Goal: Check status: Check status

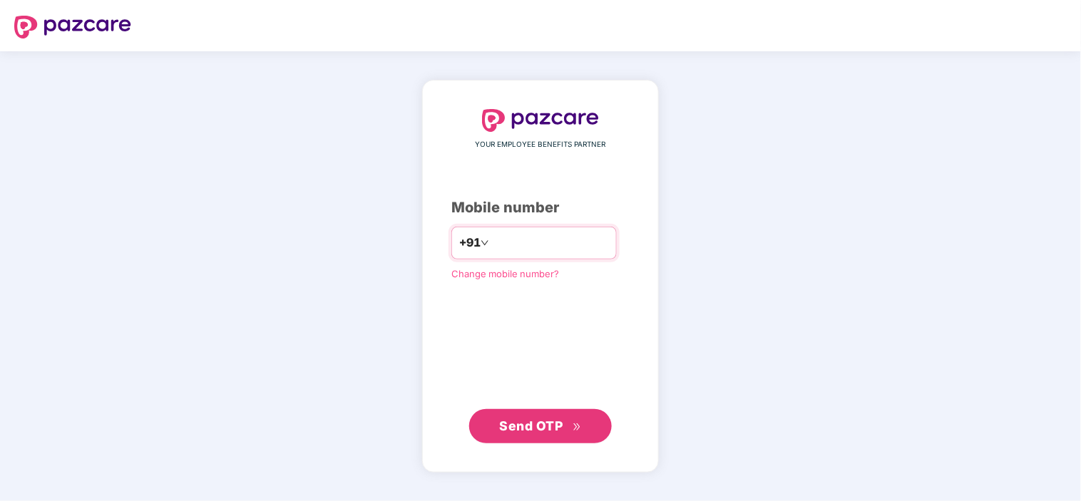
click at [553, 248] on input "number" at bounding box center [550, 243] width 117 height 23
type input "**********"
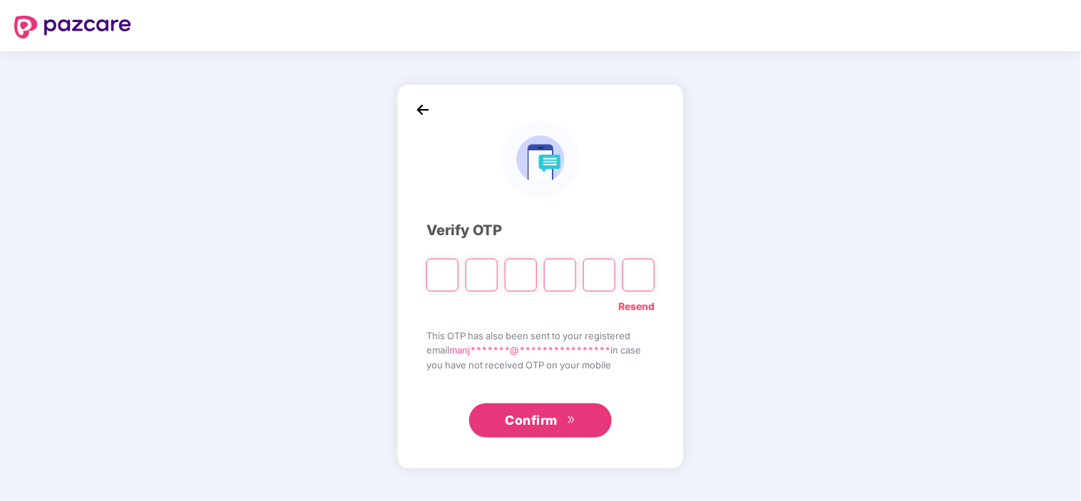
type input "*"
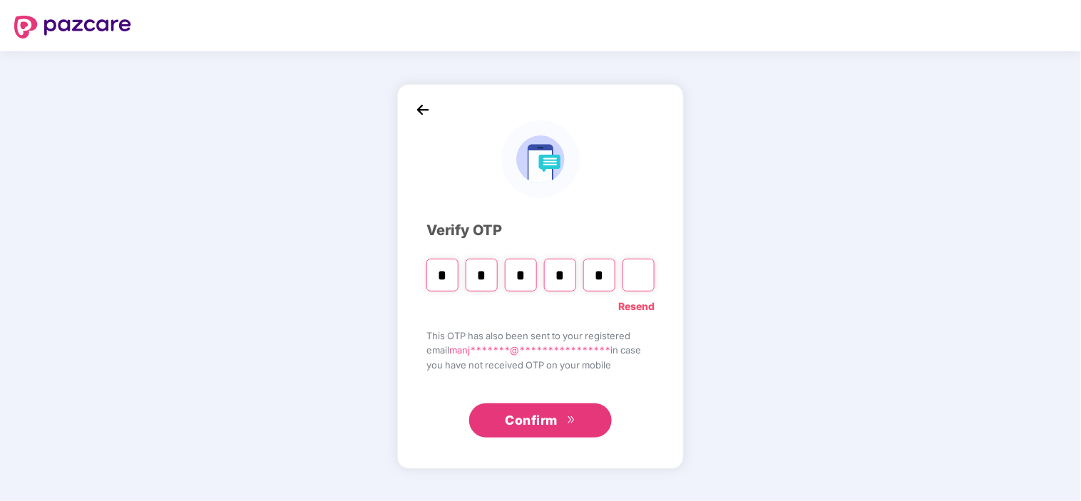
type input "*"
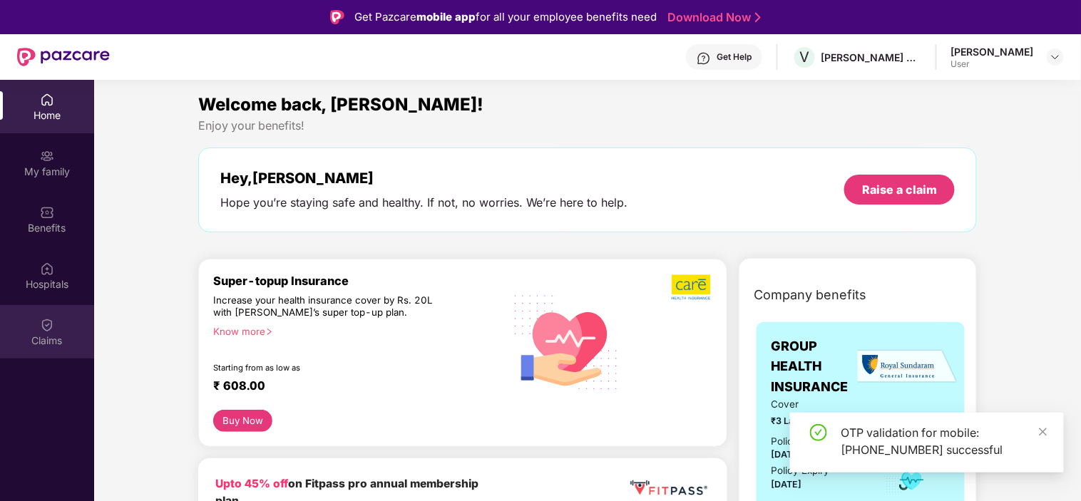
click at [55, 332] on div "Claims" at bounding box center [47, 331] width 94 height 53
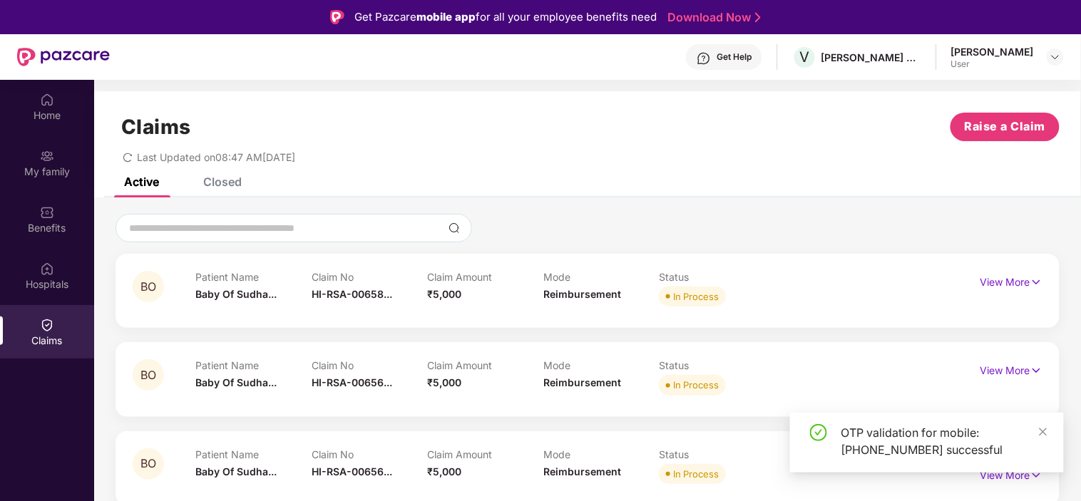
click at [214, 191] on div "Closed" at bounding box center [212, 181] width 60 height 31
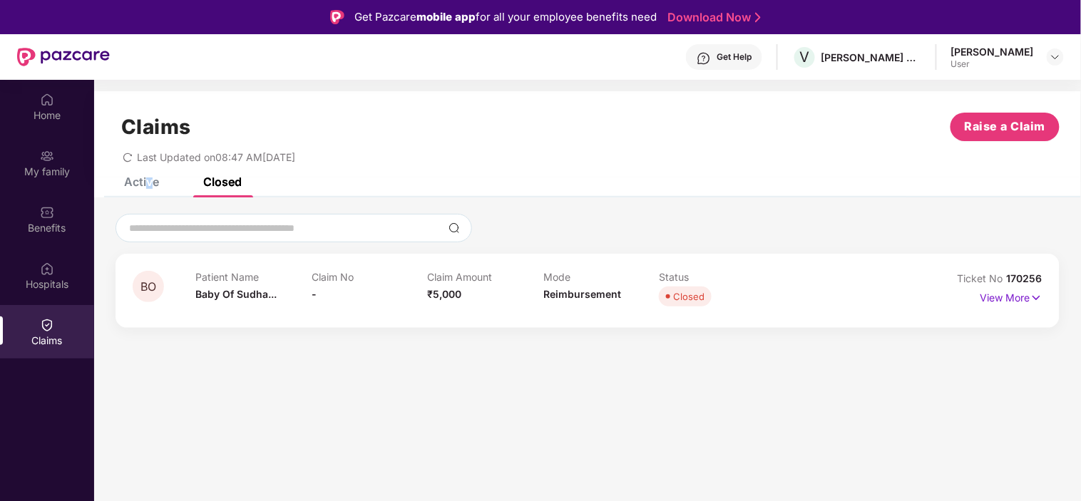
click at [148, 183] on div "Active" at bounding box center [141, 182] width 35 height 14
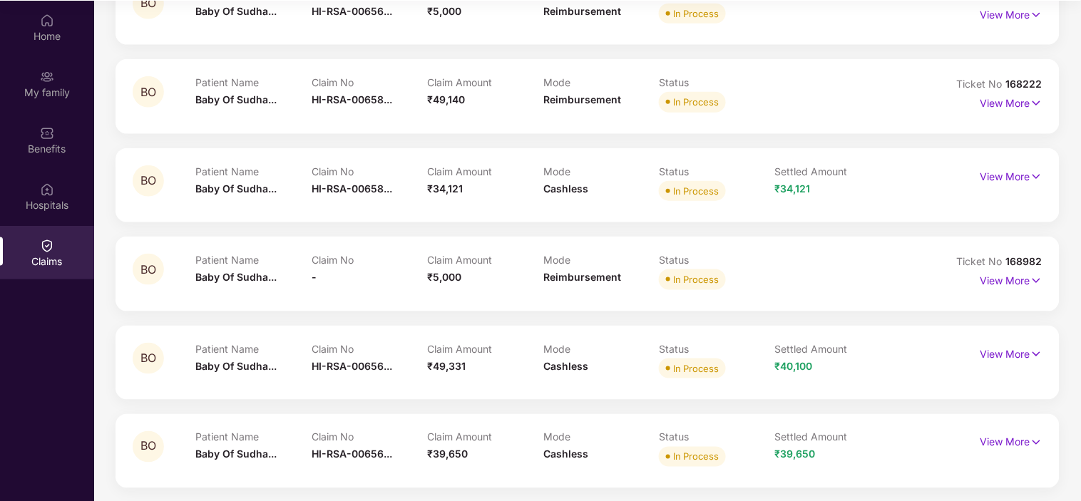
scroll to position [80, 0]
click at [1022, 353] on p "View More" at bounding box center [1012, 351] width 62 height 19
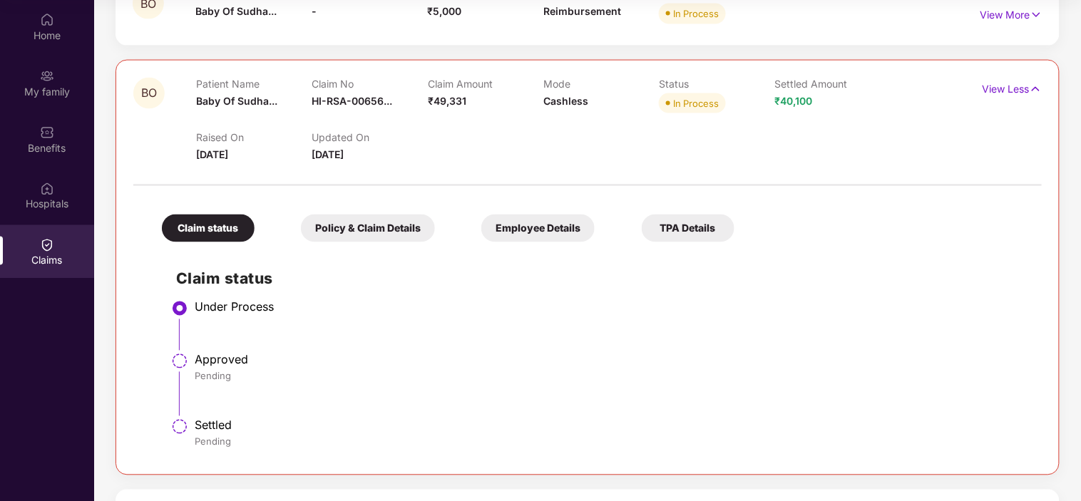
scroll to position [619, 0]
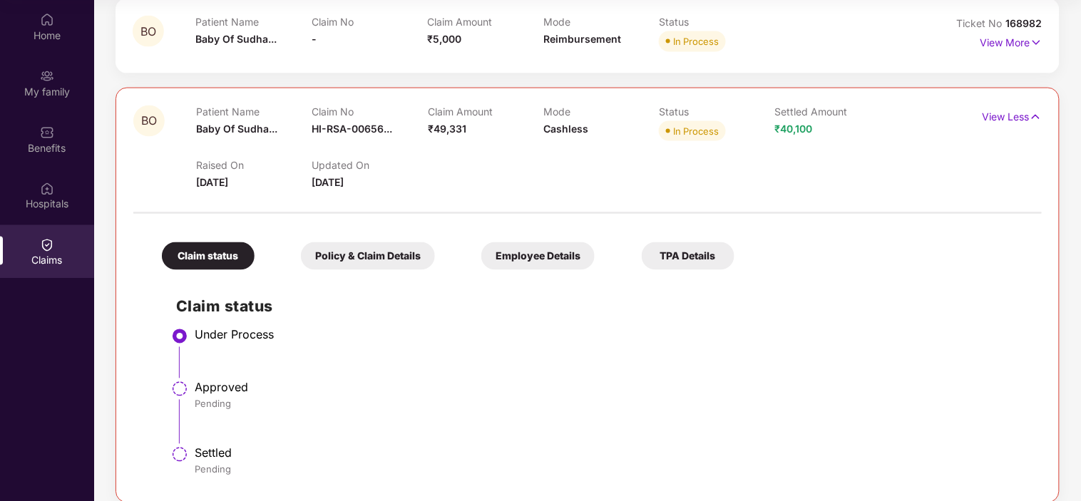
click at [380, 250] on div "Policy & Claim Details" at bounding box center [368, 256] width 134 height 28
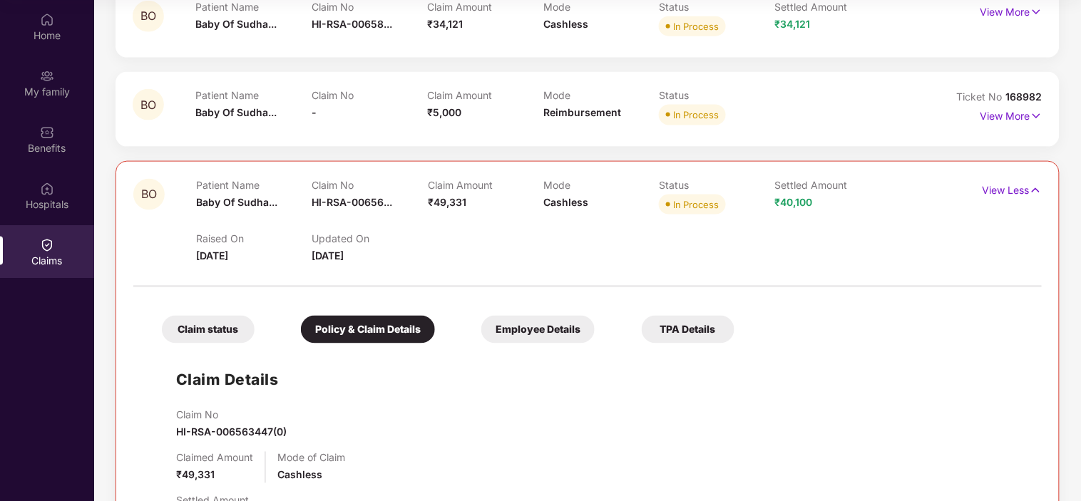
scroll to position [540, 0]
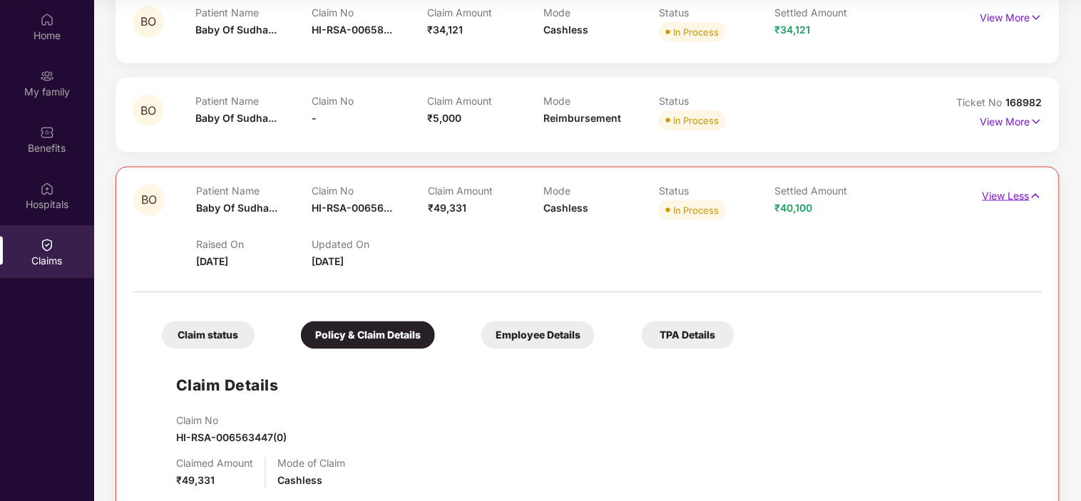
click at [1028, 198] on p "View Less" at bounding box center [1012, 194] width 59 height 19
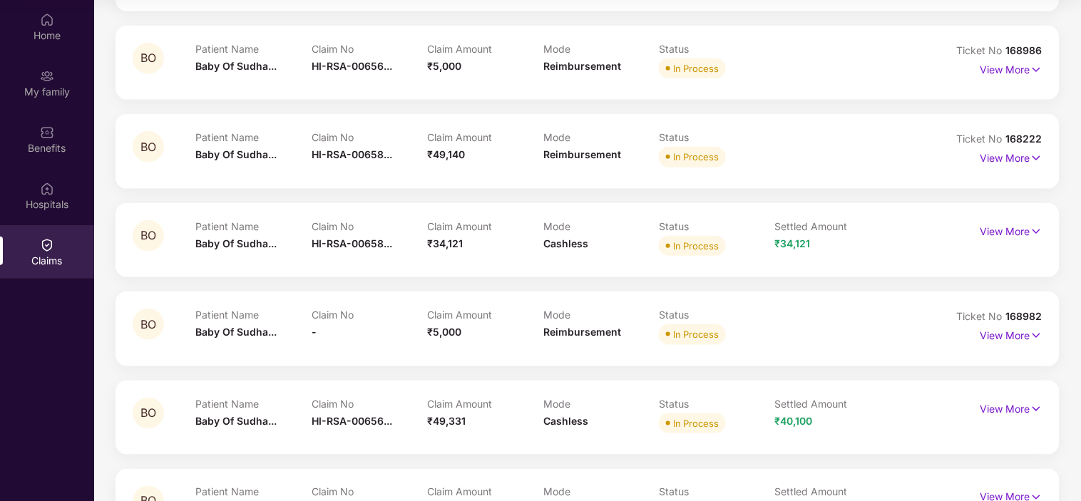
scroll to position [302, 0]
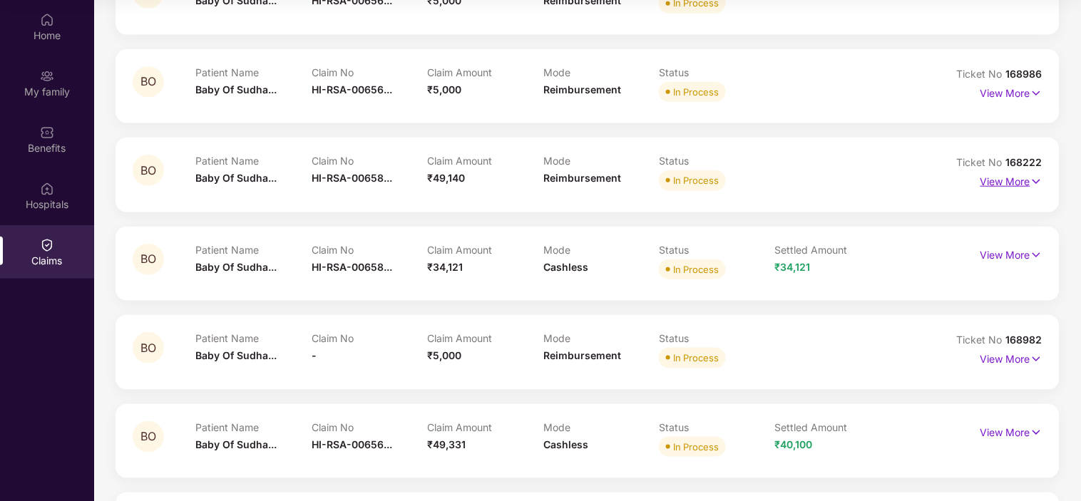
click at [1008, 180] on p "View More" at bounding box center [1012, 179] width 62 height 19
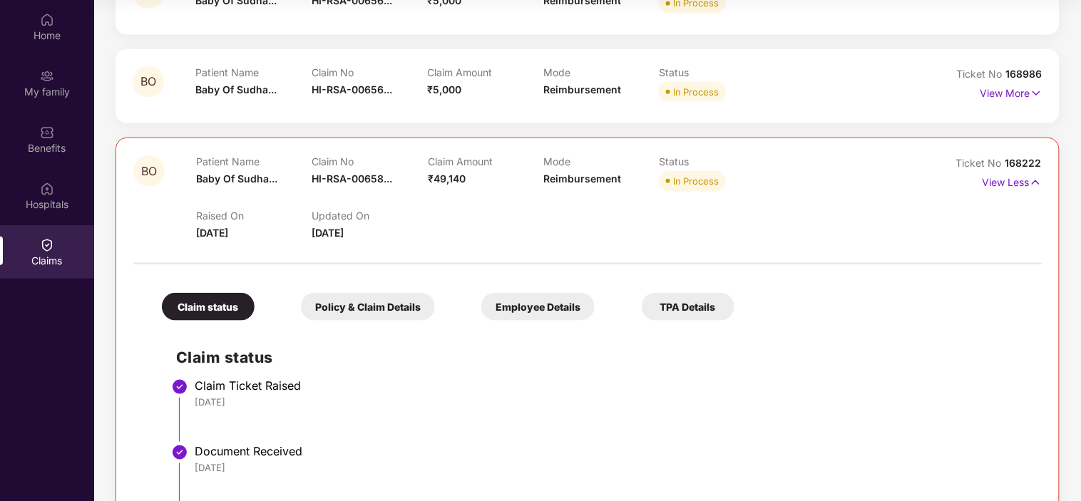
click at [355, 318] on div "Policy & Claim Details" at bounding box center [368, 307] width 134 height 28
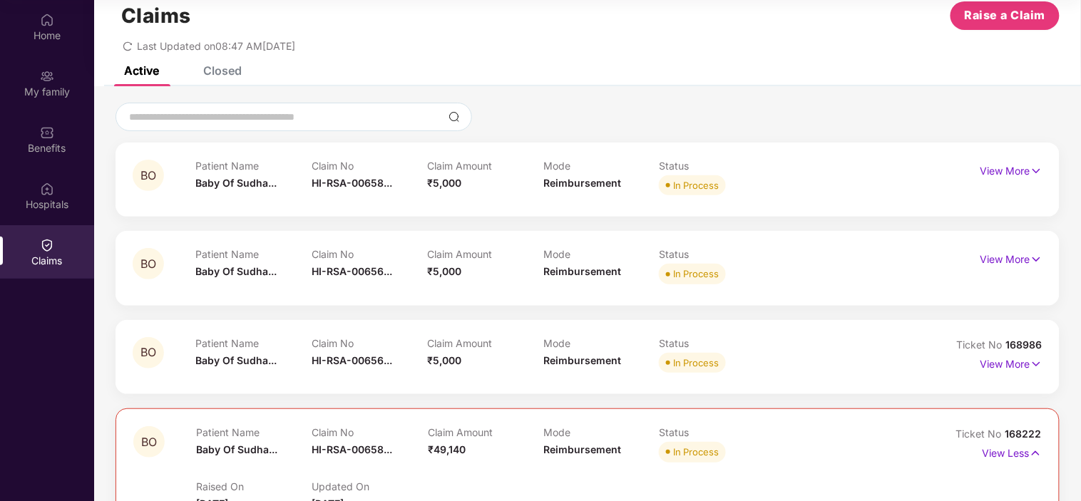
scroll to position [0, 0]
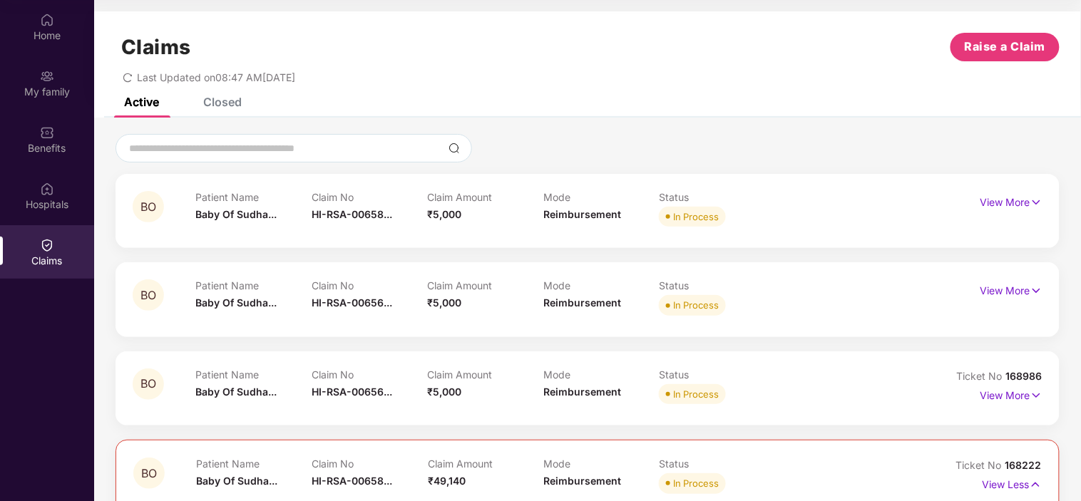
click at [153, 97] on div "Active" at bounding box center [141, 102] width 35 height 14
click at [43, 198] on div "Hospitals" at bounding box center [47, 205] width 94 height 14
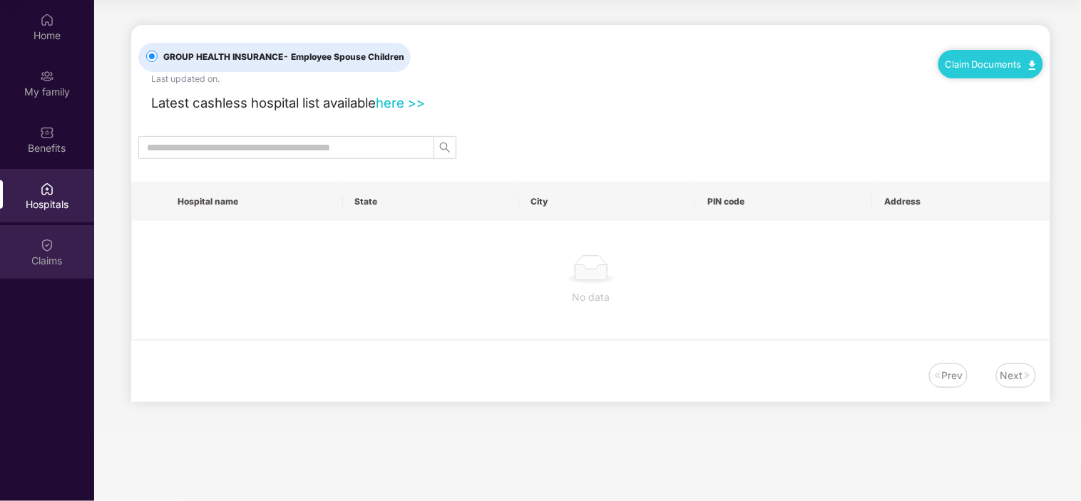
click at [37, 245] on div "Claims" at bounding box center [47, 251] width 94 height 53
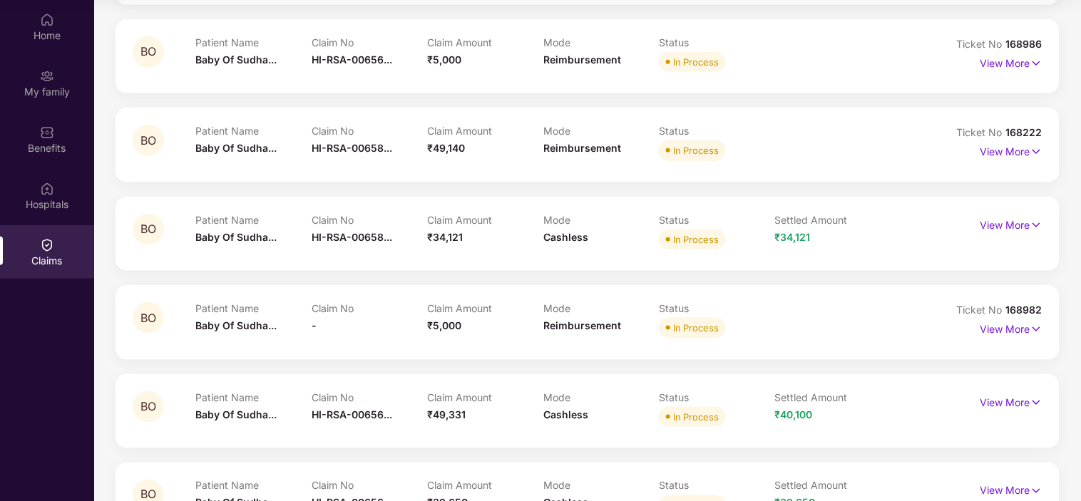
scroll to position [65, 0]
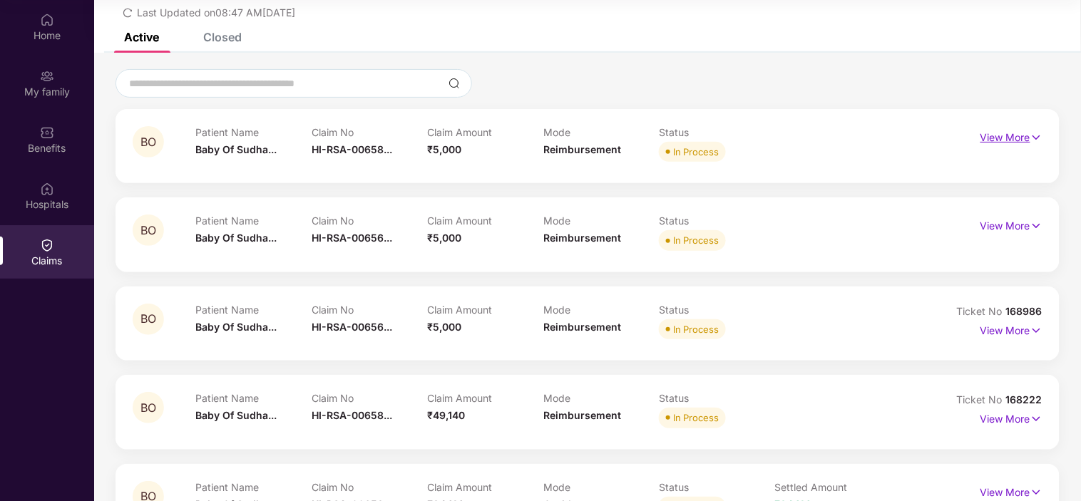
click at [1008, 137] on p "View More" at bounding box center [1012, 135] width 62 height 19
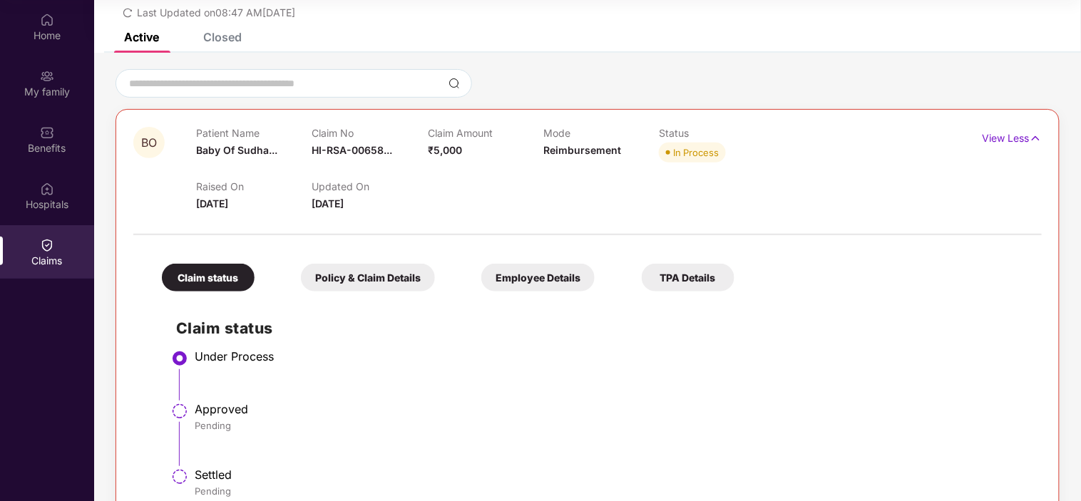
click at [379, 274] on div "Policy & Claim Details" at bounding box center [368, 278] width 134 height 28
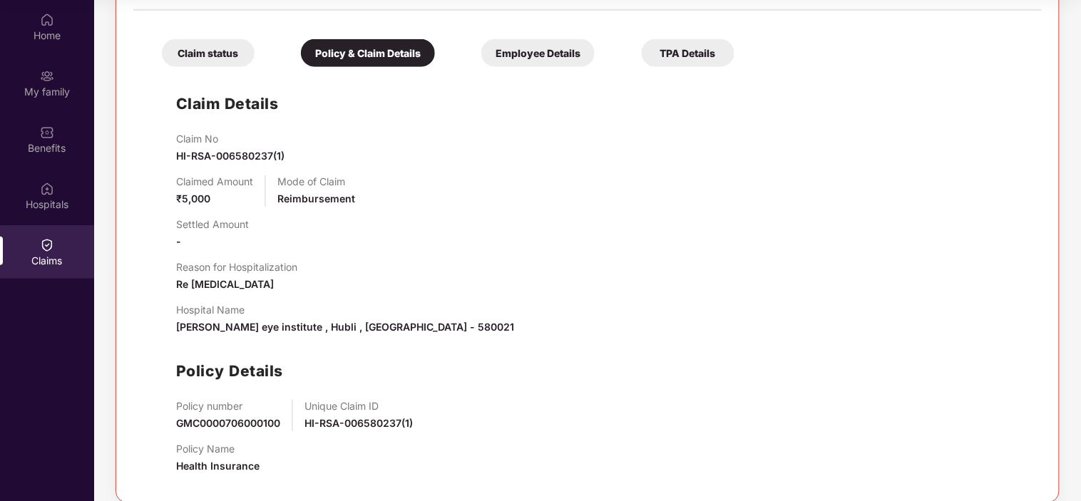
scroll to position [144, 0]
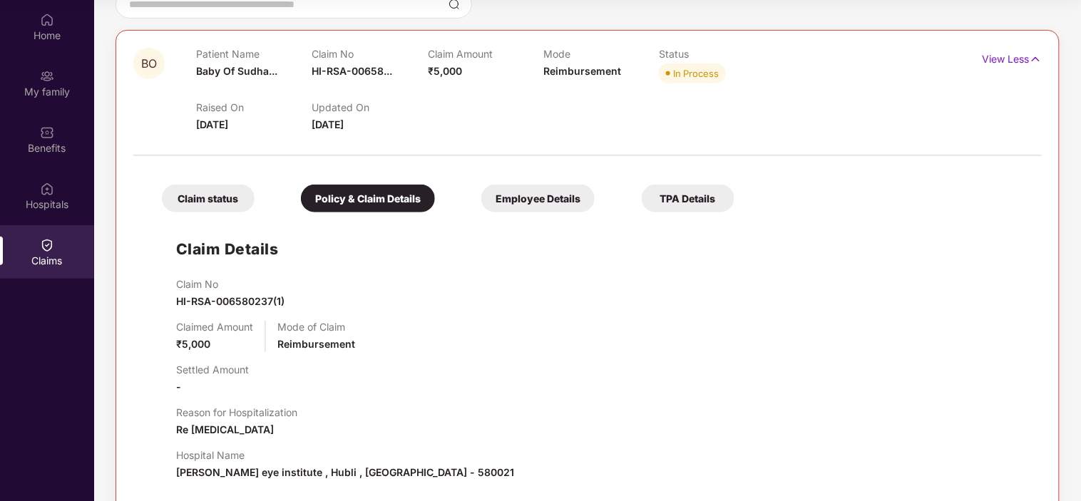
click at [528, 195] on div "Employee Details" at bounding box center [537, 199] width 113 height 28
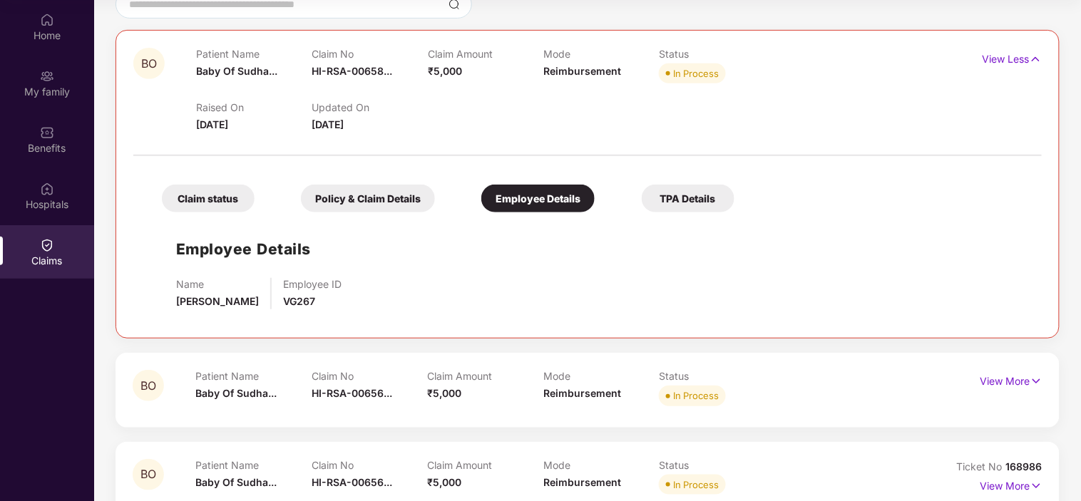
click at [700, 201] on div "TPA Details" at bounding box center [688, 199] width 93 height 28
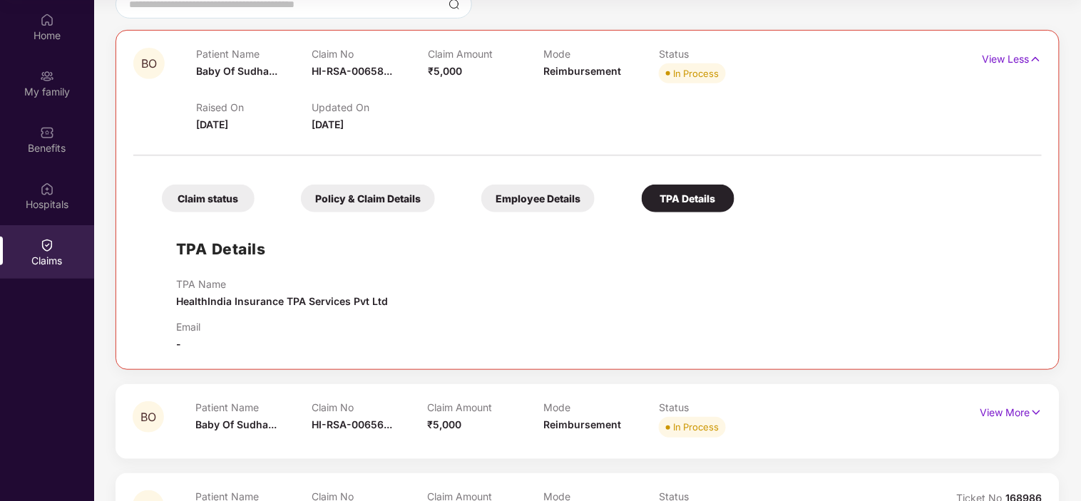
click at [217, 211] on div "Claim status" at bounding box center [208, 199] width 93 height 28
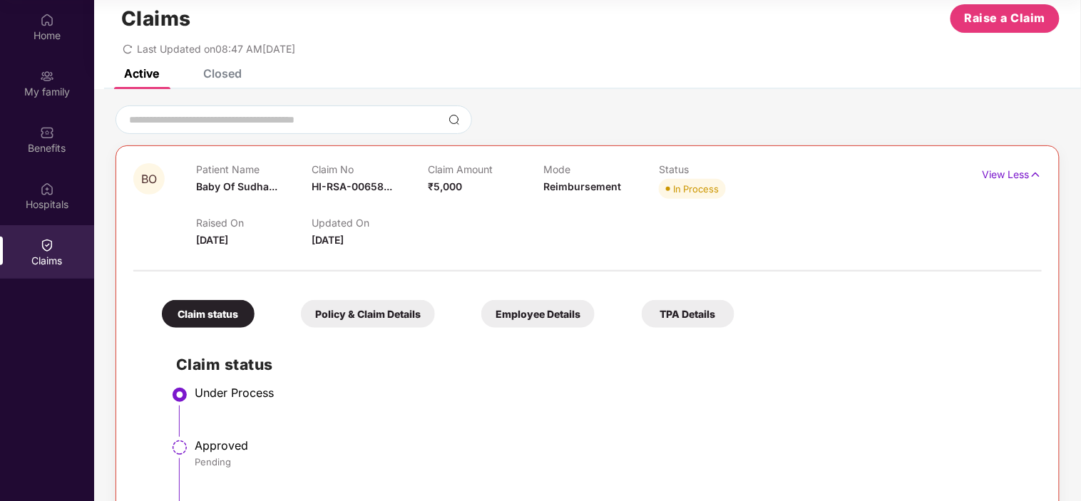
scroll to position [0, 0]
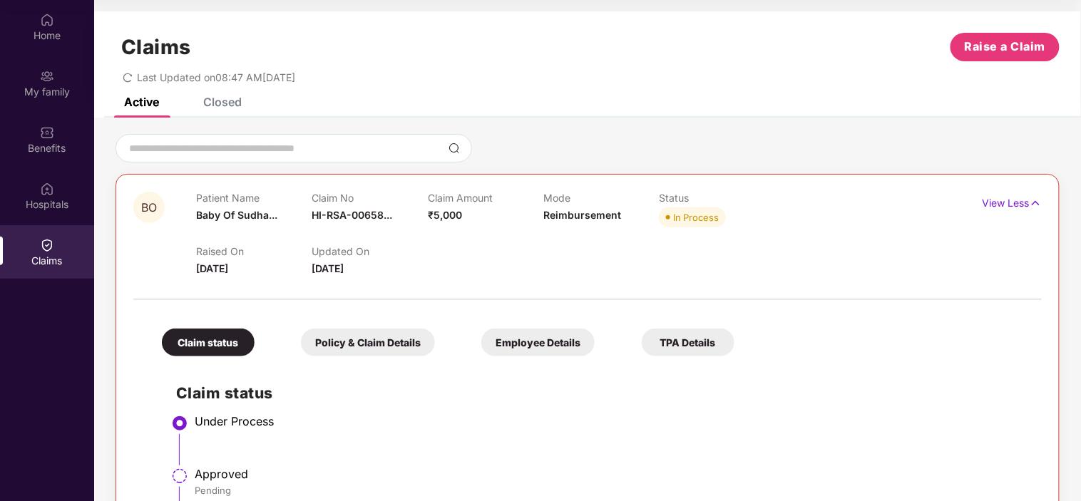
click at [226, 106] on div "Closed" at bounding box center [222, 102] width 39 height 14
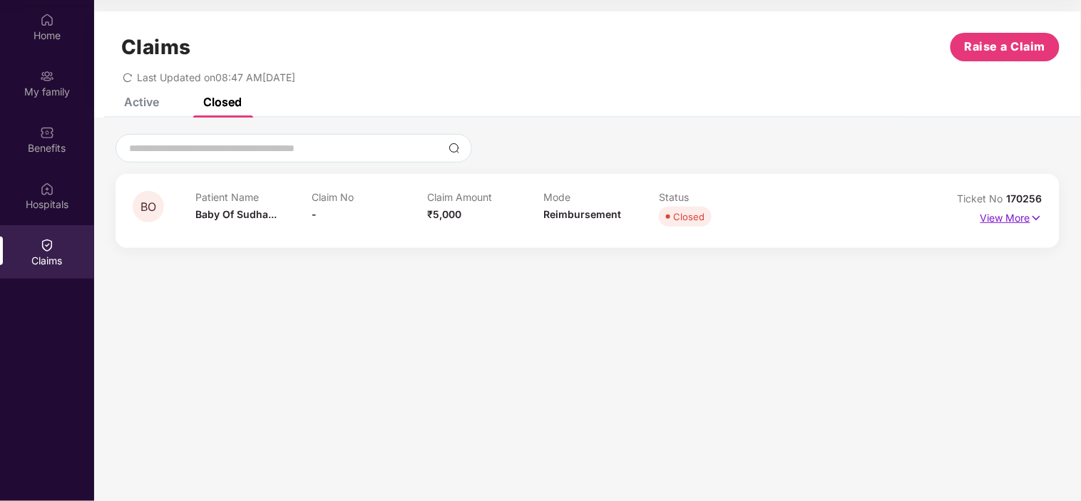
click at [983, 217] on p "View More" at bounding box center [1012, 216] width 62 height 19
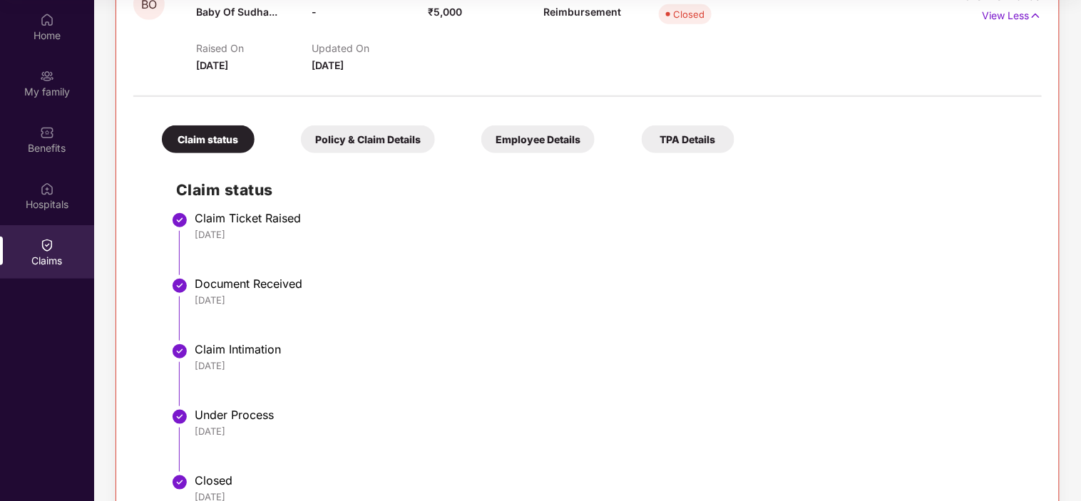
scroll to position [237, 0]
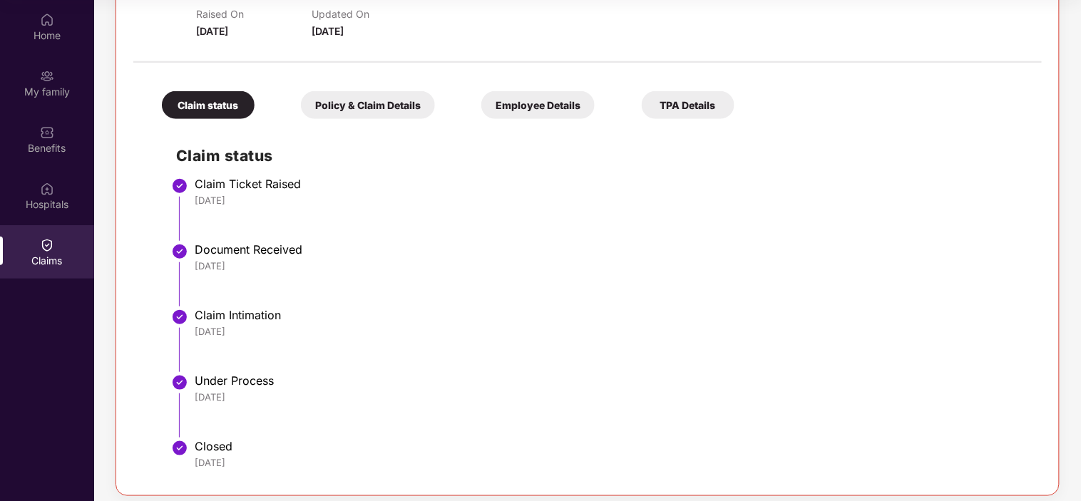
click at [377, 111] on div "Policy & Claim Details" at bounding box center [368, 105] width 134 height 28
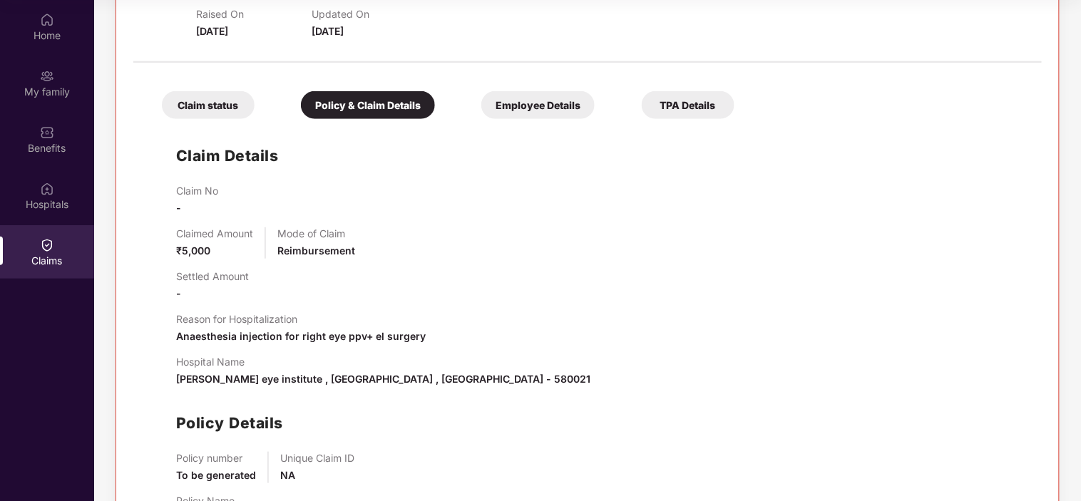
scroll to position [305, 0]
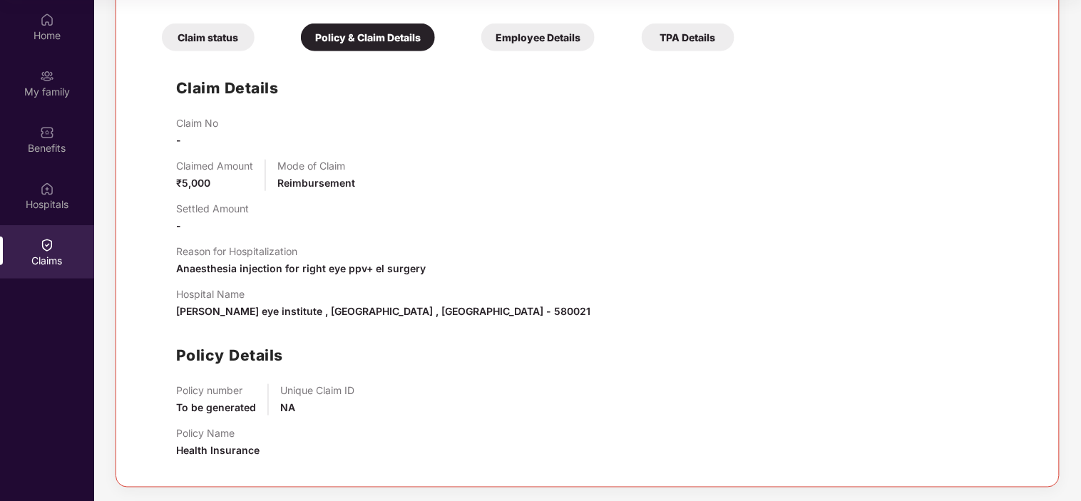
click at [555, 41] on div "Employee Details" at bounding box center [537, 38] width 113 height 28
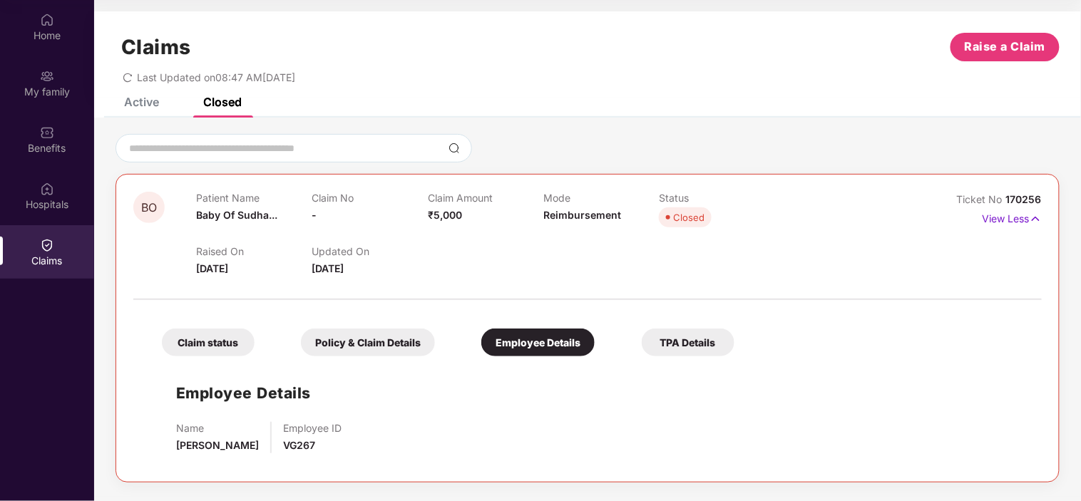
scroll to position [0, 0]
click at [226, 345] on div "Claim status" at bounding box center [208, 343] width 93 height 28
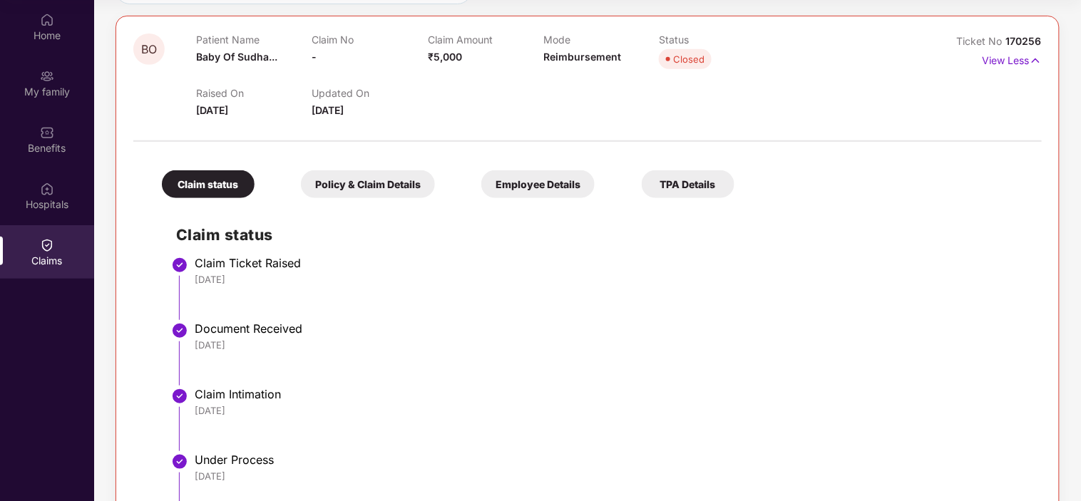
scroll to position [247, 0]
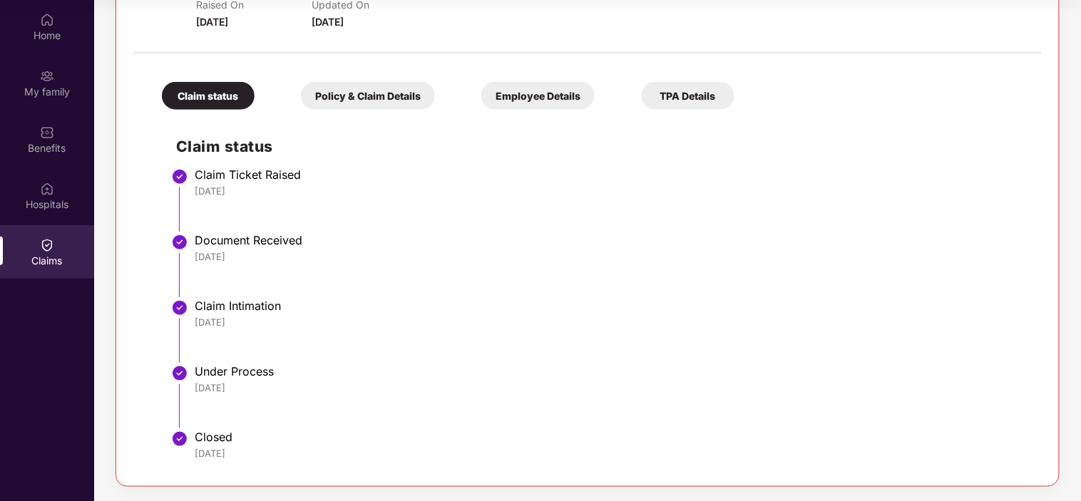
click at [357, 101] on div "Policy & Claim Details" at bounding box center [368, 96] width 134 height 28
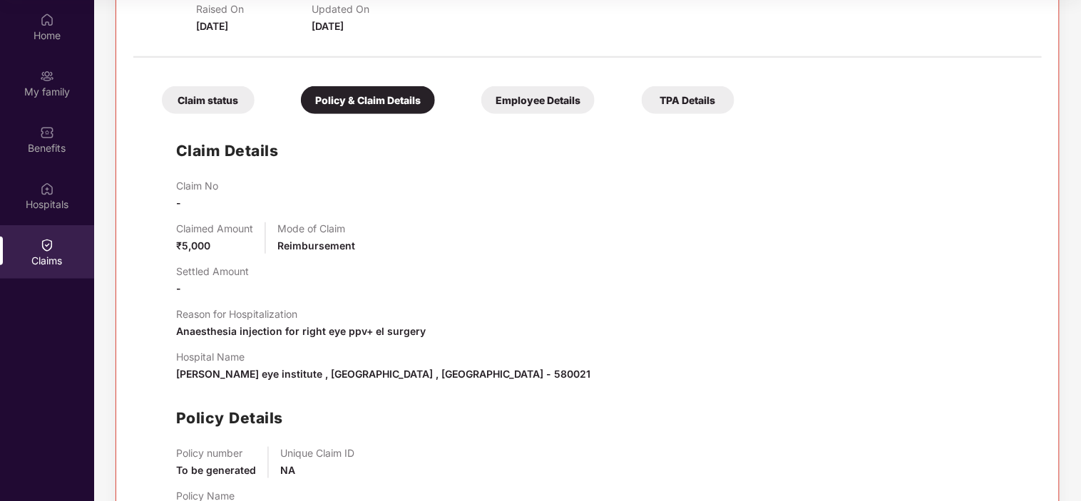
scroll to position [147, 0]
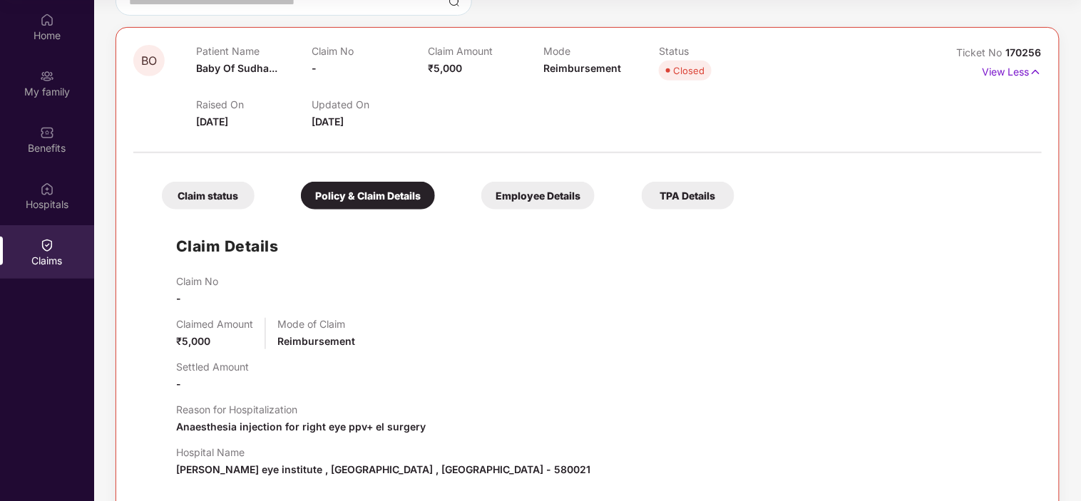
click at [543, 197] on div "Employee Details" at bounding box center [537, 196] width 113 height 28
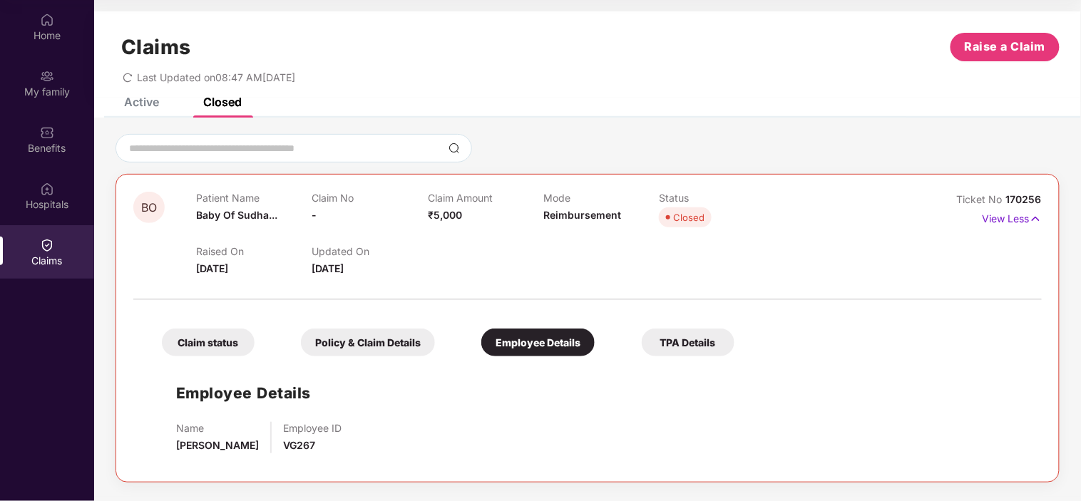
scroll to position [0, 0]
click at [150, 101] on div "Active" at bounding box center [141, 102] width 35 height 14
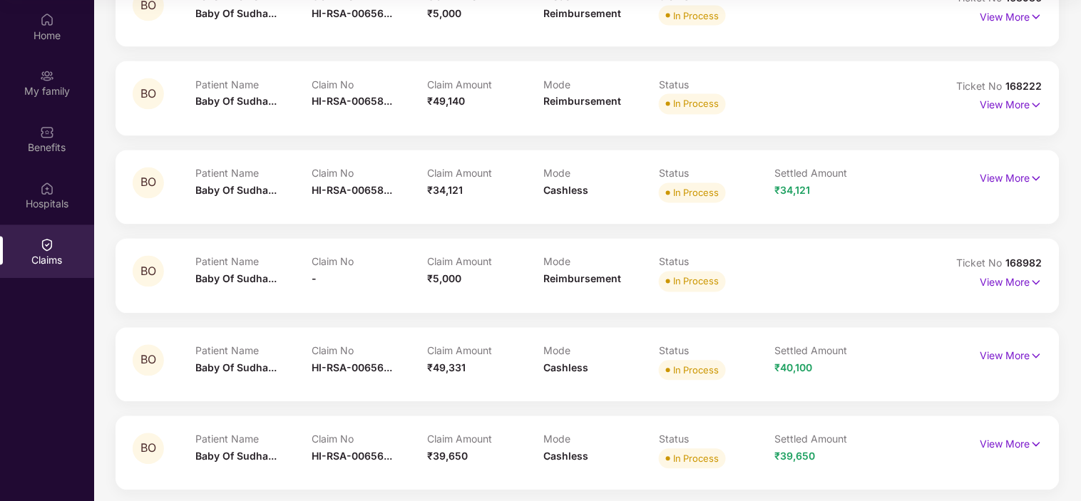
scroll to position [723, 0]
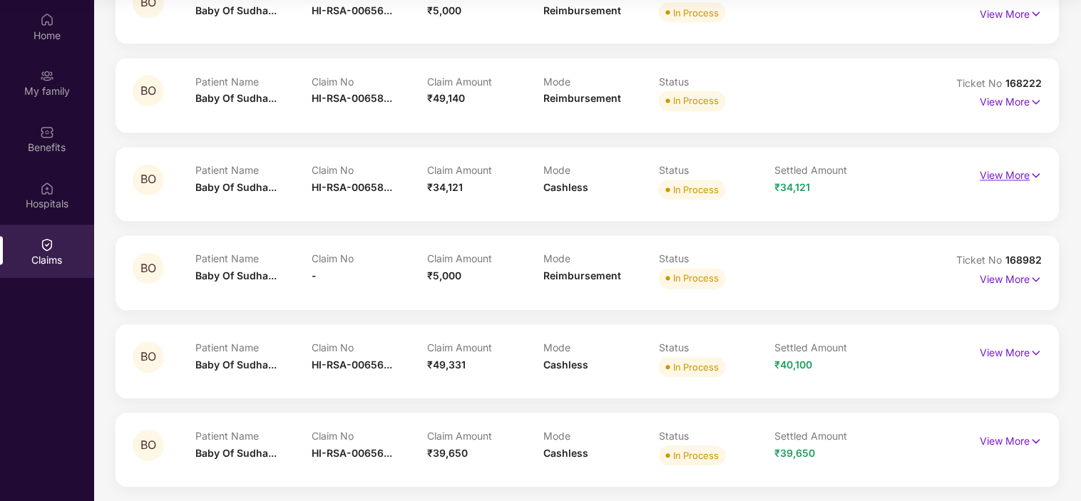
drag, startPoint x: 1008, startPoint y: 175, endPoint x: 1000, endPoint y: 174, distance: 7.9
click at [1004, 174] on p "View More" at bounding box center [1012, 174] width 62 height 19
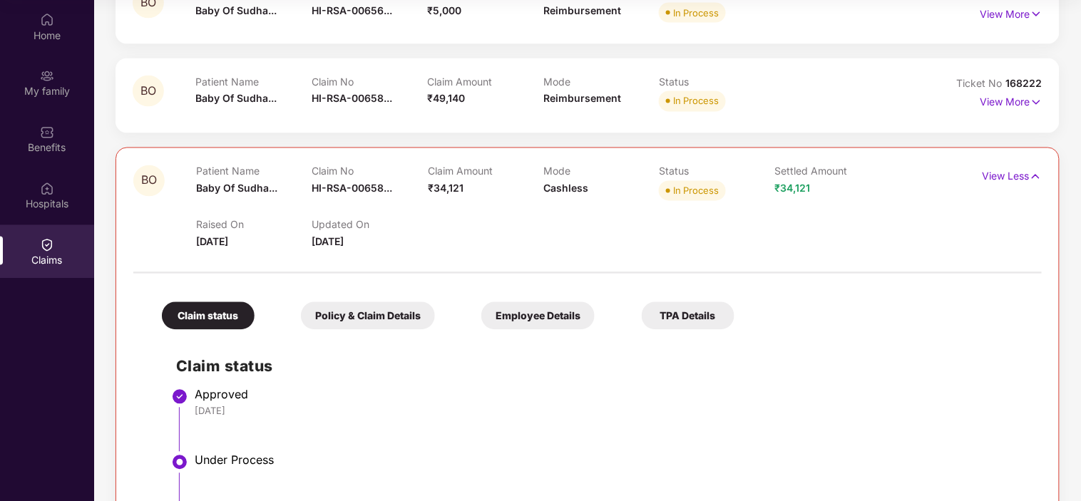
click at [343, 312] on div "Policy & Claim Details" at bounding box center [368, 316] width 134 height 28
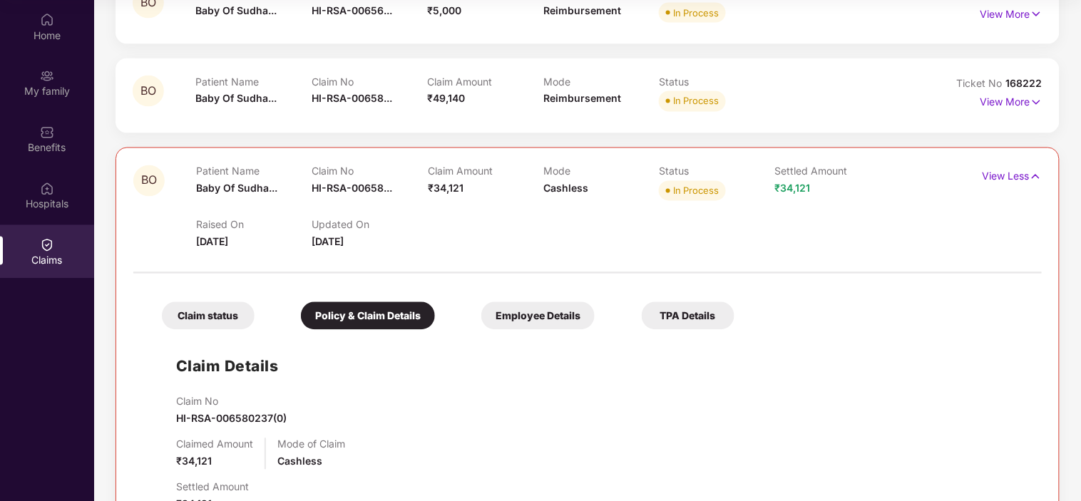
click at [547, 324] on div "Employee Details" at bounding box center [537, 316] width 113 height 28
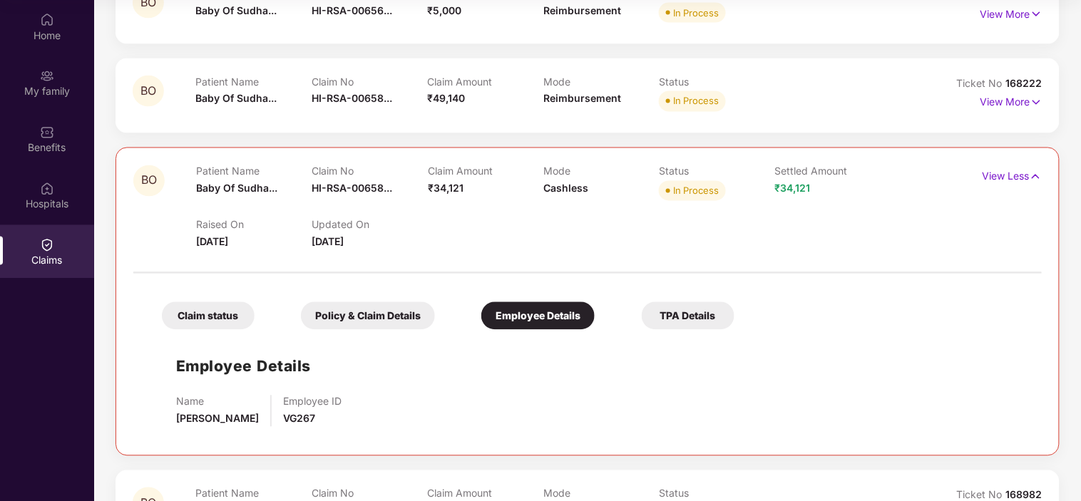
click at [242, 319] on div "Claim status" at bounding box center [208, 316] width 93 height 28
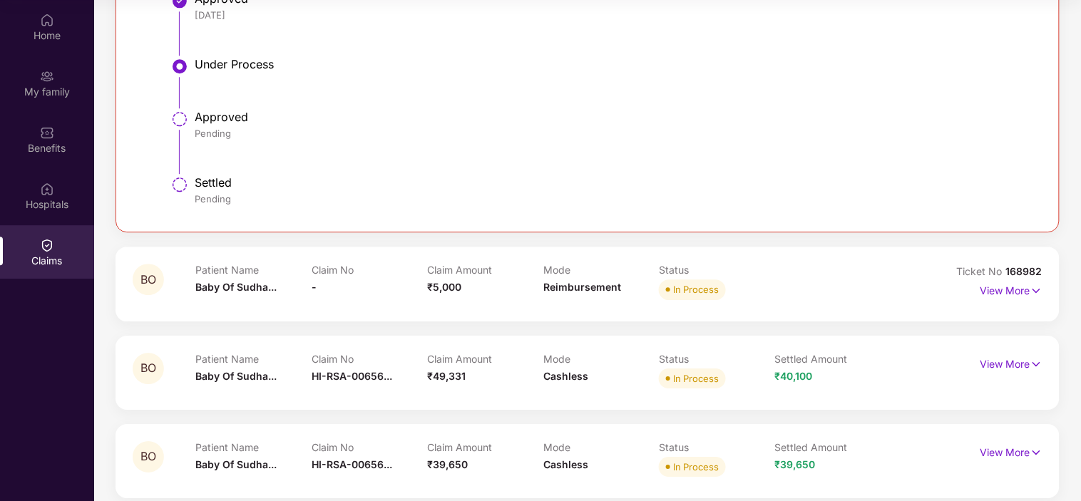
scroll to position [881, 0]
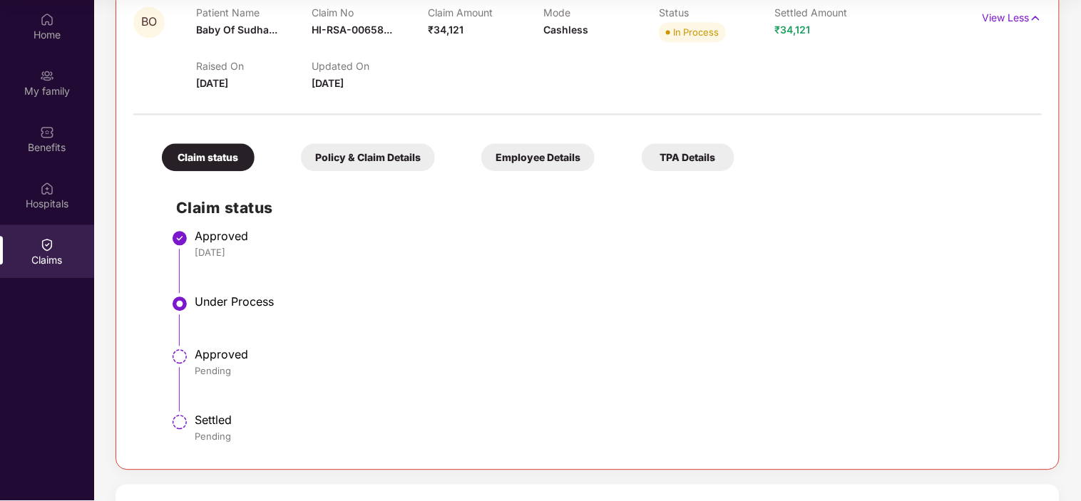
click at [345, 151] on div "Policy & Claim Details" at bounding box center [368, 158] width 134 height 28
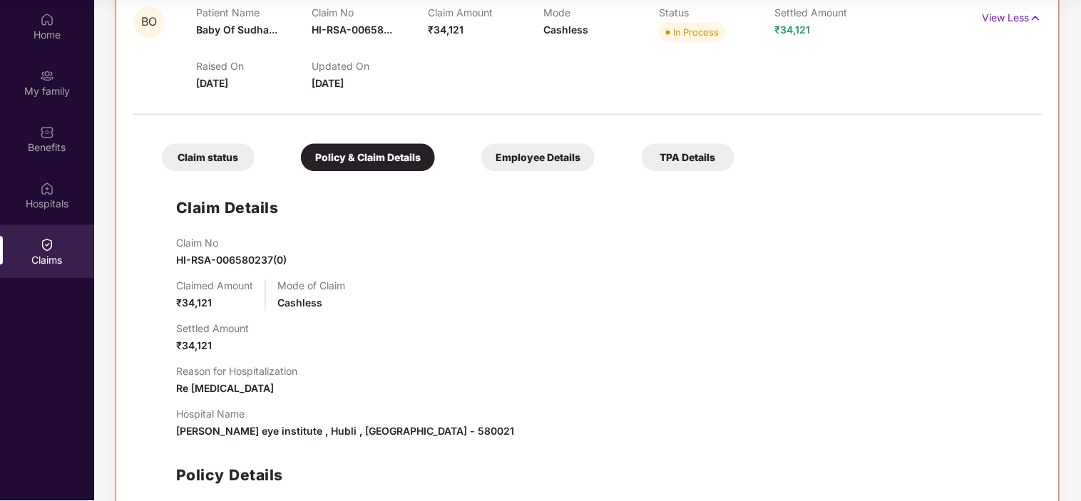
click at [545, 154] on div "Employee Details" at bounding box center [537, 158] width 113 height 28
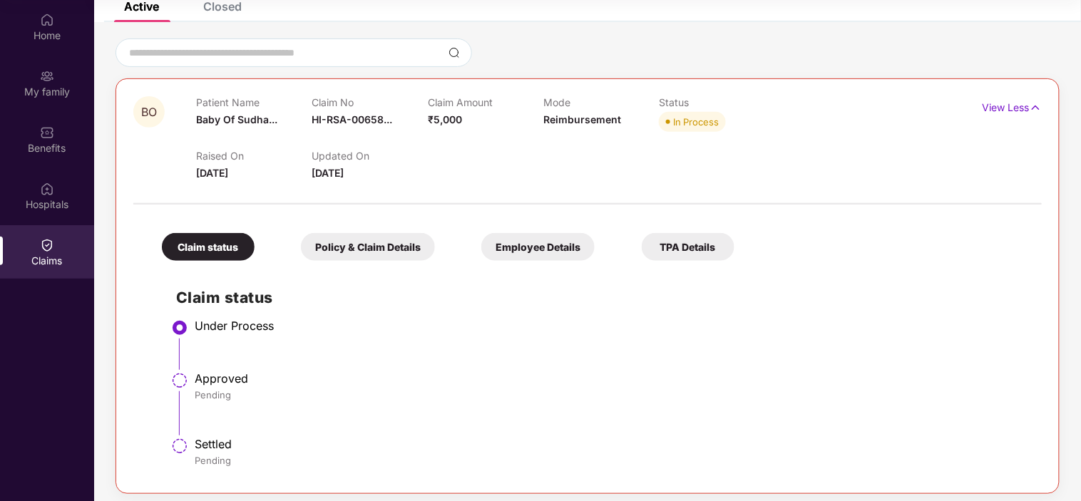
scroll to position [10, 0]
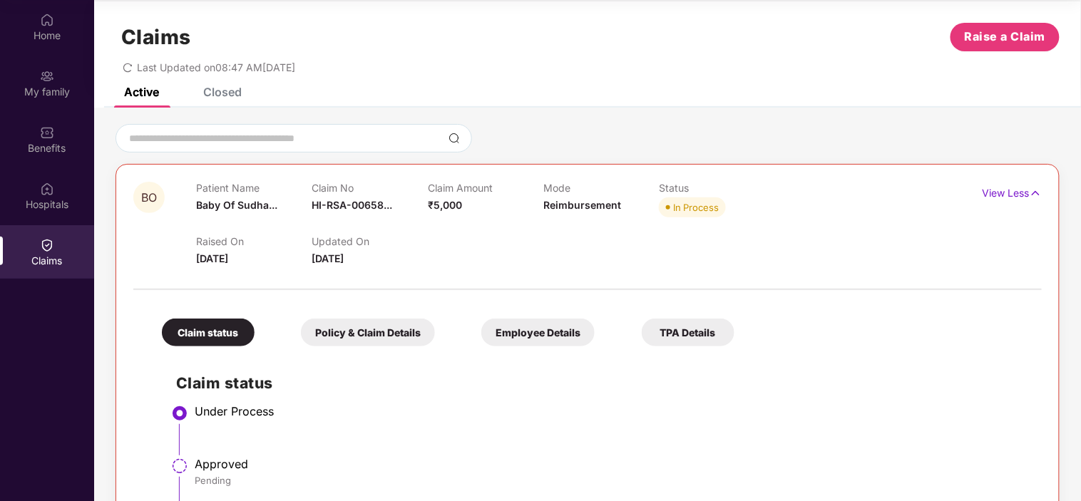
click at [239, 91] on div "Closed" at bounding box center [222, 92] width 39 height 14
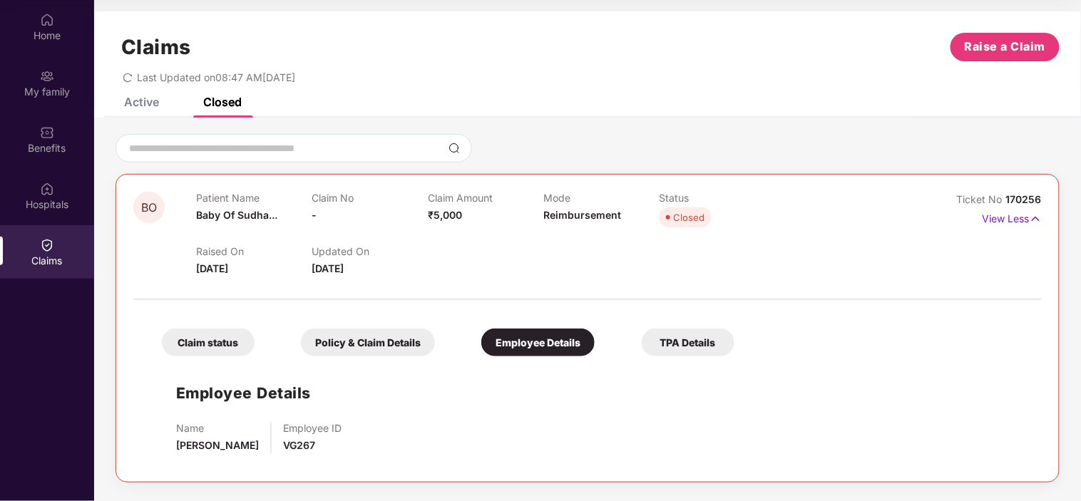
click at [387, 343] on div "Policy & Claim Details" at bounding box center [368, 343] width 134 height 28
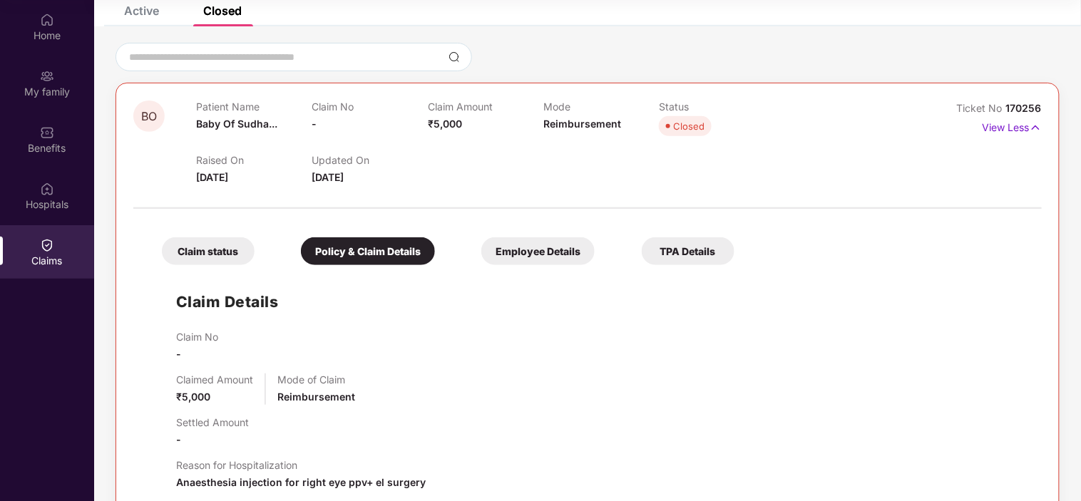
scroll to position [305, 0]
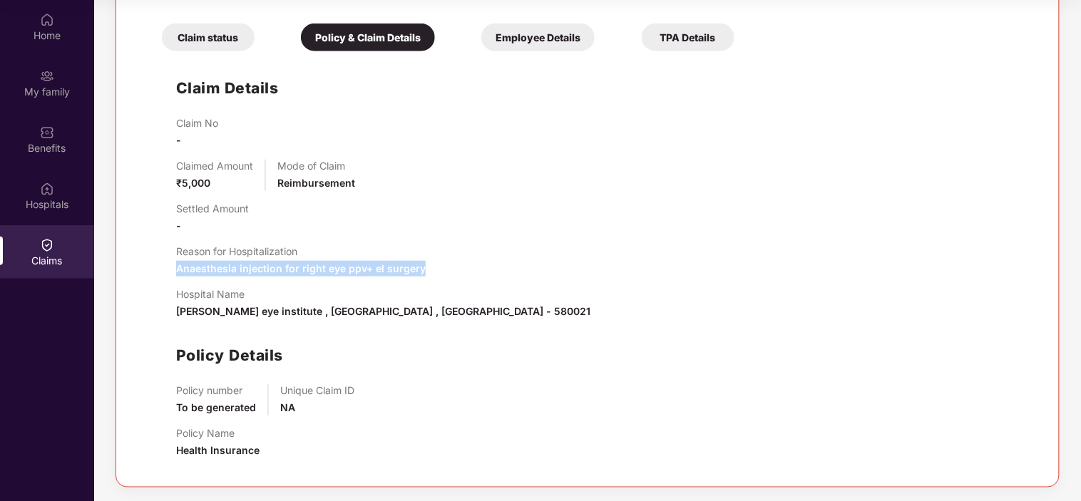
drag, startPoint x: 176, startPoint y: 268, endPoint x: 432, endPoint y: 267, distance: 256.0
click at [432, 267] on div "Reason for Hospitalization Anaesthesia injection for right eye ppv+ el surgery" at bounding box center [602, 260] width 852 height 31
copy span "Anaesthesia injection for right eye ppv+ el surgery"
click at [431, 330] on div "Claim No - Claimed Amount ₹5,000 Mode of Claim Reimbursement Settled Amount - R…" at bounding box center [602, 293] width 852 height 353
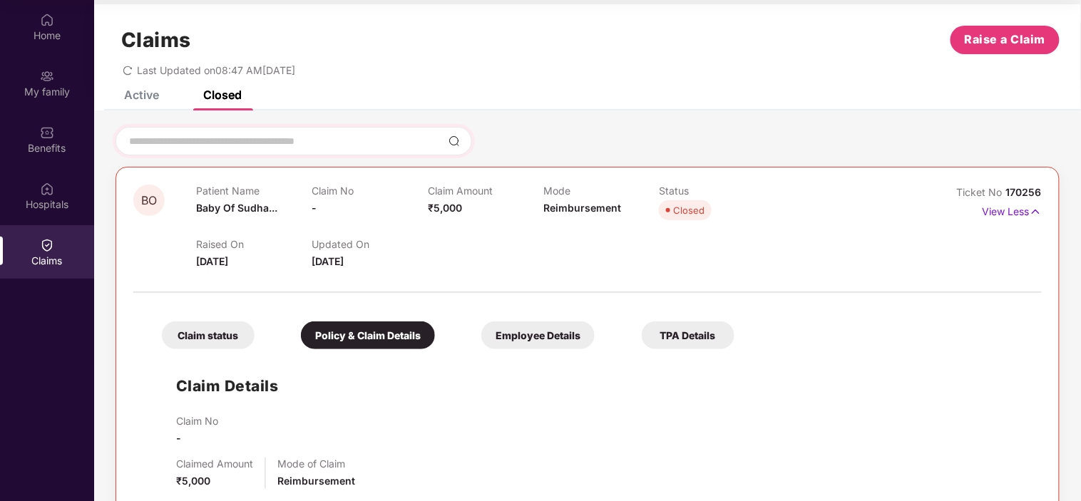
scroll to position [0, 0]
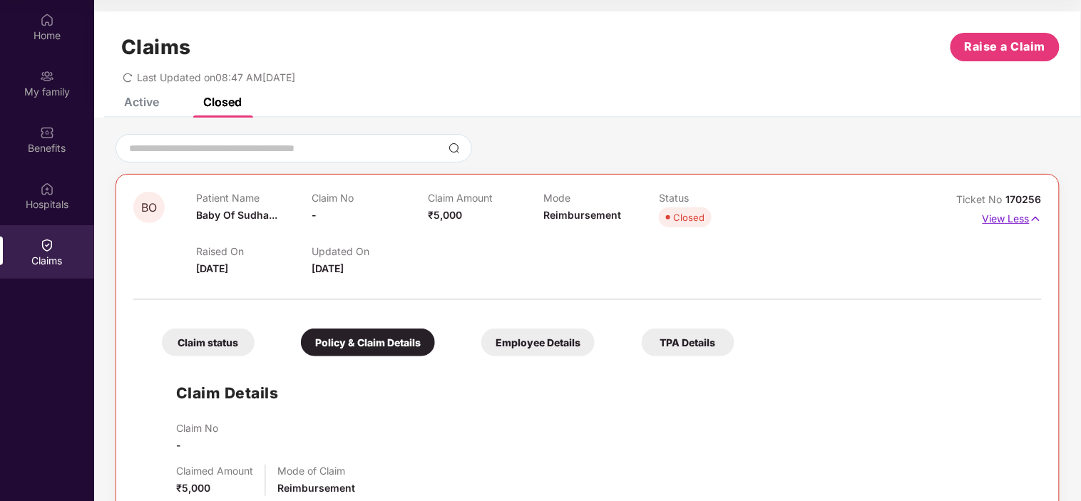
drag, startPoint x: 1035, startPoint y: 215, endPoint x: 1042, endPoint y: 218, distance: 7.7
click at [1037, 214] on img at bounding box center [1036, 219] width 12 height 16
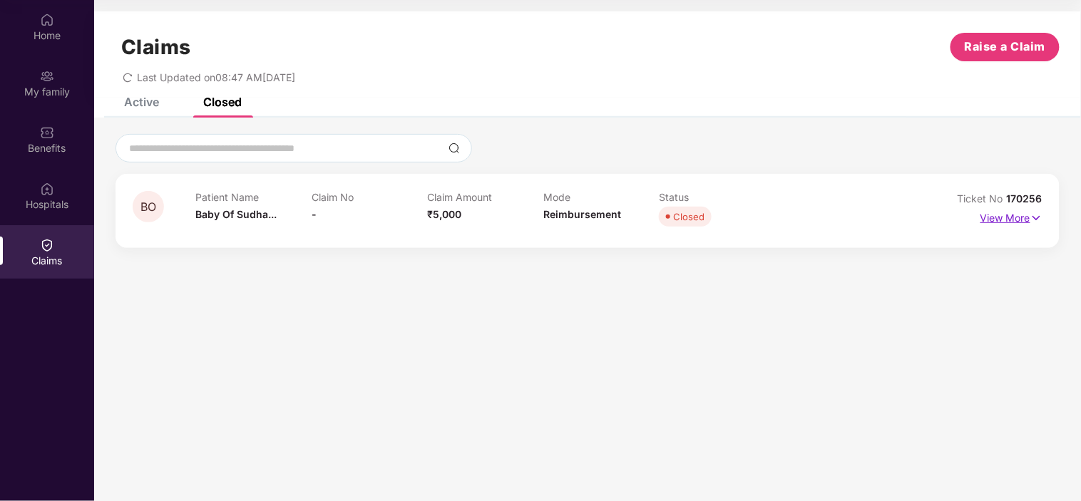
click at [1035, 218] on img at bounding box center [1037, 218] width 12 height 16
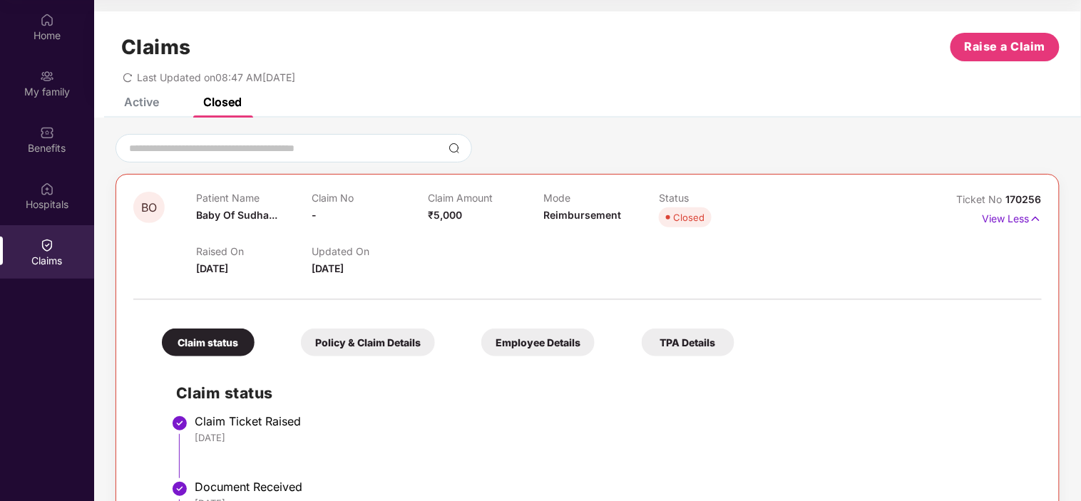
click at [1033, 225] on img at bounding box center [1036, 219] width 12 height 16
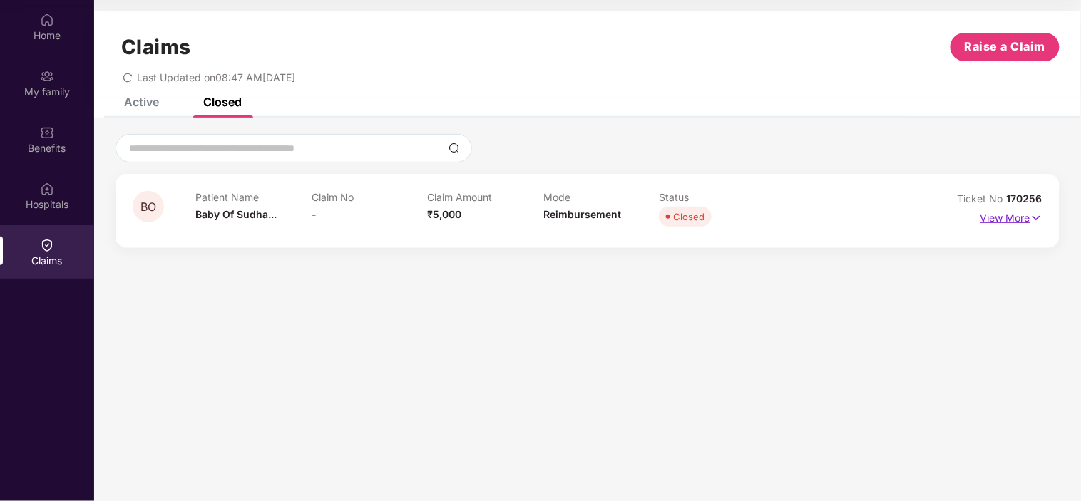
click at [1031, 214] on img at bounding box center [1037, 218] width 12 height 16
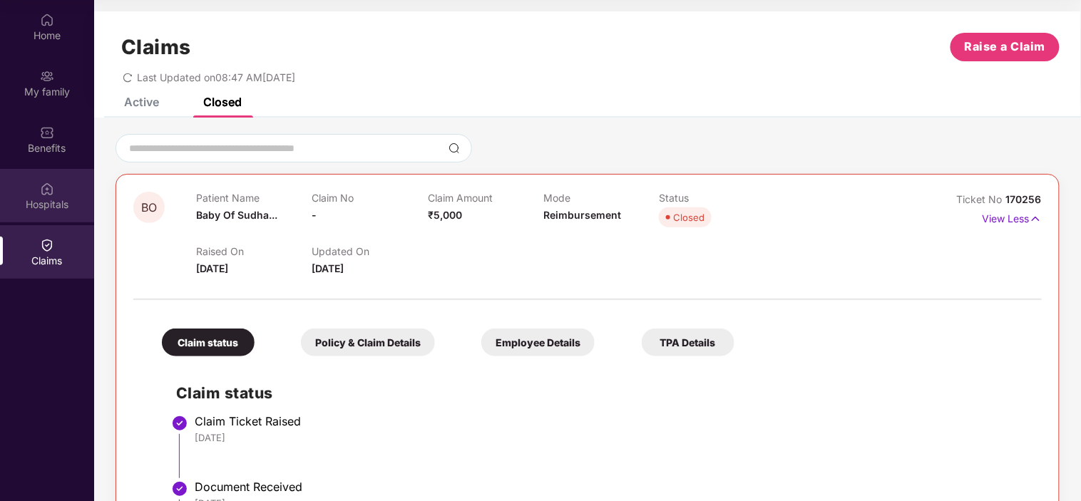
click at [52, 201] on div "Hospitals" at bounding box center [47, 205] width 94 height 14
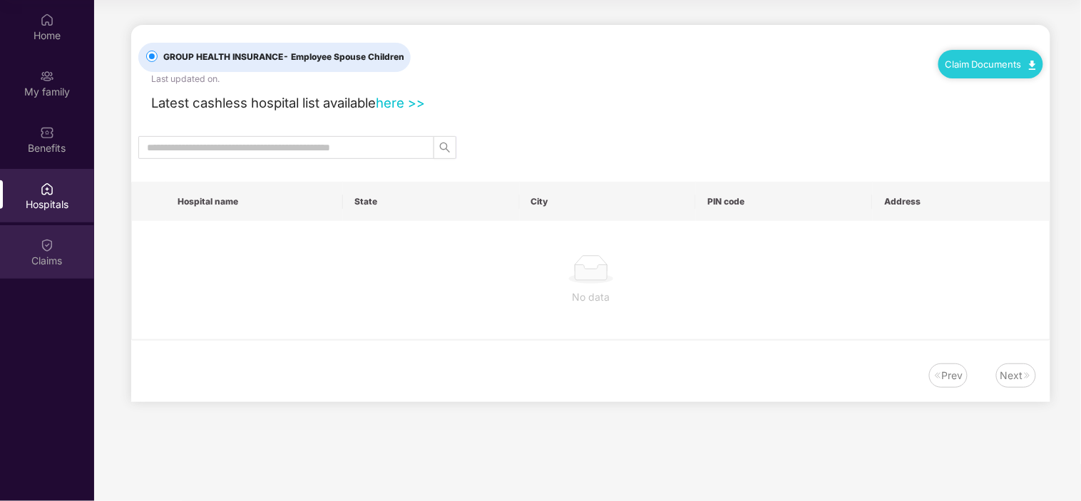
click at [59, 250] on div "Claims" at bounding box center [47, 251] width 94 height 53
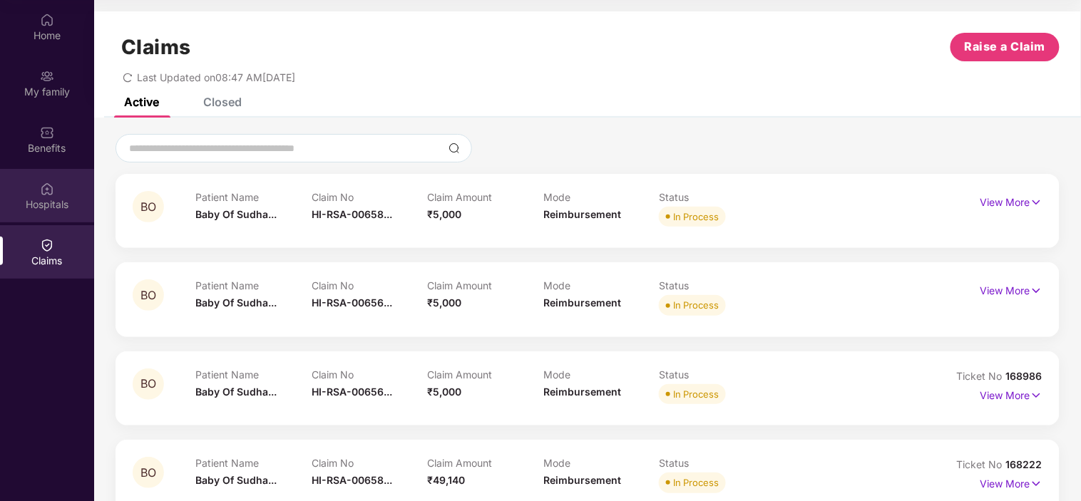
click at [54, 218] on div "Hospitals" at bounding box center [47, 195] width 94 height 53
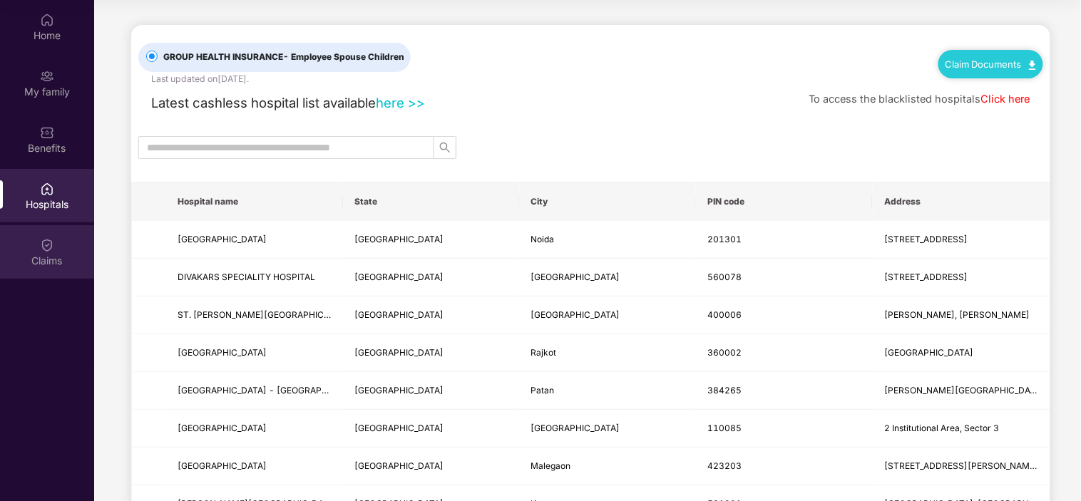
click at [53, 254] on div "Claims" at bounding box center [47, 261] width 94 height 14
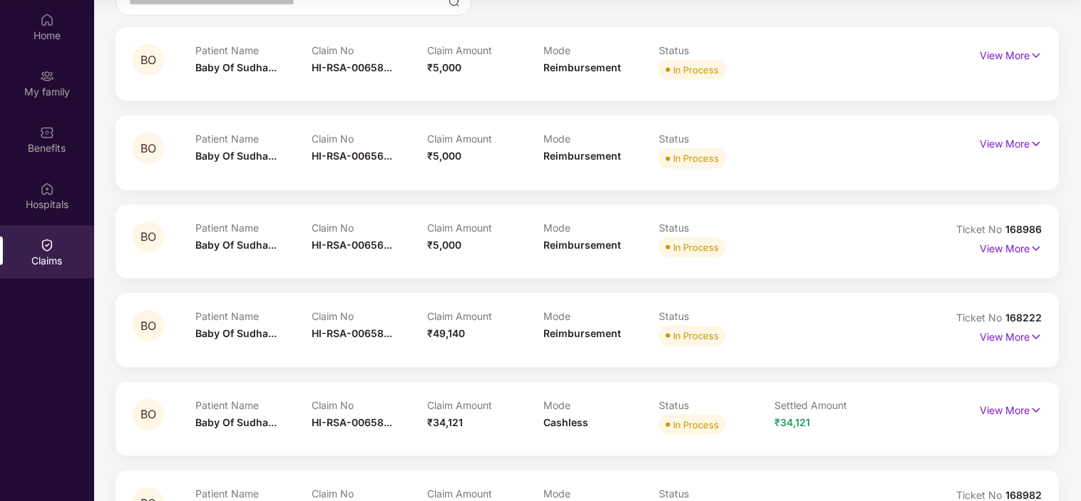
scroll to position [158, 0]
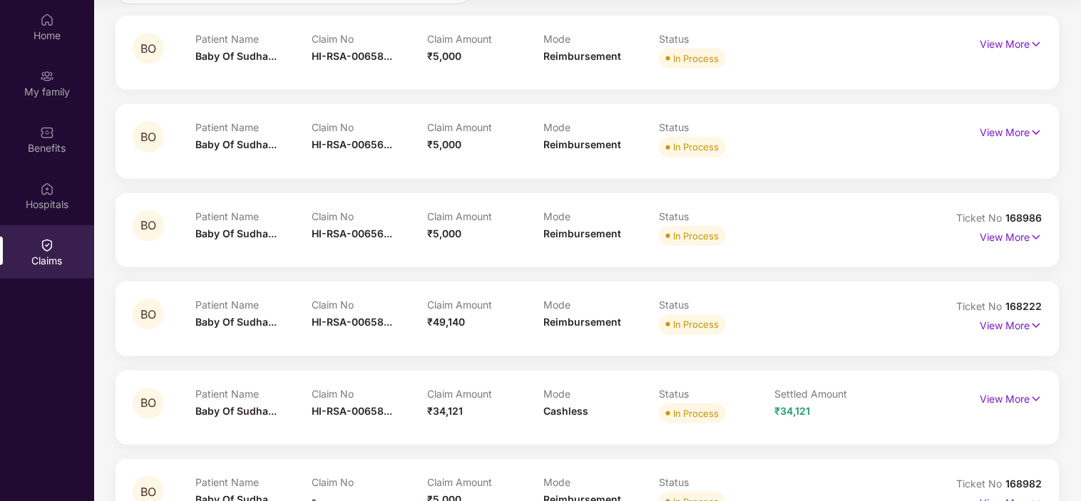
click at [508, 232] on div "Claim Amount ₹5,000" at bounding box center [485, 229] width 116 height 39
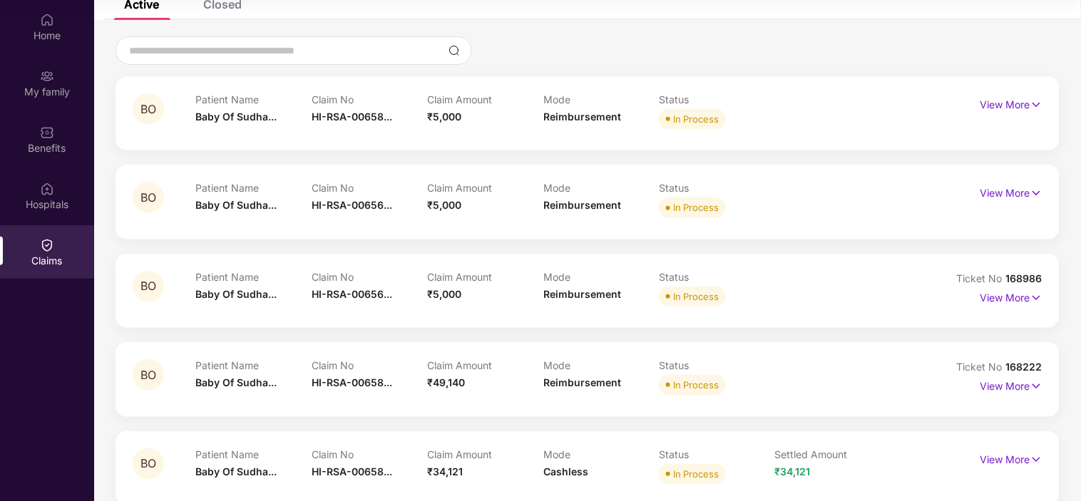
scroll to position [65, 0]
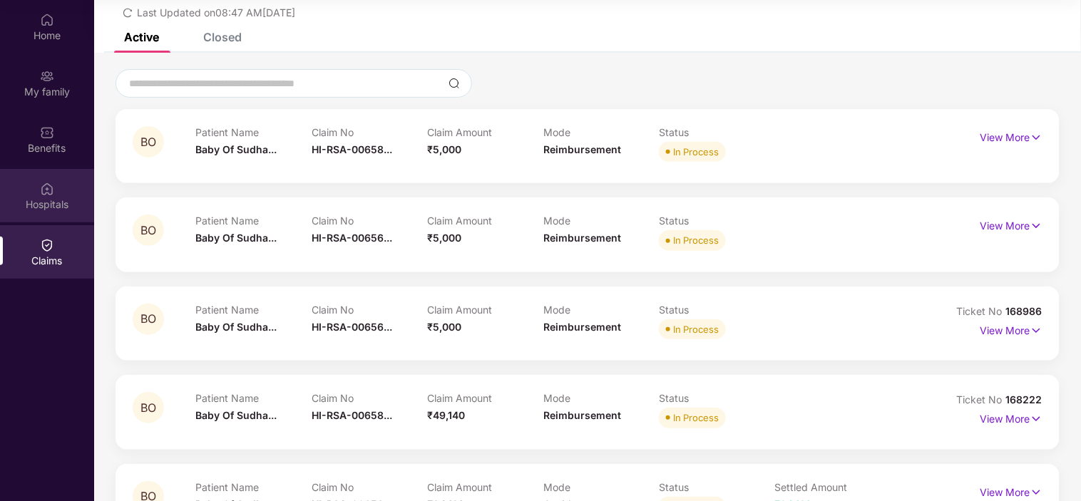
click at [64, 183] on div "Hospitals" at bounding box center [47, 195] width 94 height 53
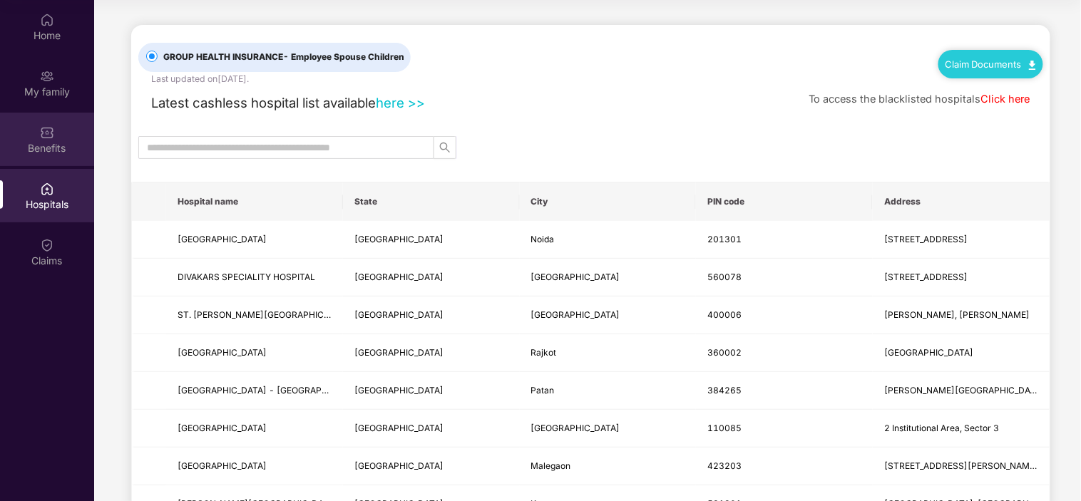
click at [46, 144] on div "Benefits" at bounding box center [47, 148] width 94 height 14
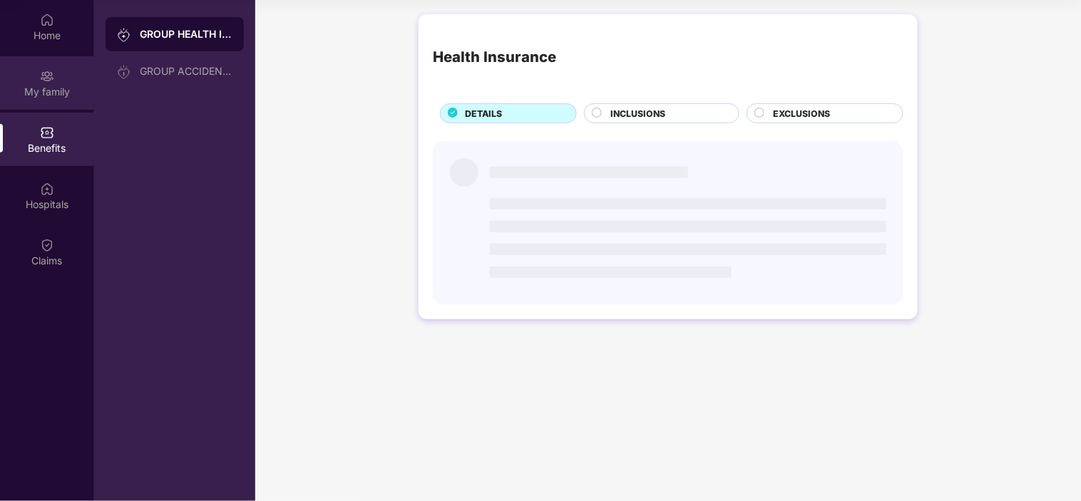
click at [52, 96] on div "My family" at bounding box center [47, 92] width 94 height 14
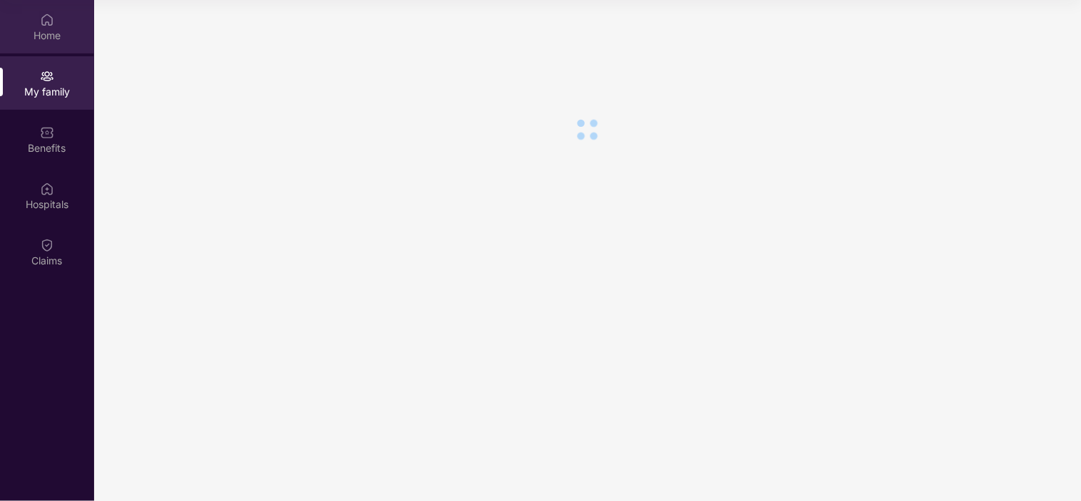
click at [52, 36] on div "Home" at bounding box center [47, 36] width 94 height 14
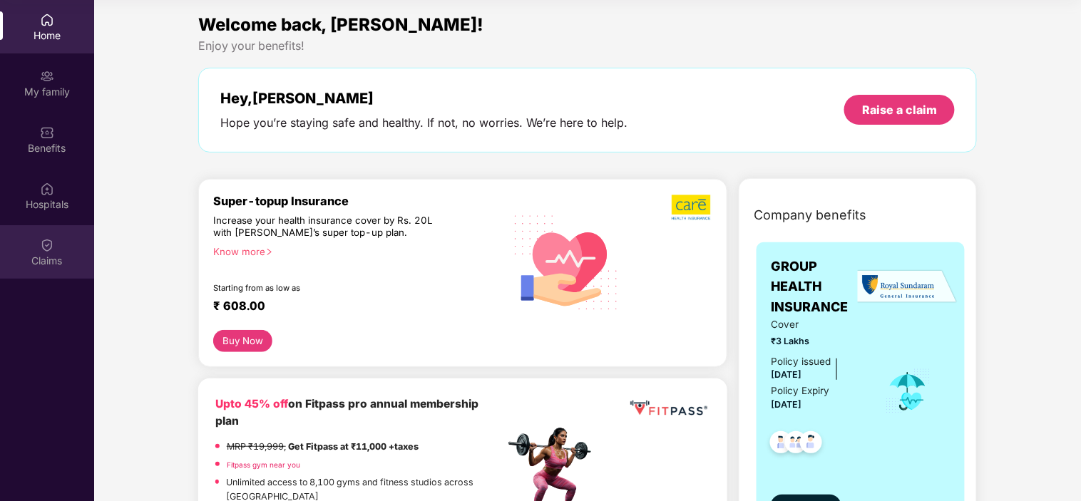
click at [31, 254] on div "Claims" at bounding box center [47, 261] width 94 height 14
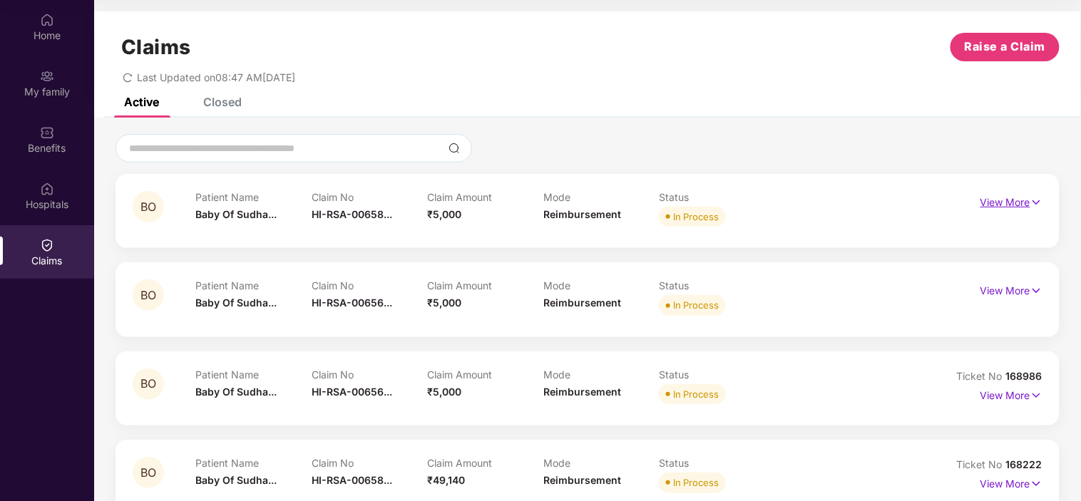
click at [1025, 207] on p "View More" at bounding box center [1012, 200] width 62 height 19
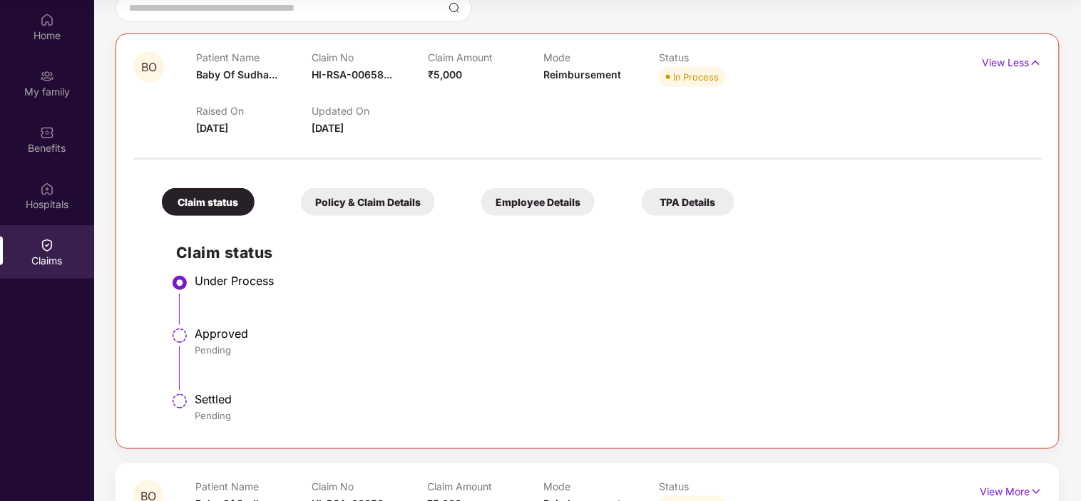
scroll to position [158, 0]
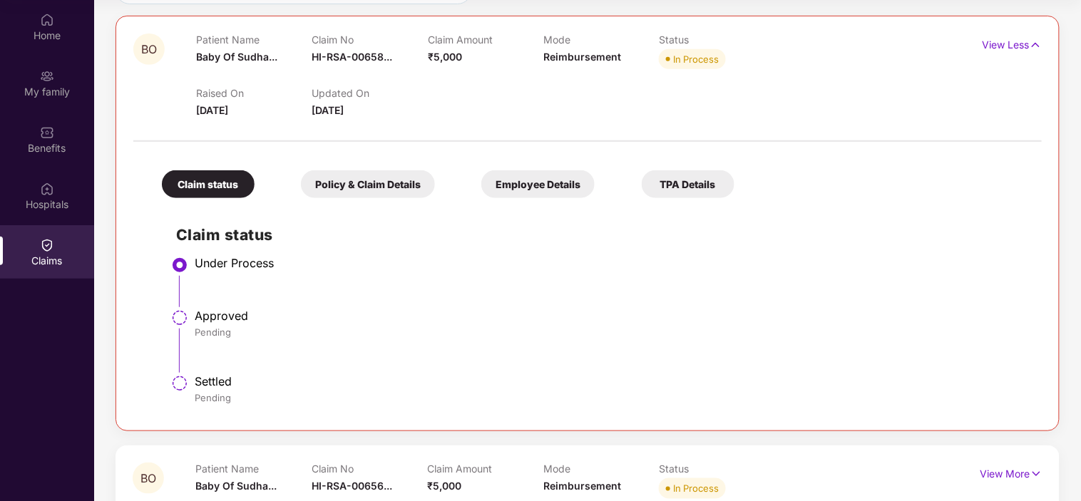
click at [215, 314] on div "Approved" at bounding box center [611, 316] width 833 height 14
click at [346, 178] on div "Policy & Claim Details" at bounding box center [368, 184] width 134 height 28
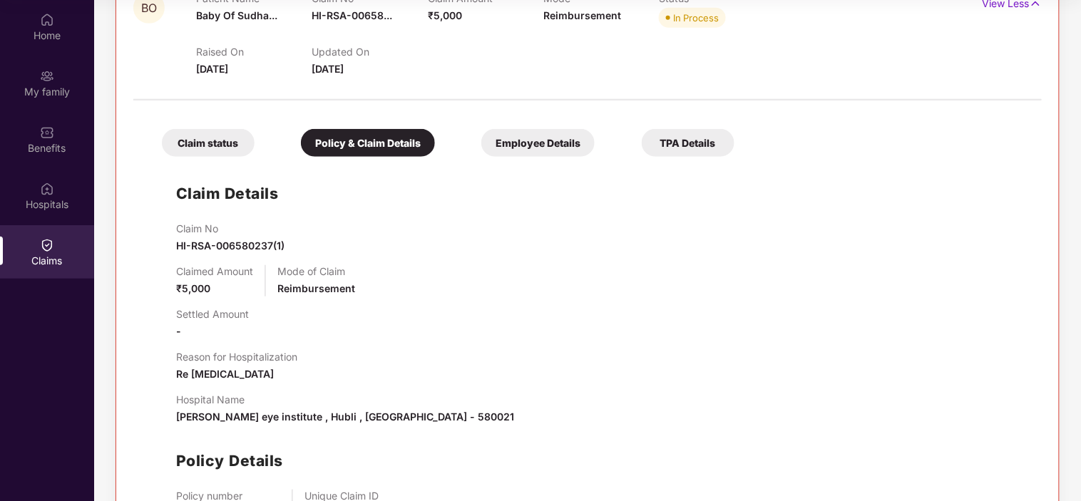
scroll to position [237, 0]
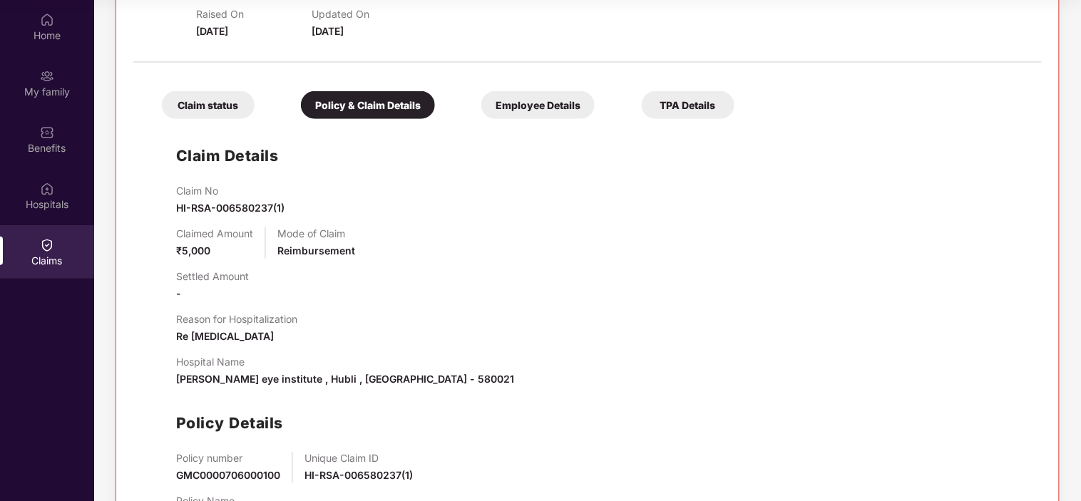
click at [275, 373] on span "[PERSON_NAME] eye institute , Hubli , [GEOGRAPHIC_DATA] - 580021" at bounding box center [345, 379] width 338 height 12
click at [487, 382] on div "Hospital Name [PERSON_NAME] eye institute , Hubli , [GEOGRAPHIC_DATA] - 580021" at bounding box center [602, 371] width 852 height 31
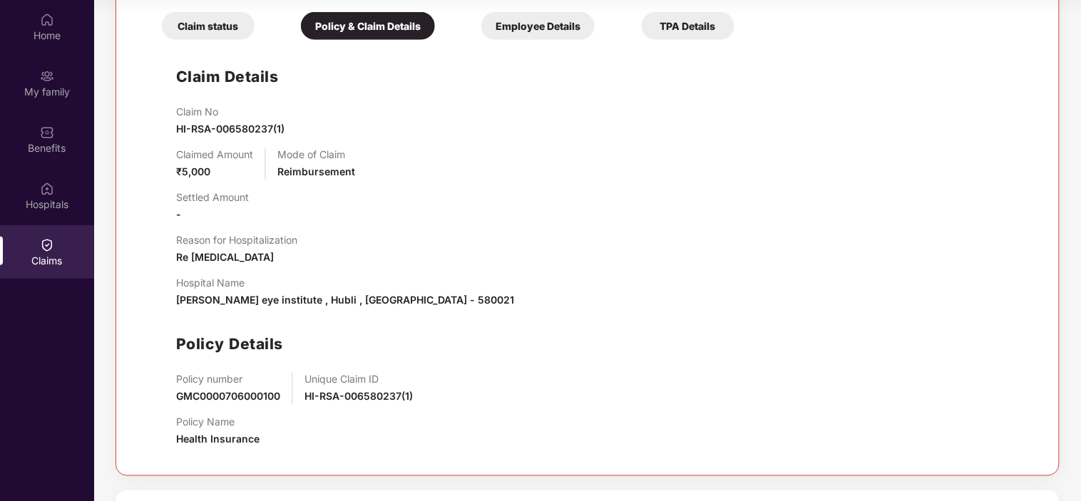
click at [476, 382] on div "Policy number GMC0000706000100 Unique Claim ID HI-RSA-006580237(1)" at bounding box center [602, 388] width 852 height 31
click at [359, 396] on span "HI-RSA-006580237(1)" at bounding box center [359, 396] width 108 height 12
drag, startPoint x: 432, startPoint y: 397, endPoint x: 305, endPoint y: 401, distance: 127.0
click at [305, 401] on div "Policy number GMC0000706000100 Unique Claim ID HI-RSA-006580237(1)" at bounding box center [602, 388] width 852 height 31
click at [457, 404] on div "Policy number GMC0000706000100 Unique Claim ID HI-RSA-006580237(1)" at bounding box center [602, 388] width 852 height 31
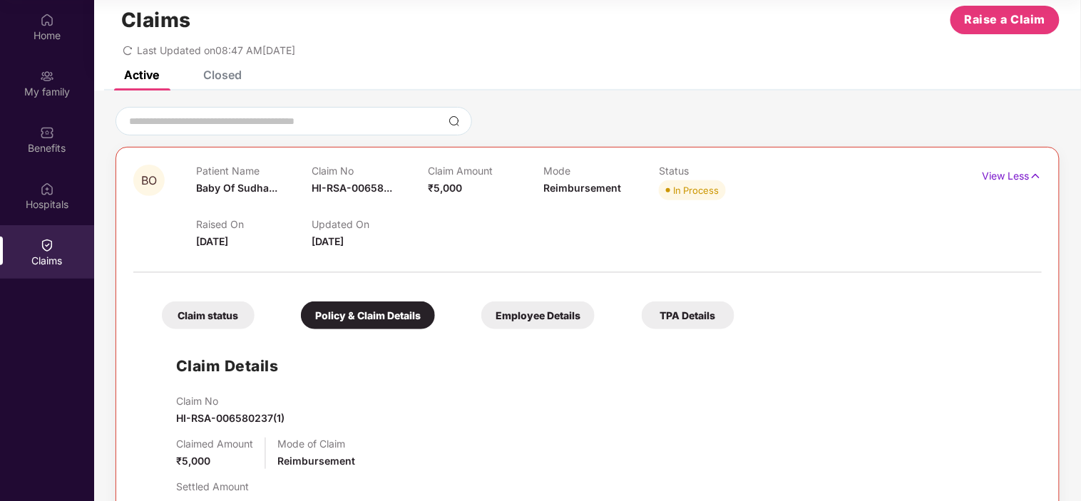
scroll to position [0, 0]
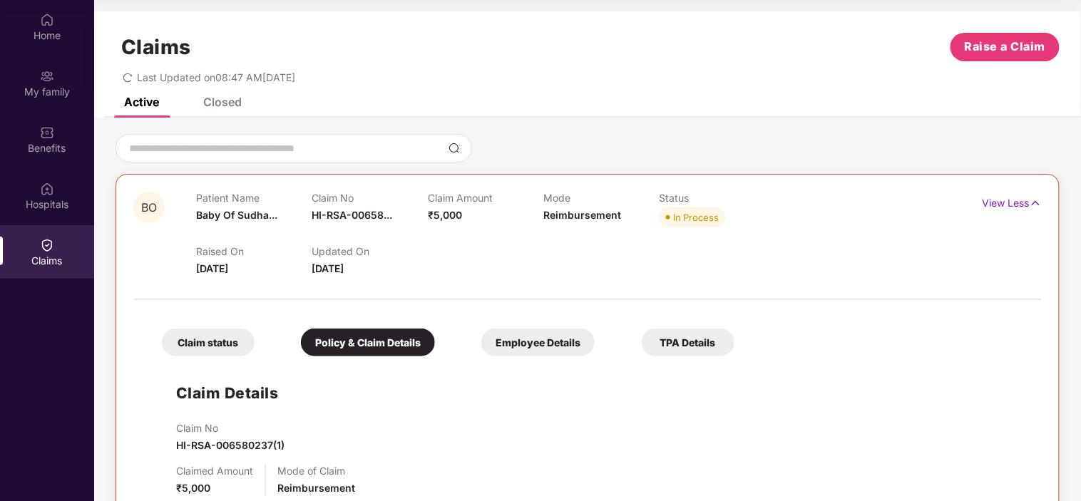
click at [229, 100] on div "Closed" at bounding box center [222, 102] width 39 height 14
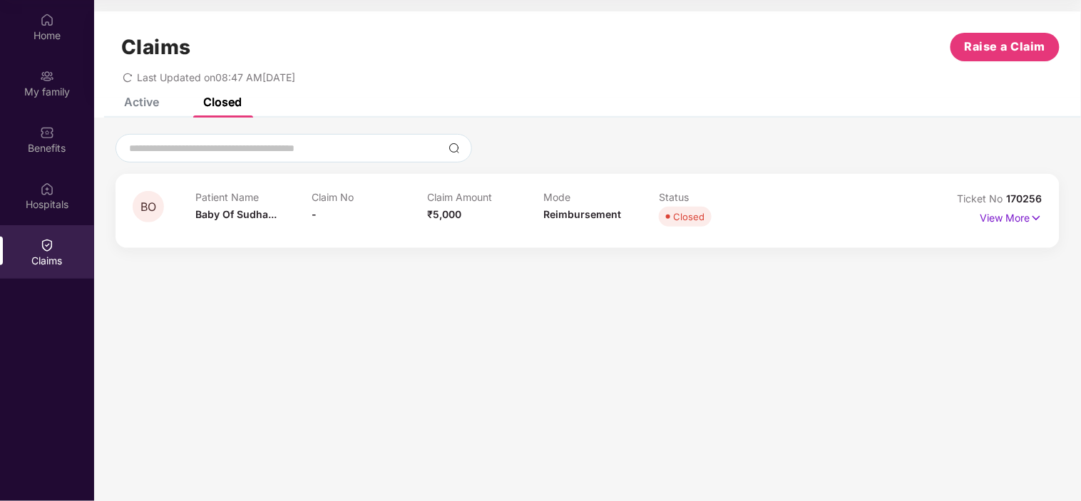
click at [153, 100] on div "Active" at bounding box center [141, 102] width 35 height 14
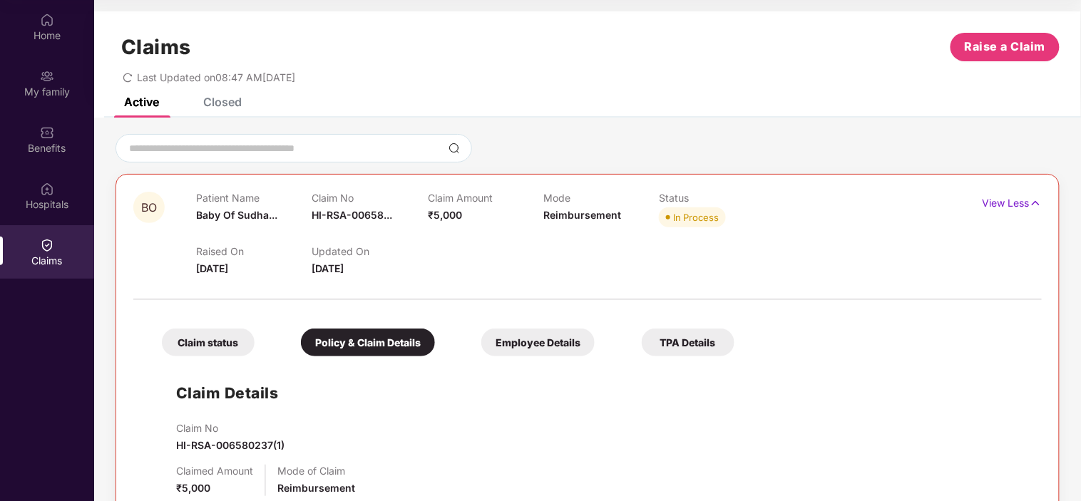
click at [227, 103] on div "Closed" at bounding box center [222, 102] width 39 height 14
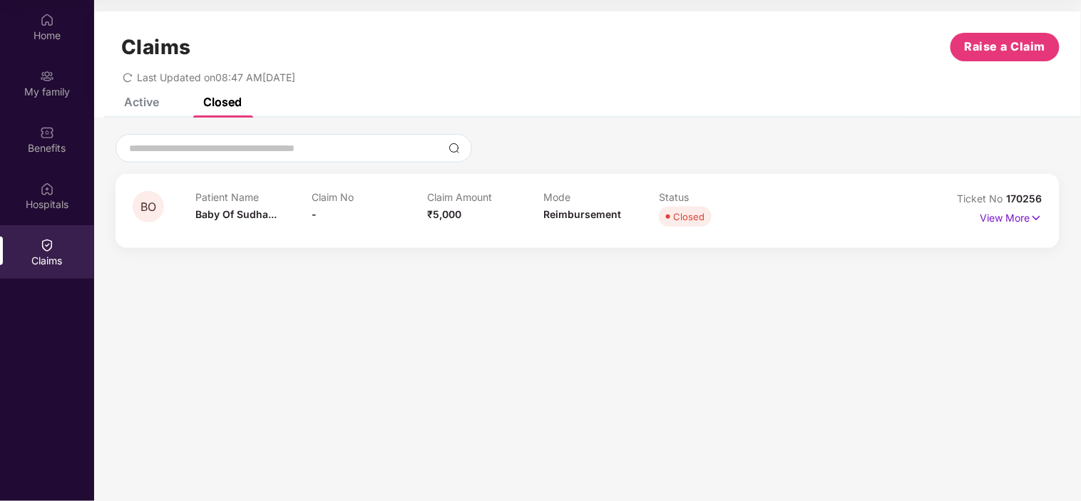
click at [133, 107] on div "Active" at bounding box center [141, 102] width 35 height 14
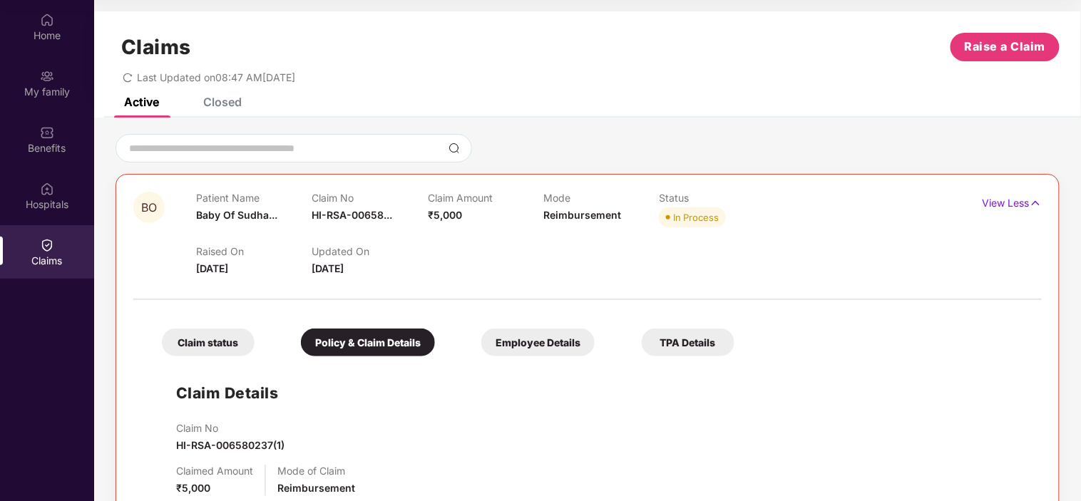
click at [523, 426] on div "Claim No HI-RSA-006580237(1)" at bounding box center [602, 437] width 852 height 31
click at [1036, 204] on img at bounding box center [1036, 203] width 12 height 16
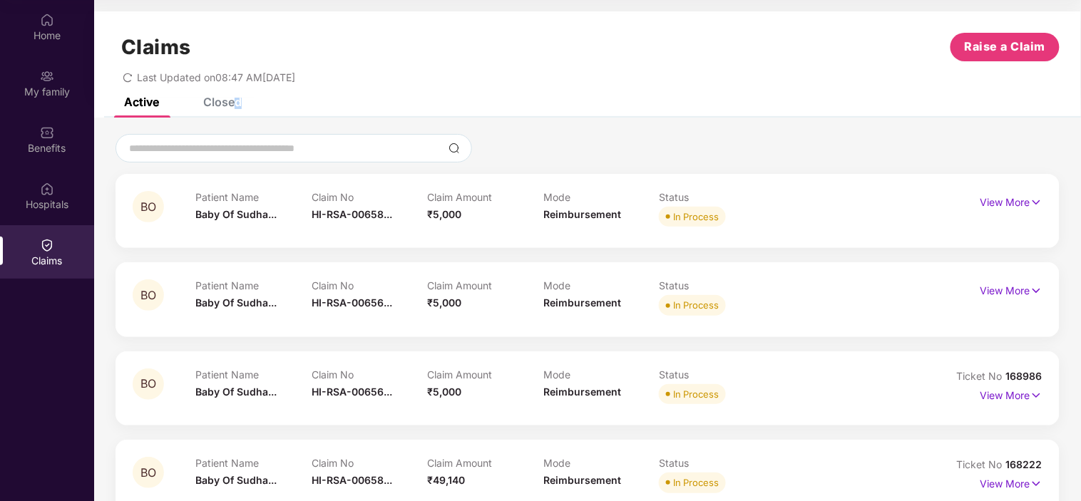
click at [237, 101] on div "Closed" at bounding box center [222, 102] width 39 height 14
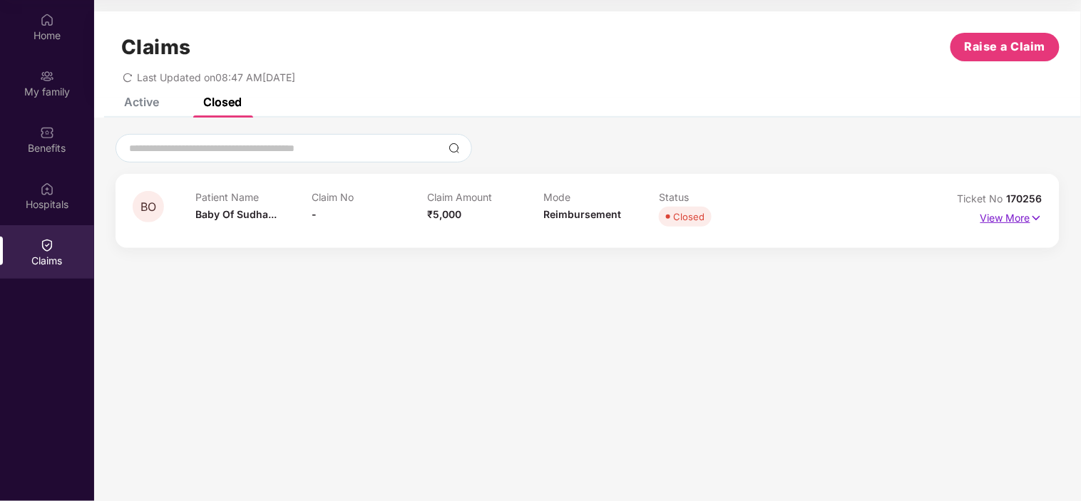
click at [1013, 220] on p "View More" at bounding box center [1012, 216] width 62 height 19
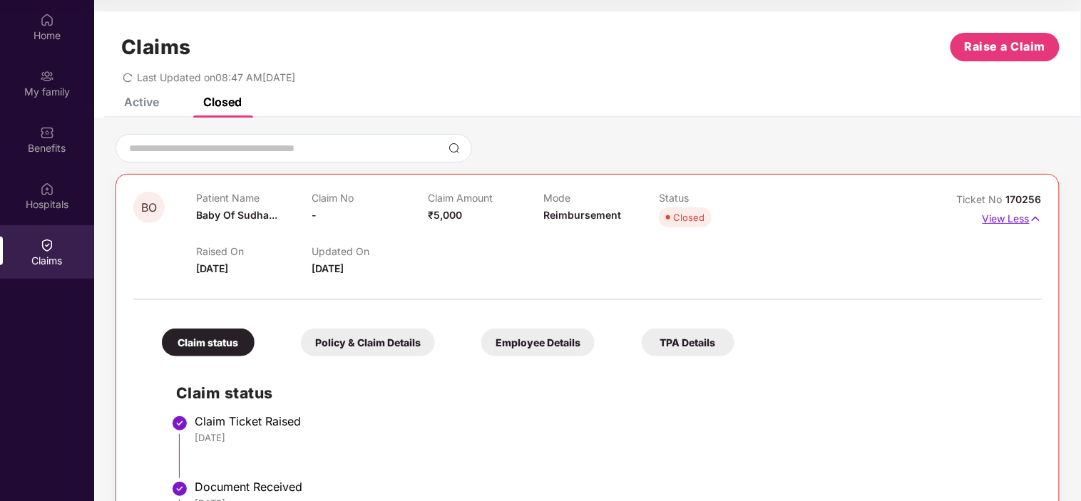
click at [1034, 218] on img at bounding box center [1036, 219] width 12 height 16
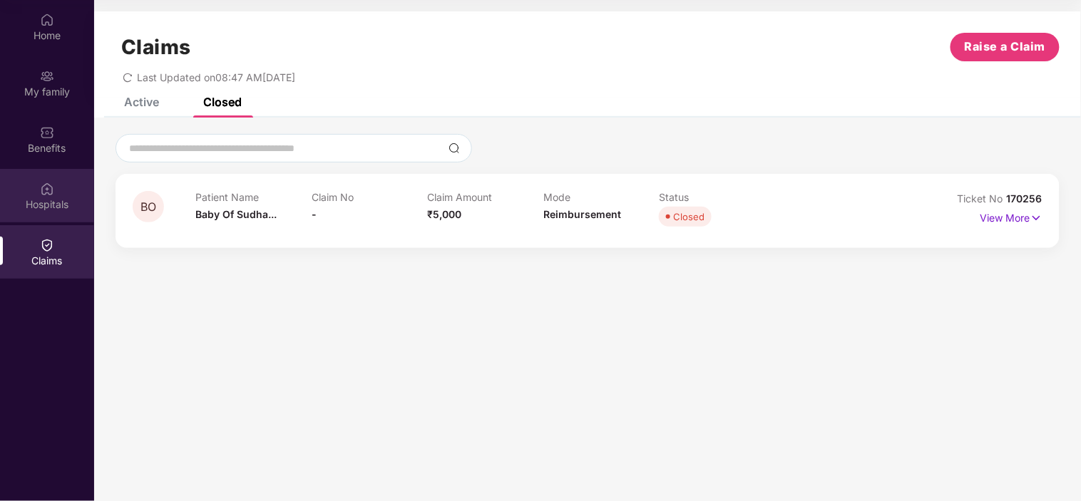
click at [34, 200] on div "Hospitals" at bounding box center [47, 205] width 94 height 14
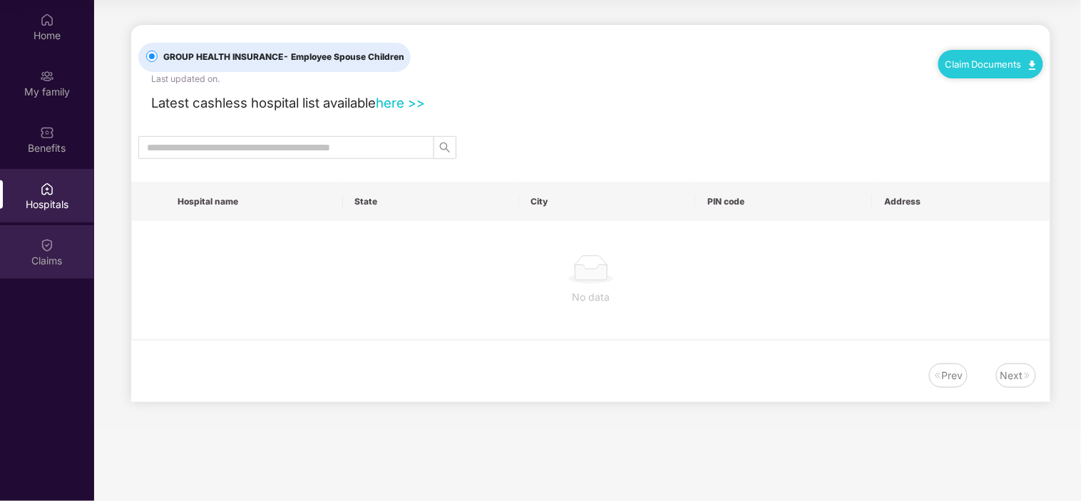
click at [51, 272] on div "Claims" at bounding box center [47, 251] width 94 height 53
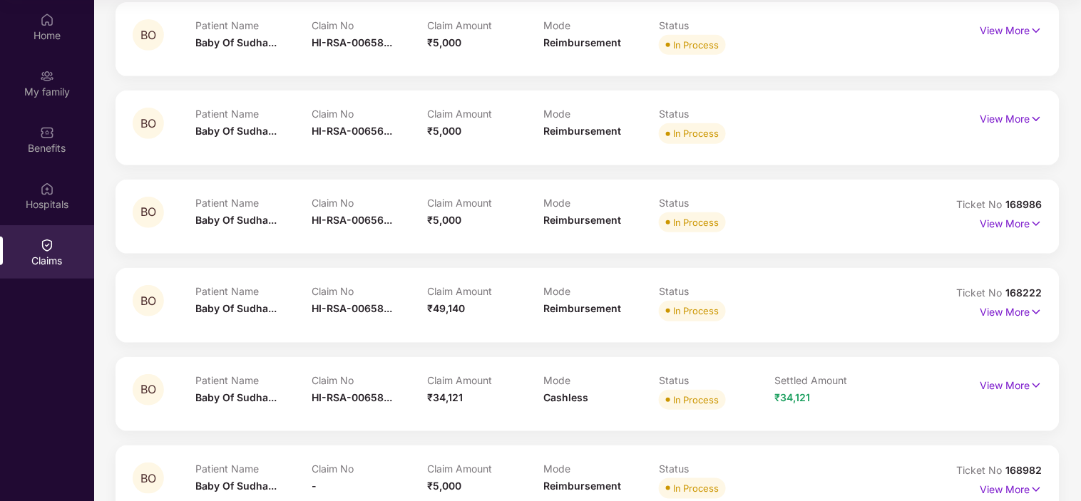
scroll to position [144, 0]
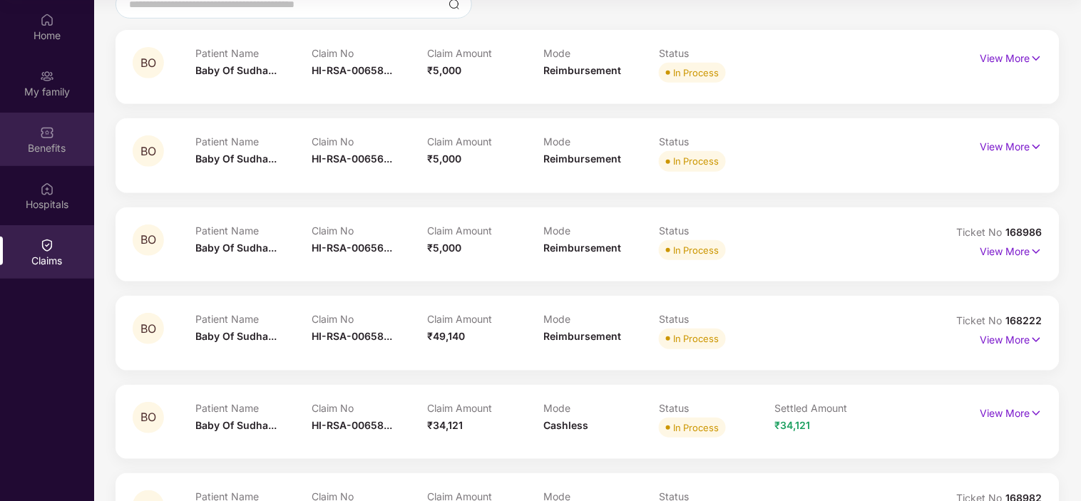
click at [51, 137] on img at bounding box center [47, 133] width 14 height 14
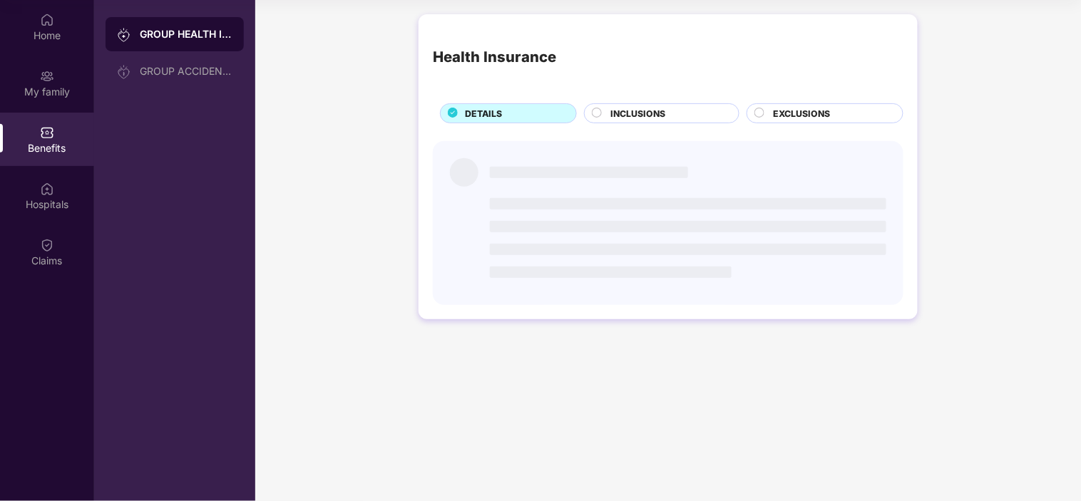
click at [38, 200] on div "Hospitals" at bounding box center [47, 205] width 94 height 14
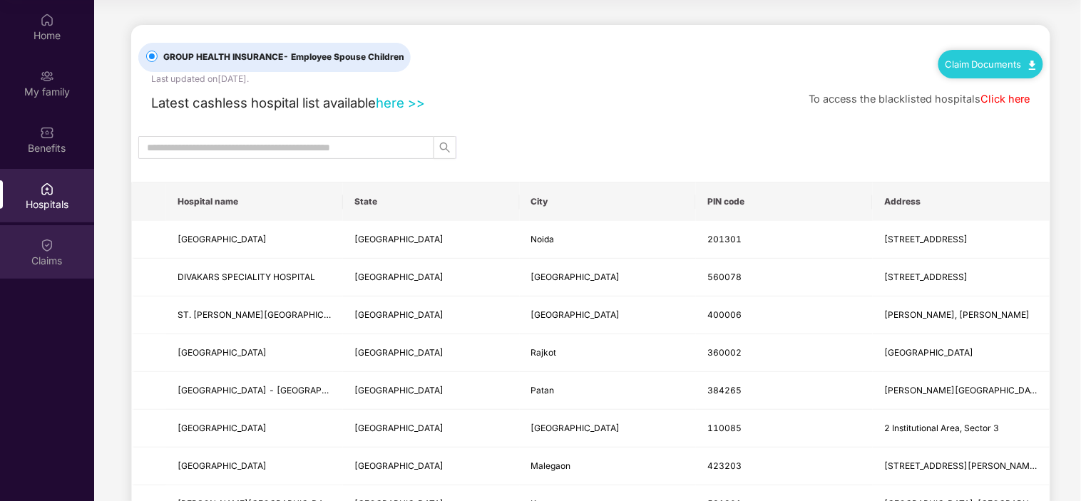
click at [48, 250] on img at bounding box center [47, 245] width 14 height 14
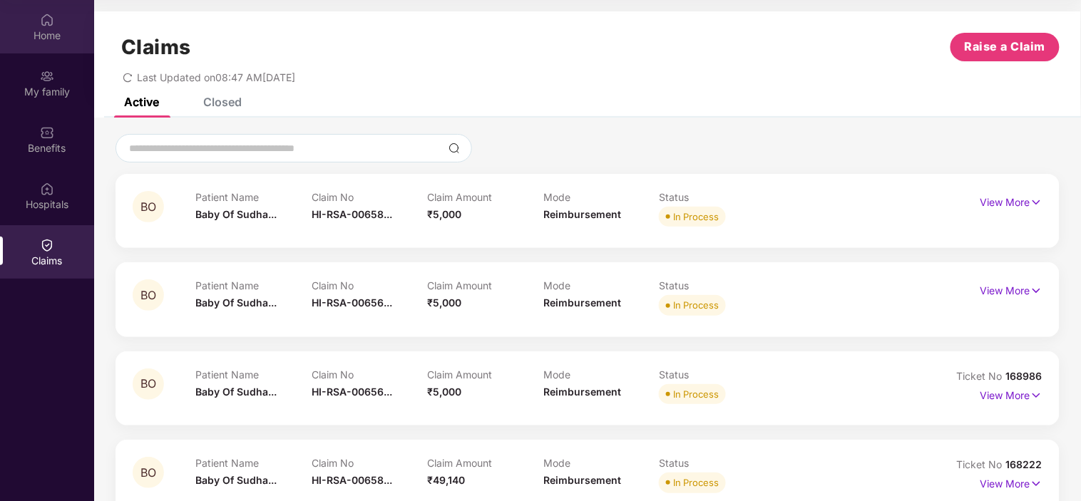
click at [36, 34] on div "Home" at bounding box center [47, 36] width 94 height 14
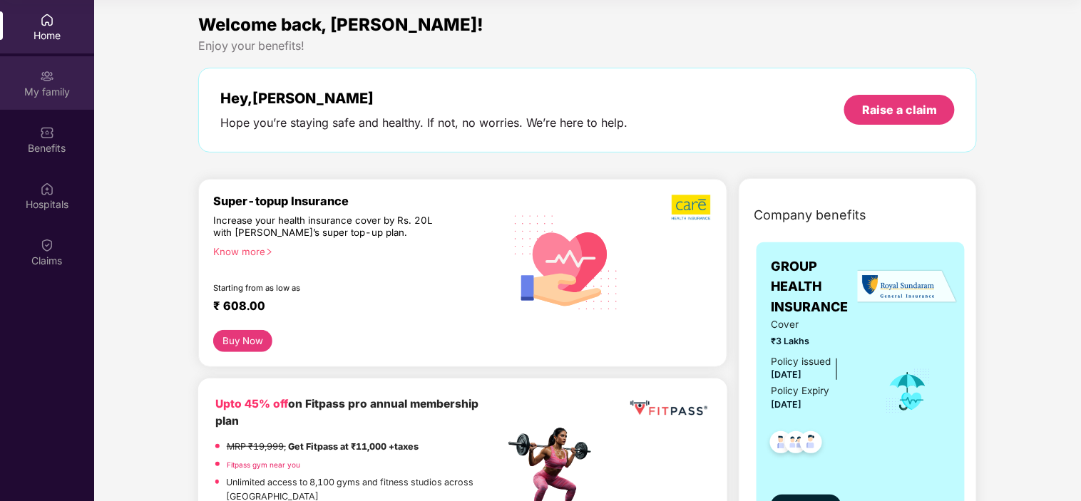
click at [46, 60] on div "My family" at bounding box center [47, 82] width 94 height 53
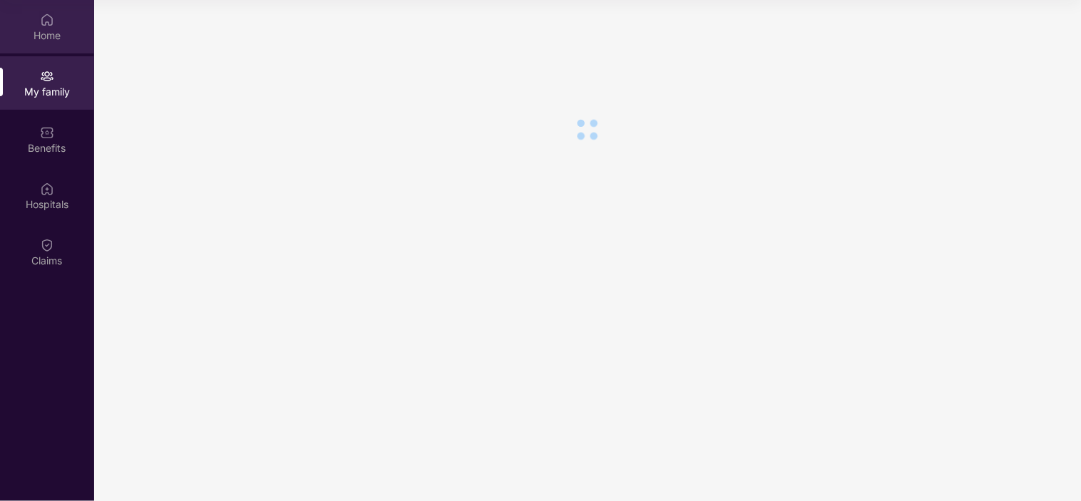
click at [46, 29] on div "Home" at bounding box center [47, 36] width 94 height 14
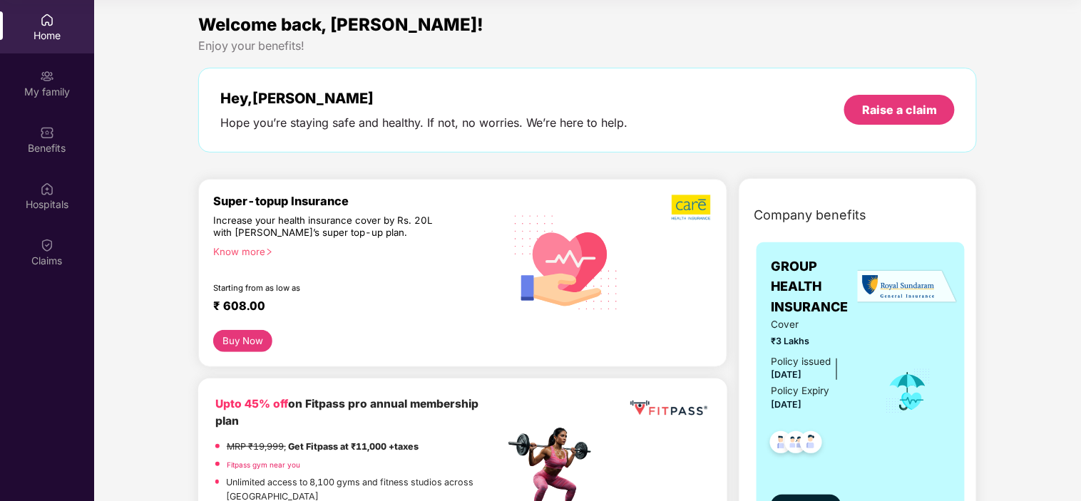
click at [50, 19] on img at bounding box center [47, 20] width 14 height 14
click at [40, 275] on div "Claims" at bounding box center [47, 251] width 94 height 53
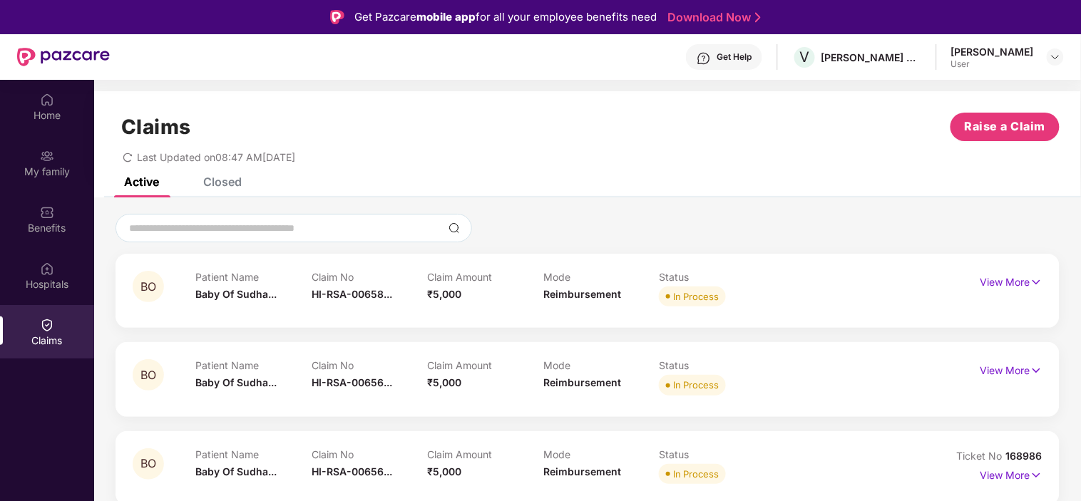
click at [241, 175] on div "Claims Raise a Claim Last Updated on 08:47 AM[DATE]" at bounding box center [587, 134] width 987 height 86
click at [221, 184] on div "Closed" at bounding box center [222, 182] width 39 height 14
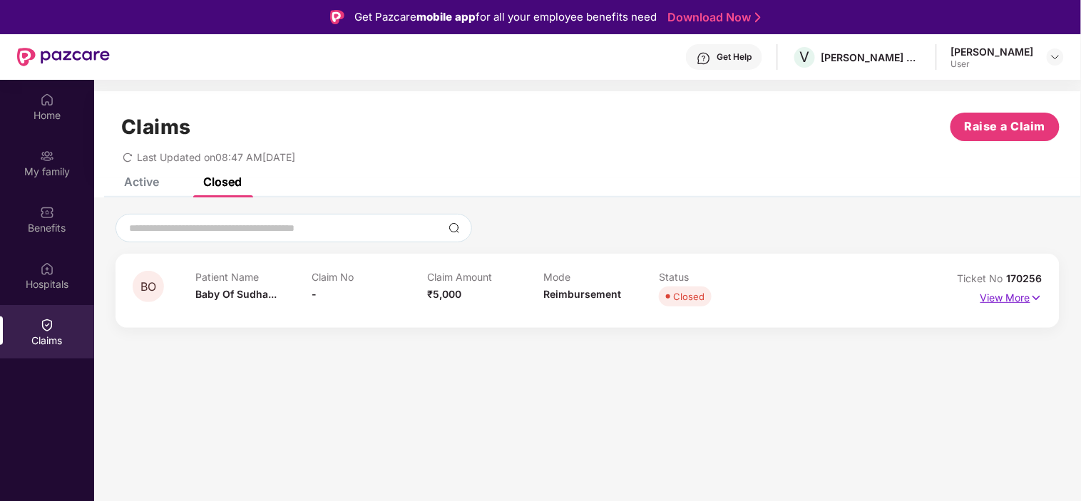
click at [1043, 291] on img at bounding box center [1037, 298] width 12 height 16
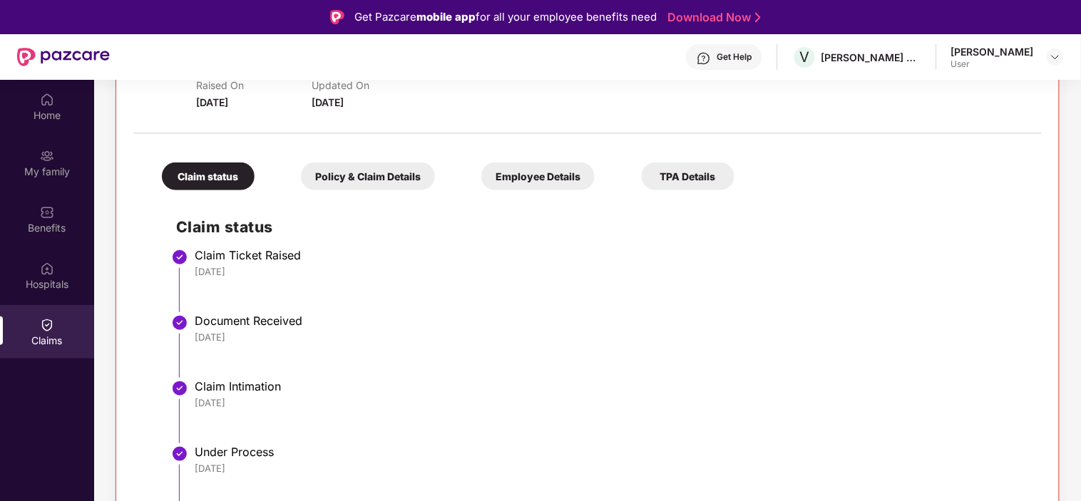
scroll to position [247, 0]
click at [381, 180] on div "Policy & Claim Details" at bounding box center [368, 176] width 134 height 28
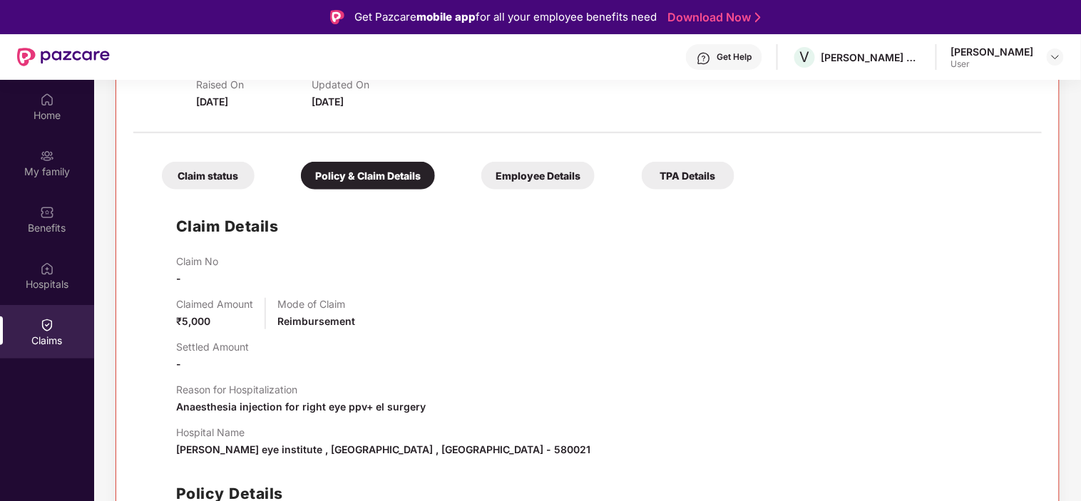
click at [545, 184] on div "Employee Details" at bounding box center [537, 176] width 113 height 28
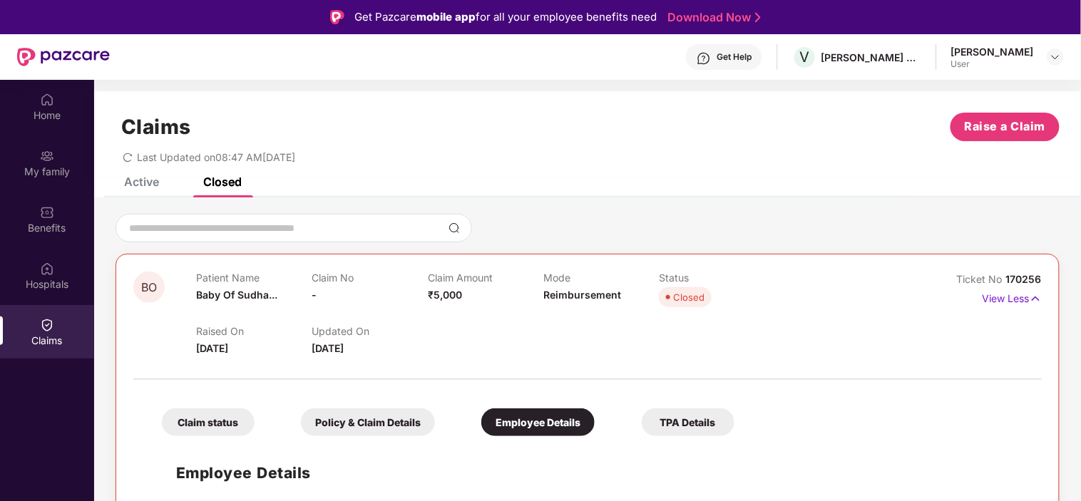
click at [695, 423] on div "TPA Details" at bounding box center [688, 423] width 93 height 28
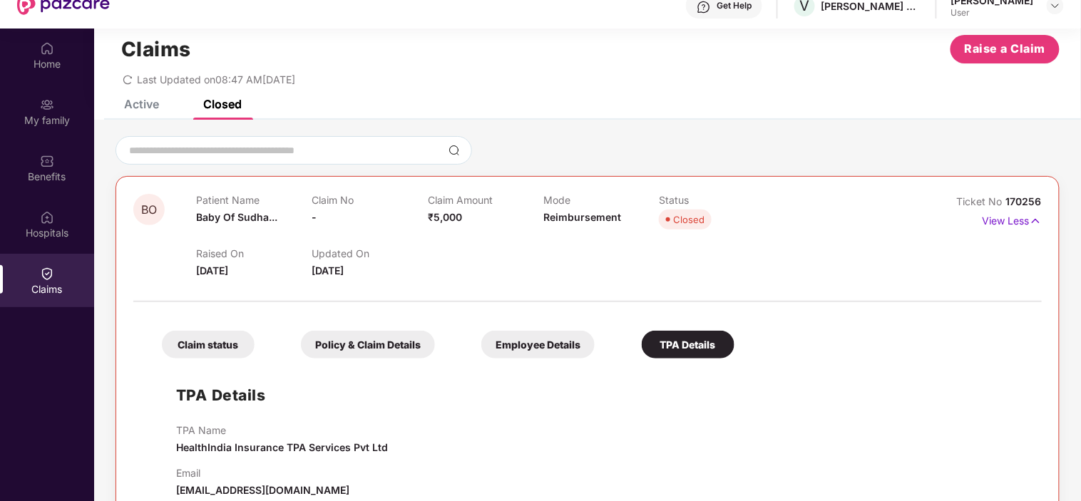
scroll to position [80, 0]
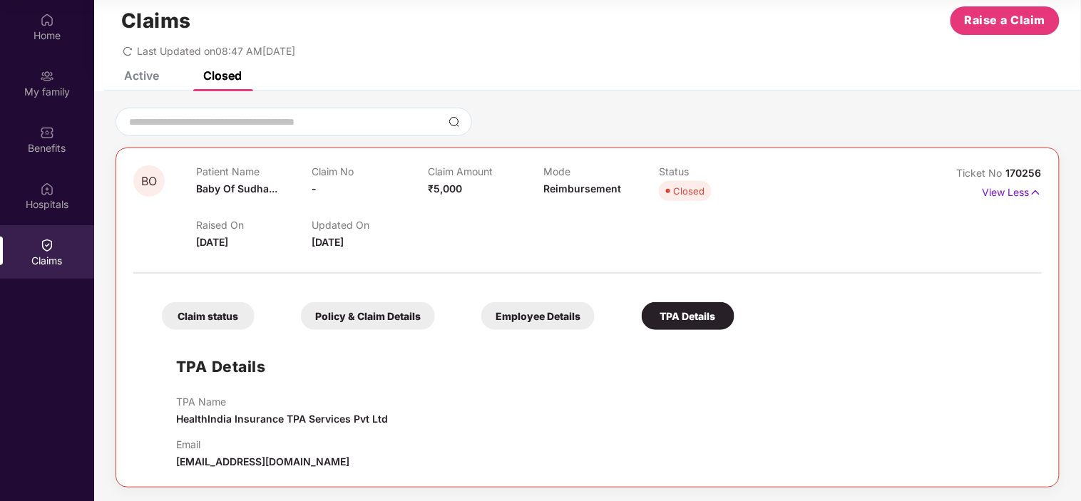
click at [202, 322] on div "Claim status" at bounding box center [208, 316] width 93 height 28
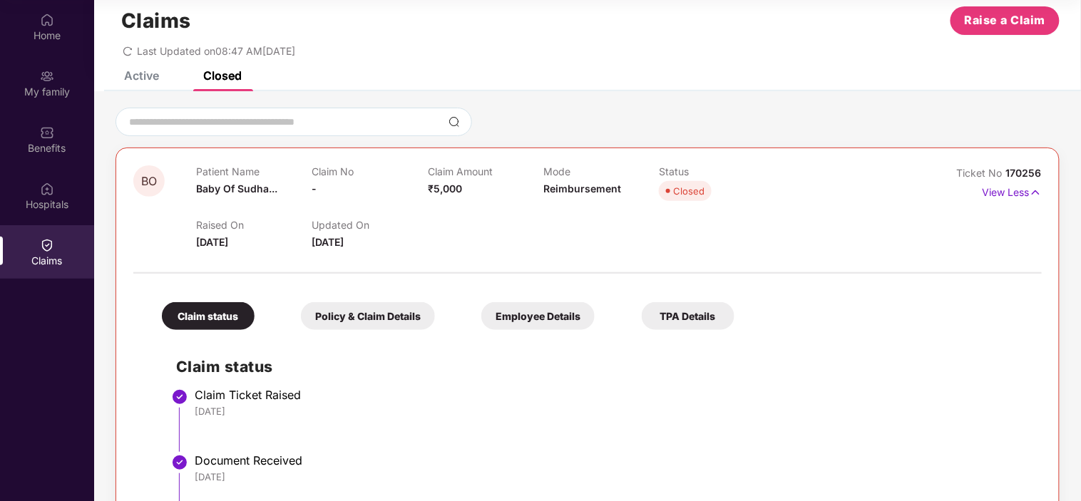
drag, startPoint x: 692, startPoint y: 295, endPoint x: 688, endPoint y: 317, distance: 21.8
click at [693, 302] on div "Claim status Policy & Claim Details Employee Details TPA Details" at bounding box center [441, 309] width 587 height 42
click at [689, 320] on div "TPA Details" at bounding box center [688, 316] width 93 height 28
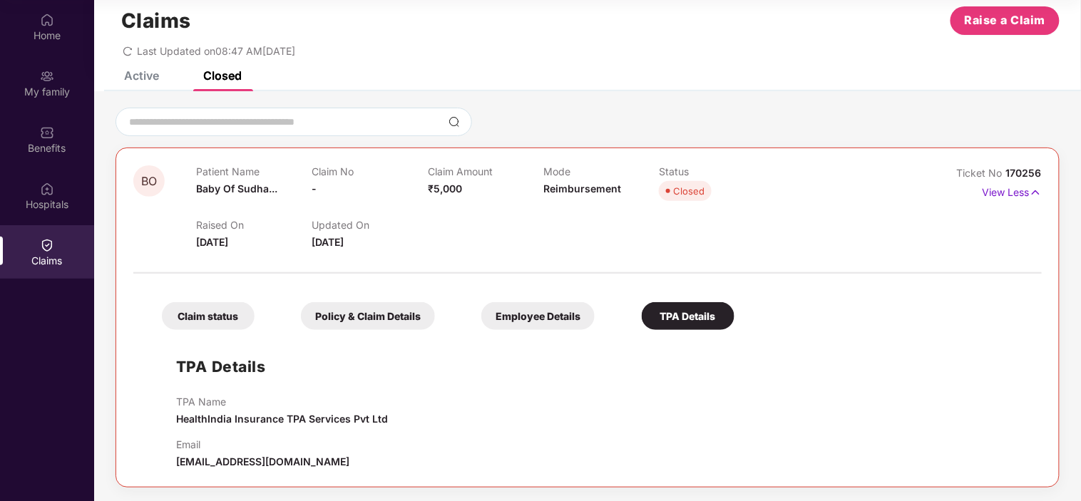
click at [537, 324] on div "Employee Details" at bounding box center [537, 316] width 113 height 28
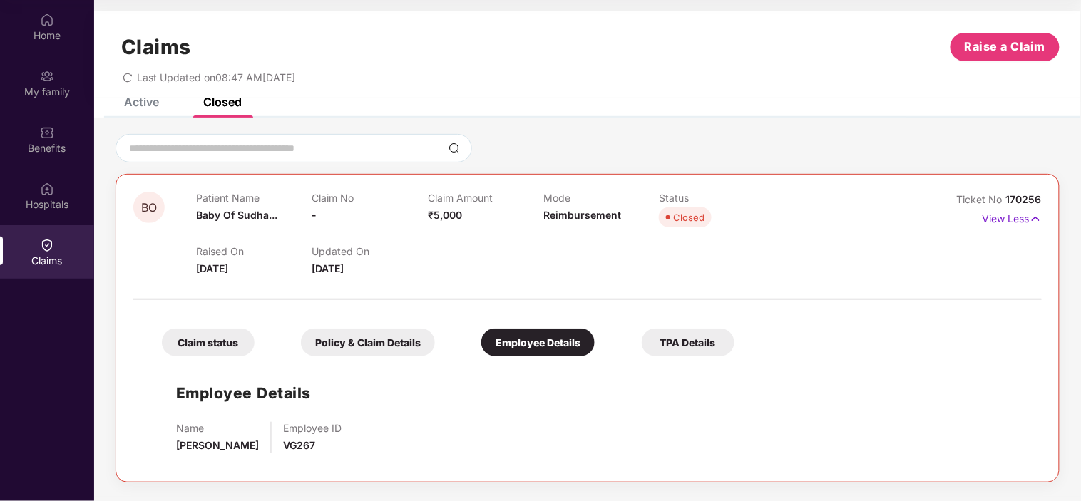
click at [364, 317] on div "Claim status Policy & Claim Details Employee Details TPA Details" at bounding box center [441, 336] width 587 height 42
click at [376, 344] on div "Policy & Claim Details" at bounding box center [368, 343] width 134 height 28
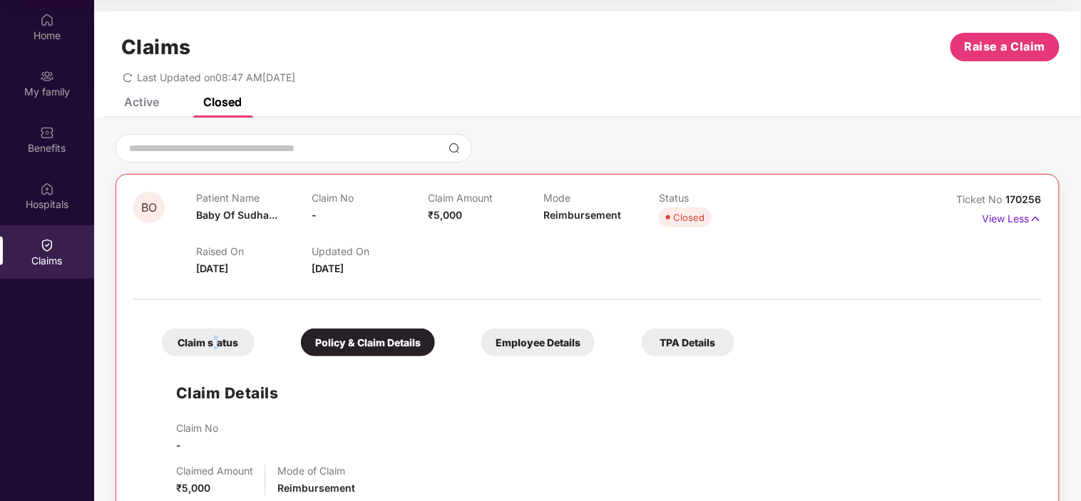
click at [215, 344] on div "Claim status" at bounding box center [208, 343] width 93 height 28
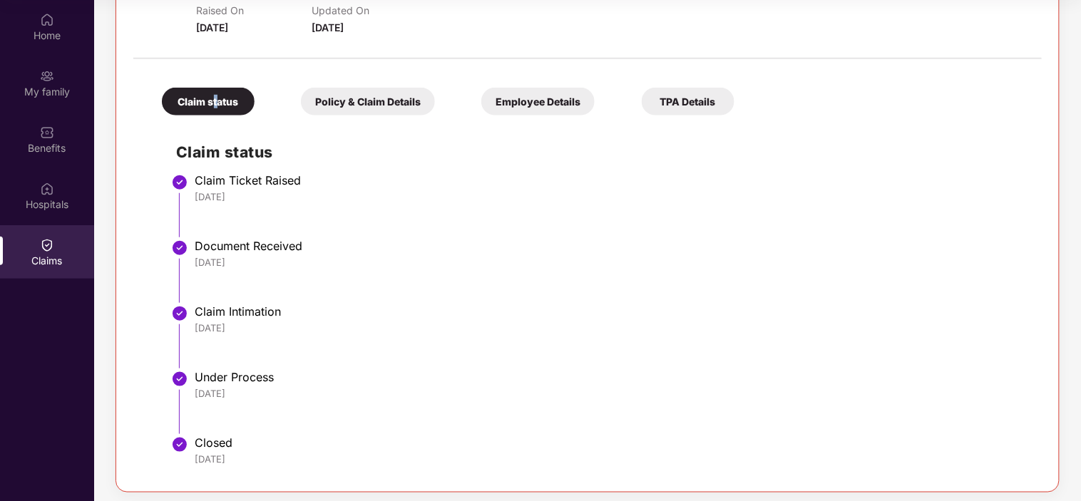
scroll to position [247, 0]
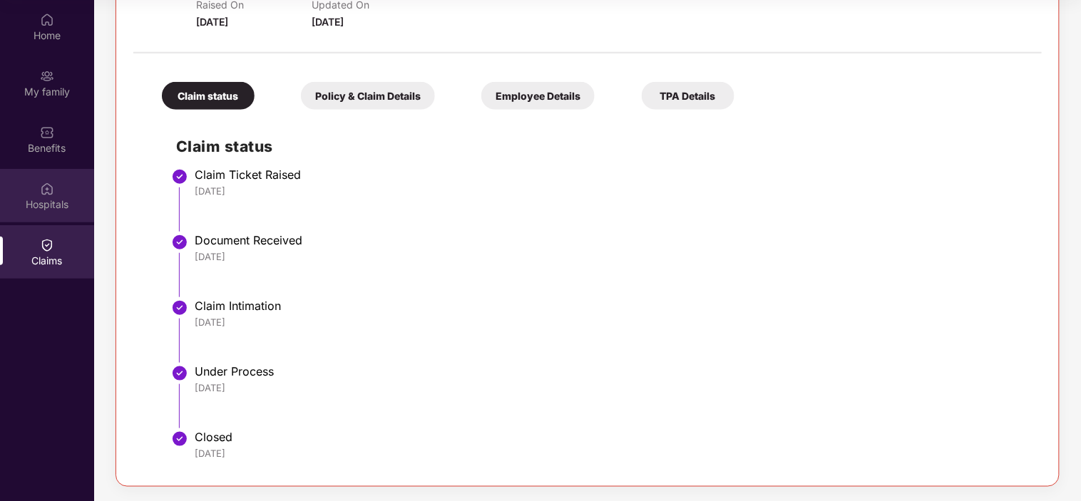
click at [51, 200] on div "Hospitals" at bounding box center [47, 205] width 94 height 14
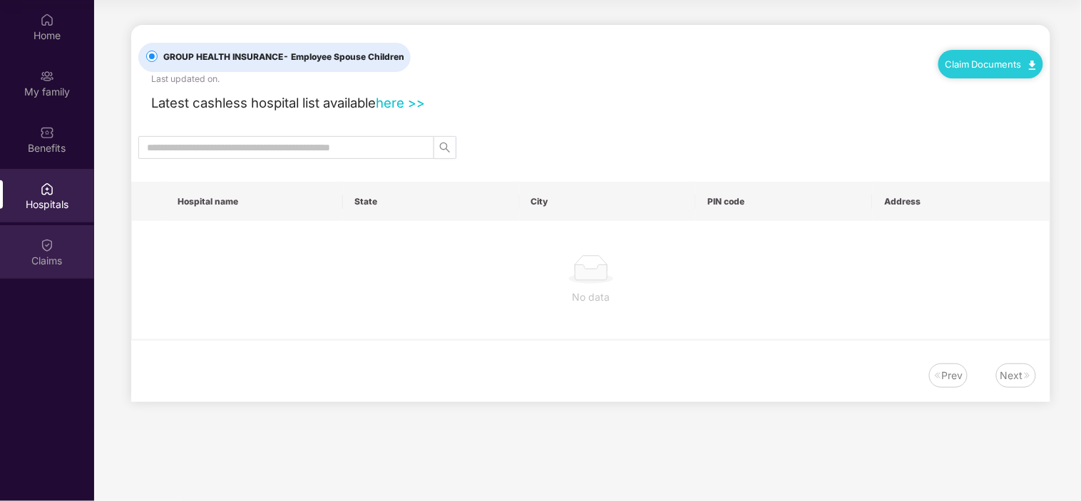
click at [56, 259] on div "Claims" at bounding box center [47, 261] width 94 height 14
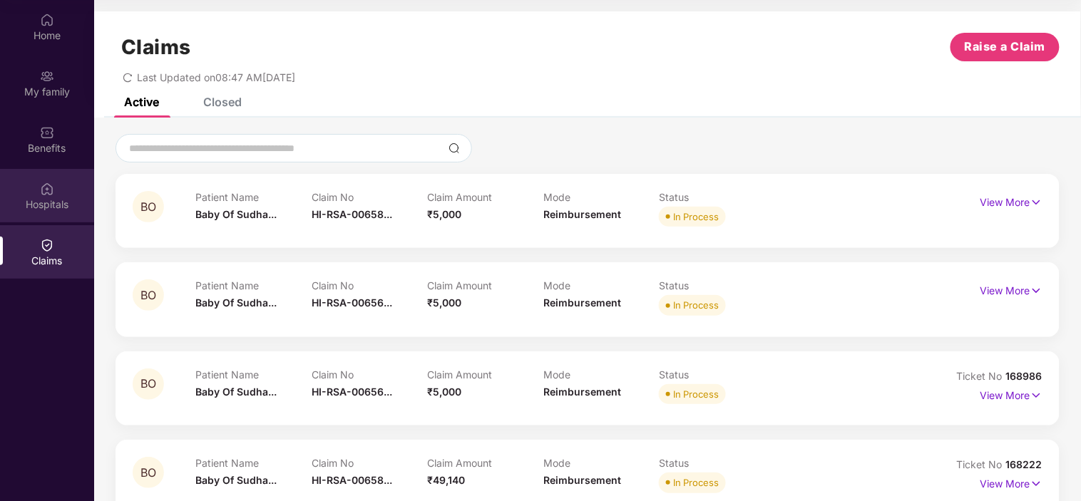
click at [41, 193] on img at bounding box center [47, 189] width 14 height 14
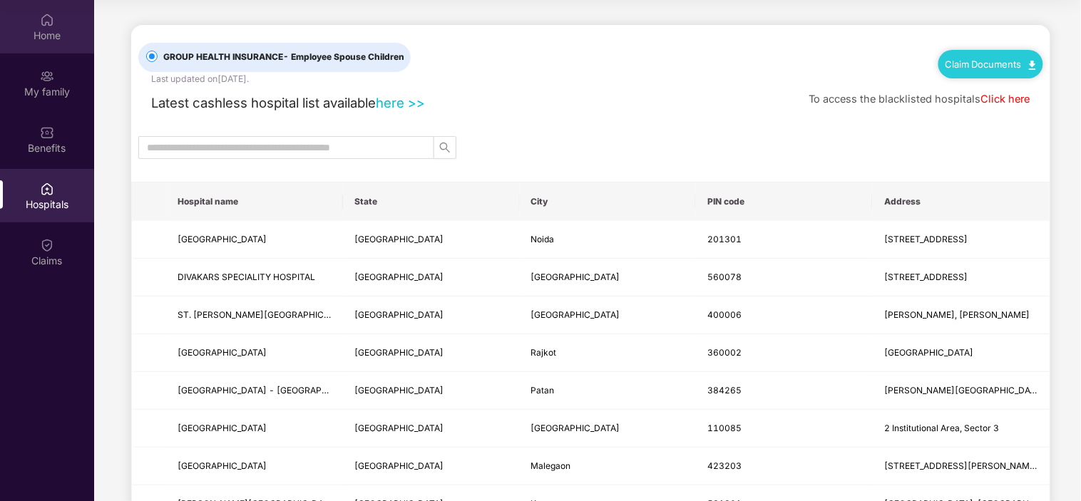
click at [43, 34] on div "Home" at bounding box center [47, 36] width 94 height 14
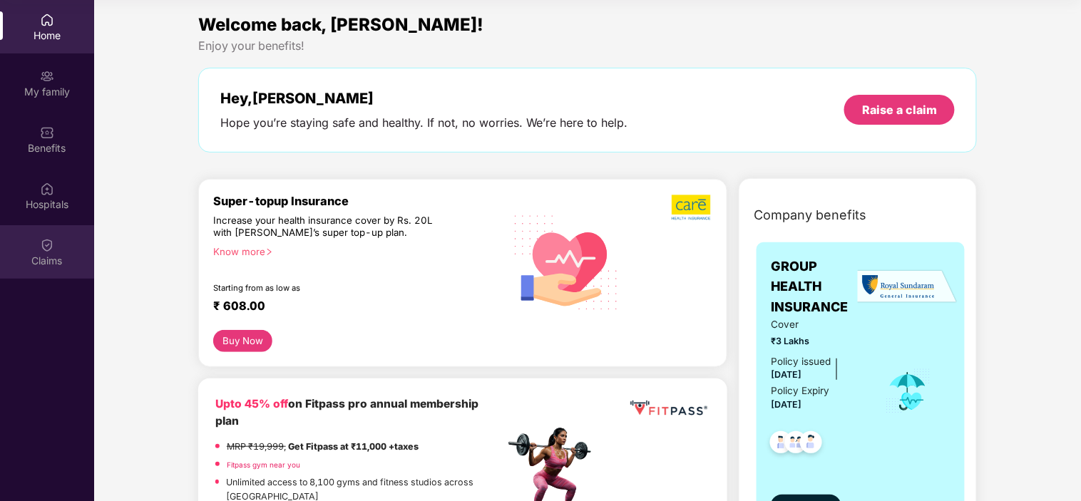
click at [51, 254] on div "Claims" at bounding box center [47, 261] width 94 height 14
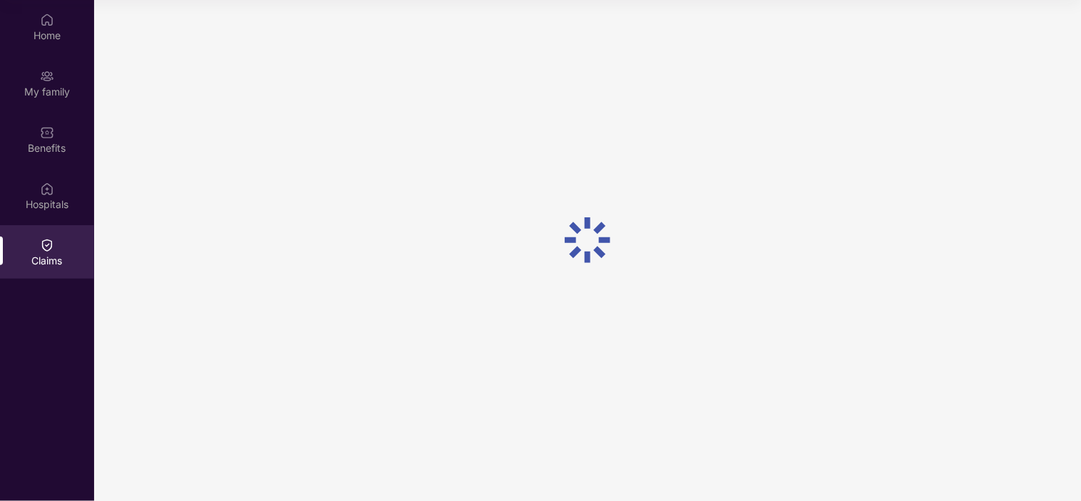
click at [52, 254] on div "Claims" at bounding box center [47, 261] width 94 height 14
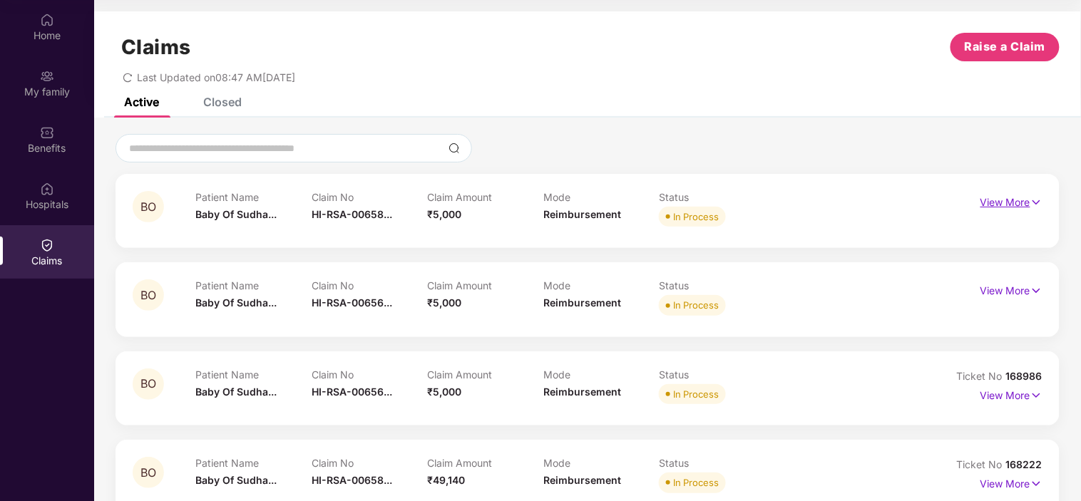
click at [1014, 204] on p "View More" at bounding box center [1012, 200] width 62 height 19
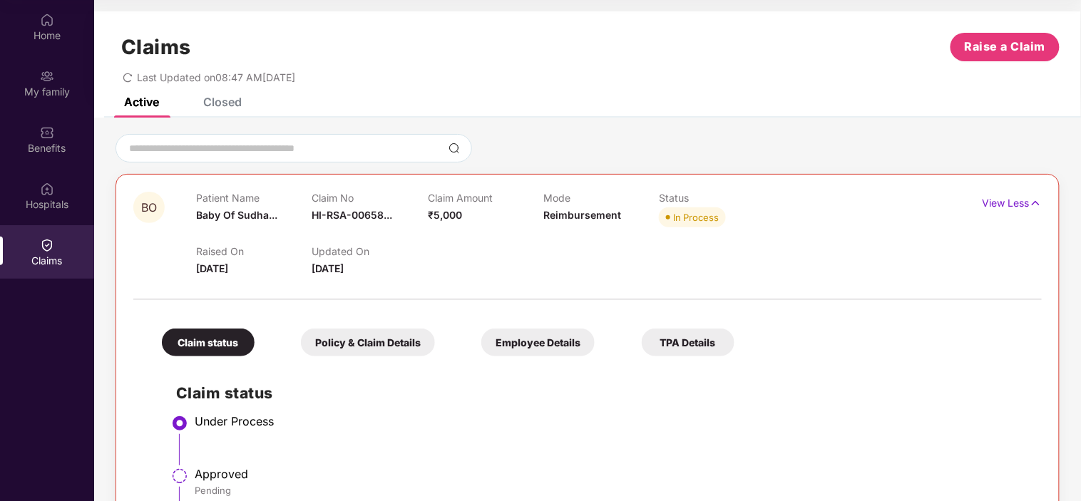
click at [221, 105] on div "Closed" at bounding box center [222, 102] width 39 height 14
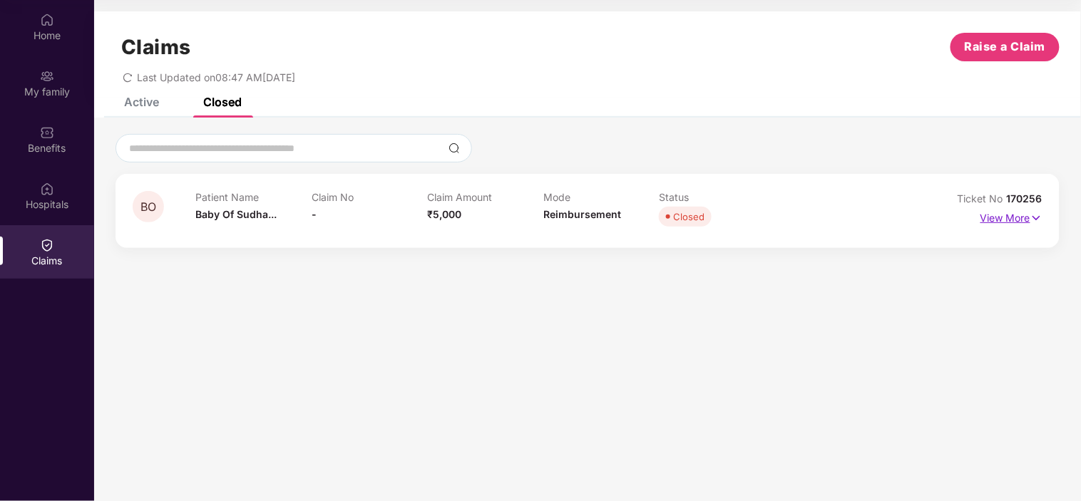
click at [1024, 211] on p "View More" at bounding box center [1012, 216] width 62 height 19
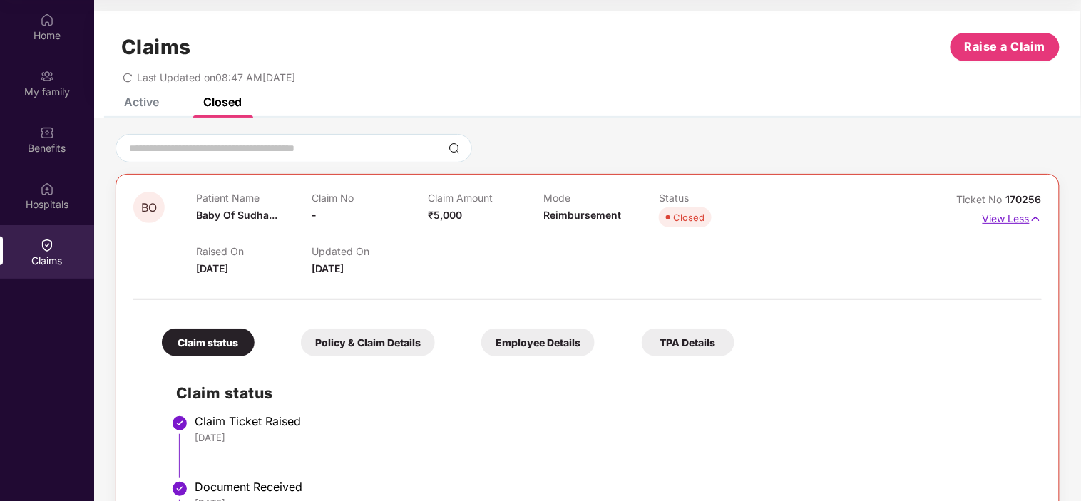
click at [1036, 216] on img at bounding box center [1036, 219] width 12 height 16
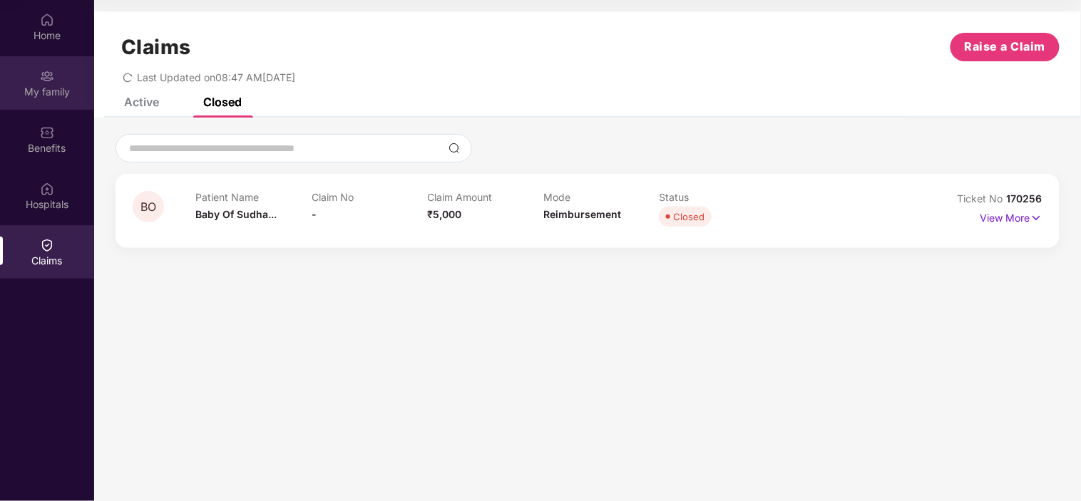
click at [31, 80] on div "My family" at bounding box center [47, 82] width 94 height 53
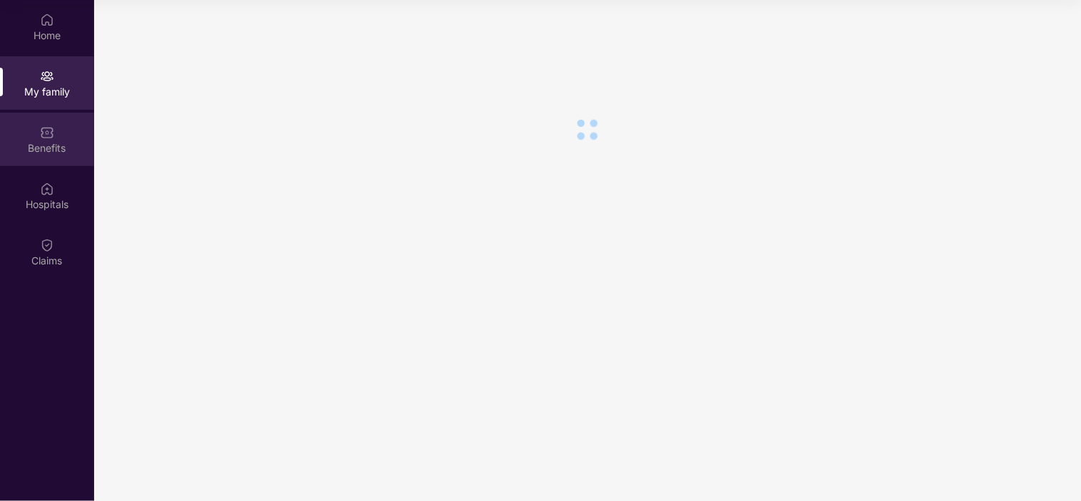
click at [46, 129] on img at bounding box center [47, 133] width 14 height 14
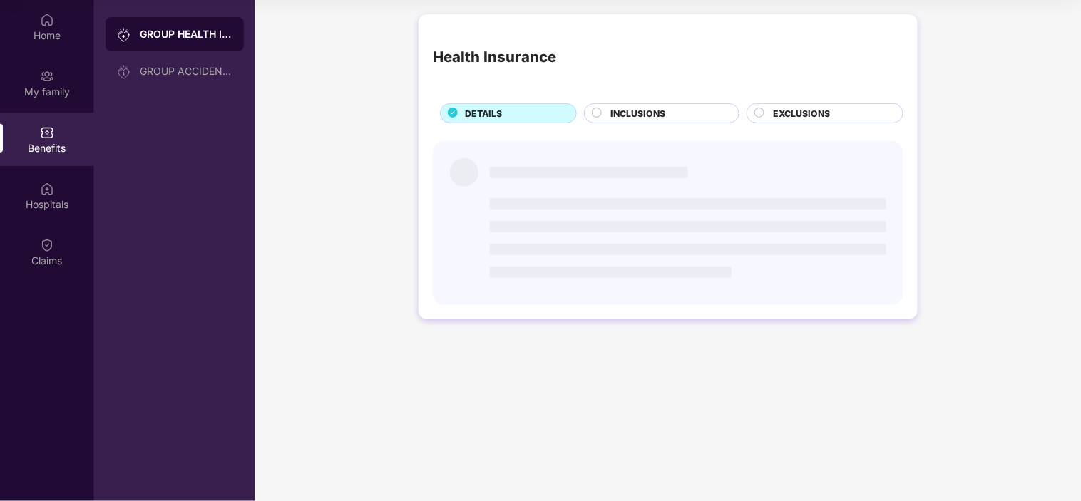
click at [46, 186] on img at bounding box center [47, 189] width 14 height 14
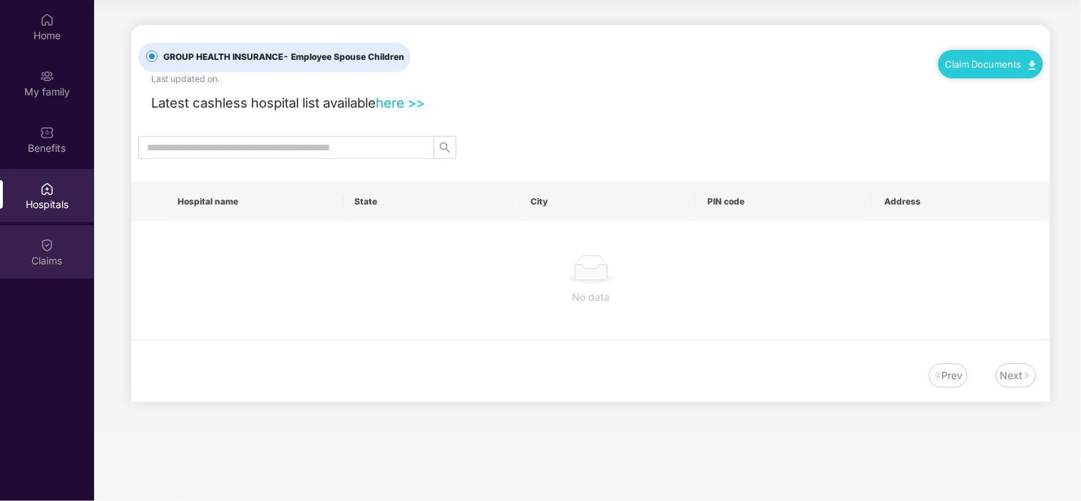
click at [47, 240] on img at bounding box center [47, 245] width 14 height 14
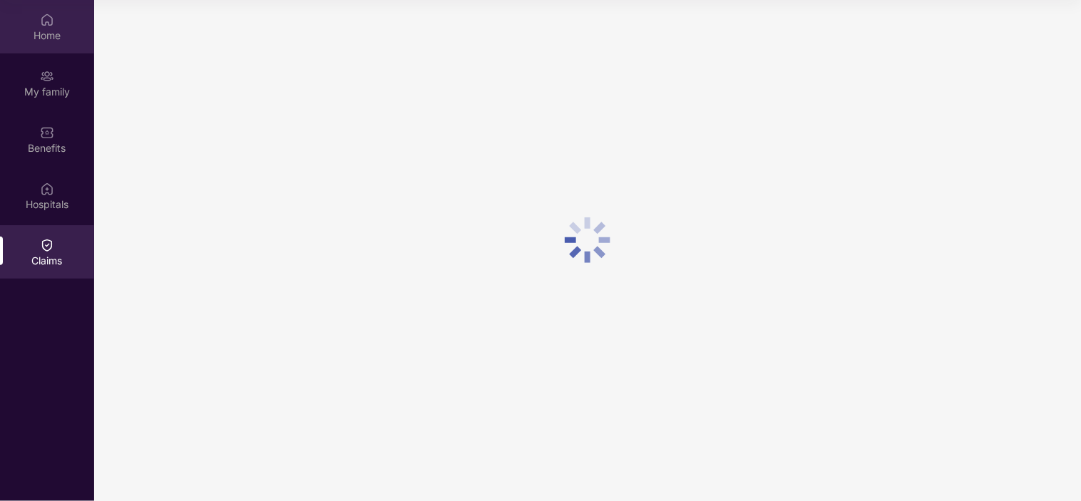
click at [40, 18] on img at bounding box center [47, 20] width 14 height 14
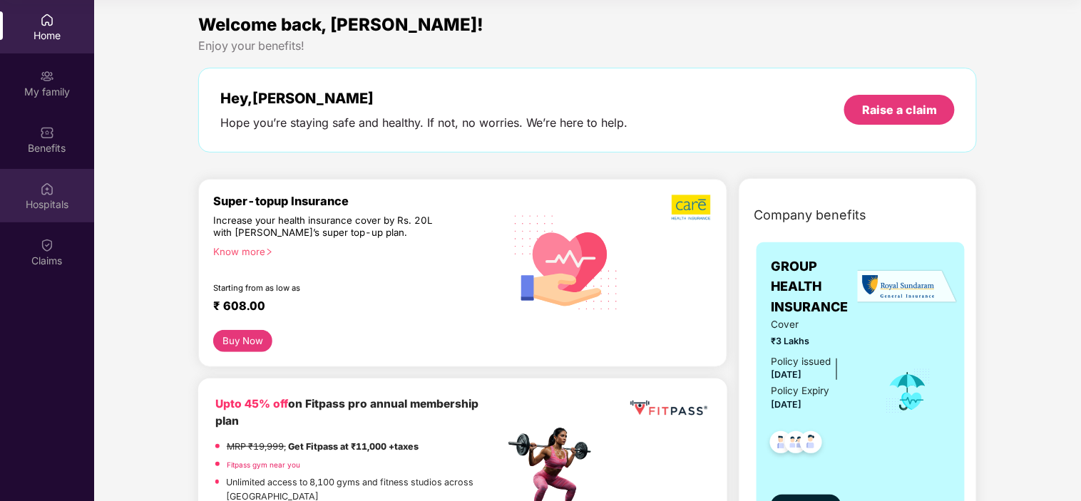
click at [41, 198] on div "Hospitals" at bounding box center [47, 205] width 94 height 14
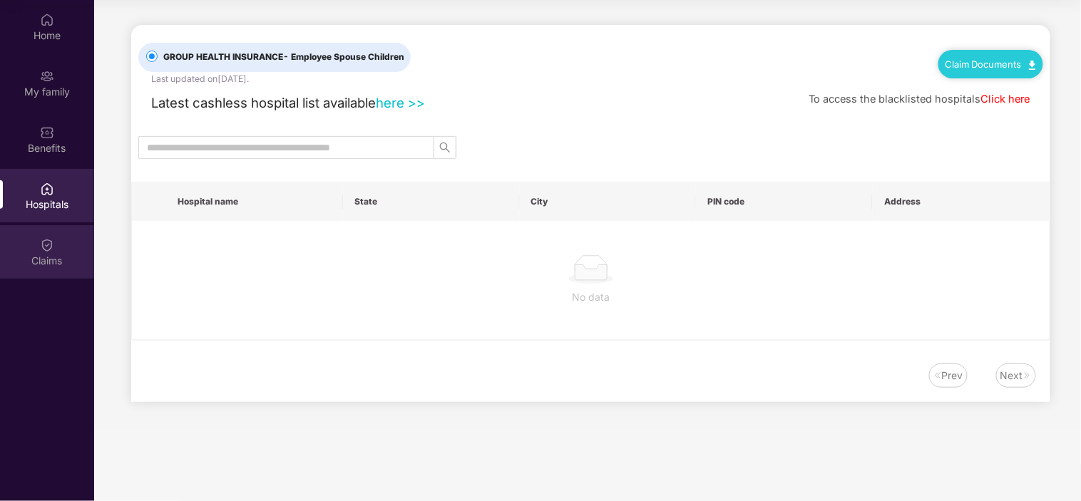
click at [41, 237] on div at bounding box center [47, 244] width 14 height 14
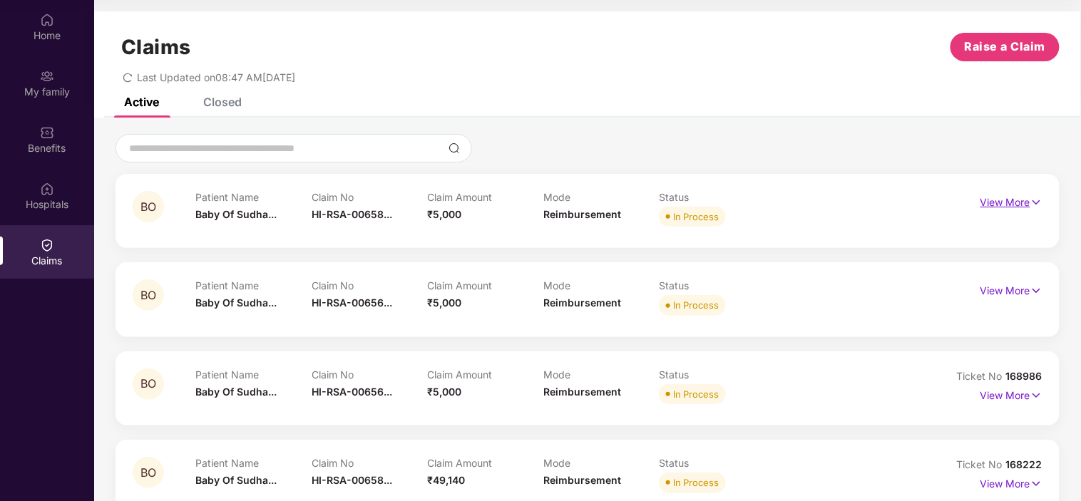
click at [1011, 200] on p "View More" at bounding box center [1012, 200] width 62 height 19
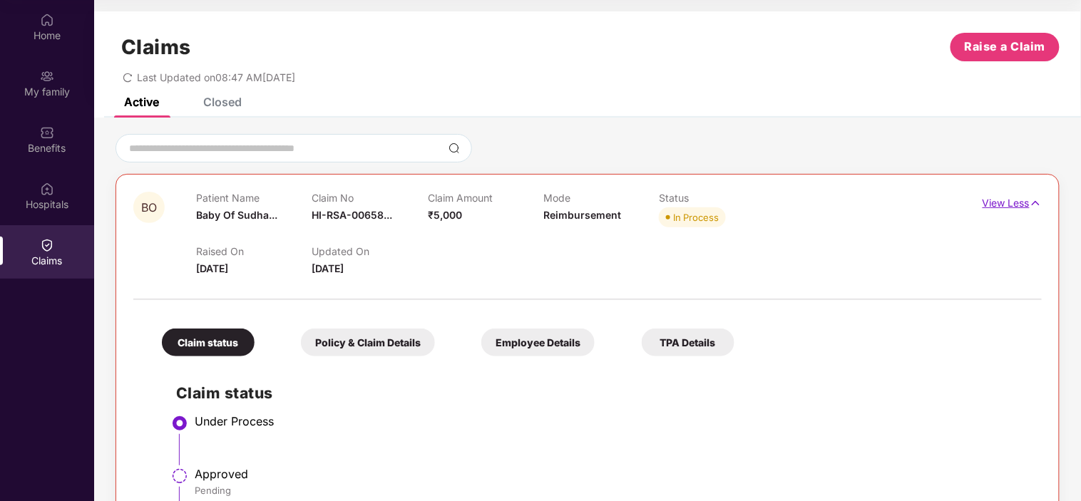
click at [1039, 196] on img at bounding box center [1036, 203] width 12 height 16
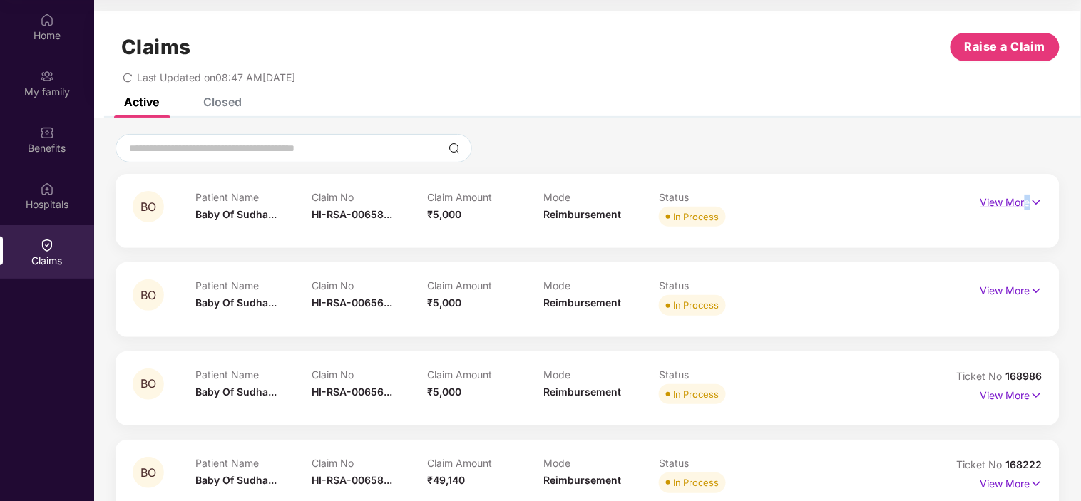
click at [1027, 200] on p "View More" at bounding box center [1012, 200] width 62 height 19
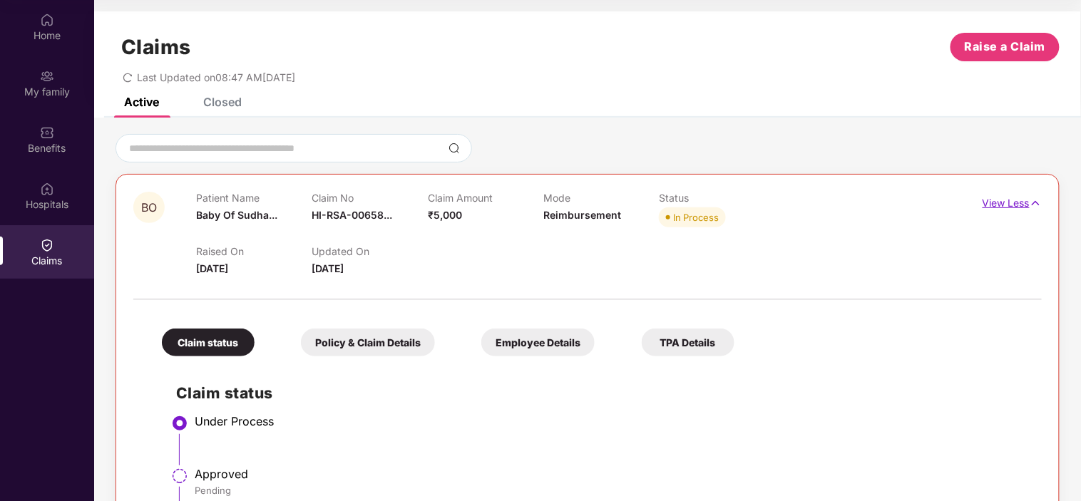
click at [1027, 200] on p "View Less" at bounding box center [1012, 201] width 59 height 19
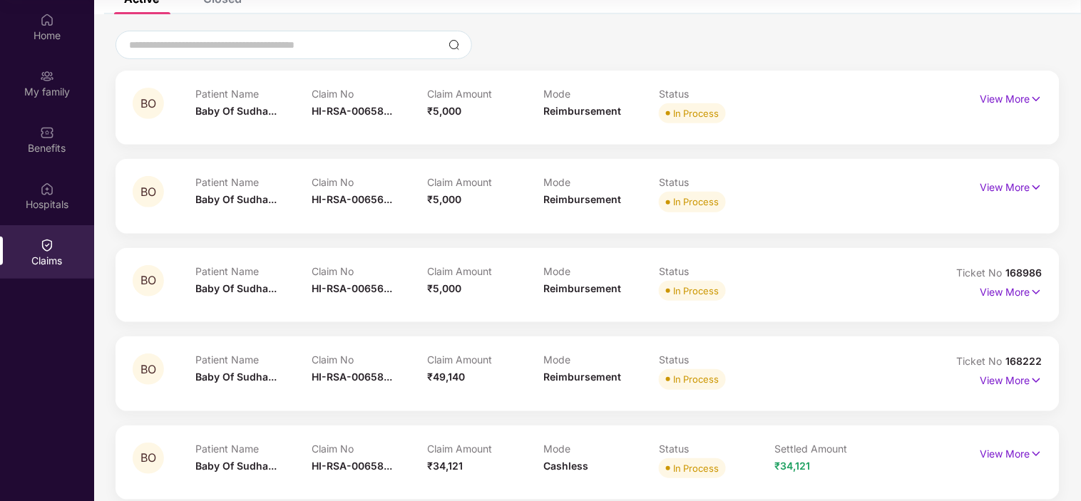
scroll to position [79, 0]
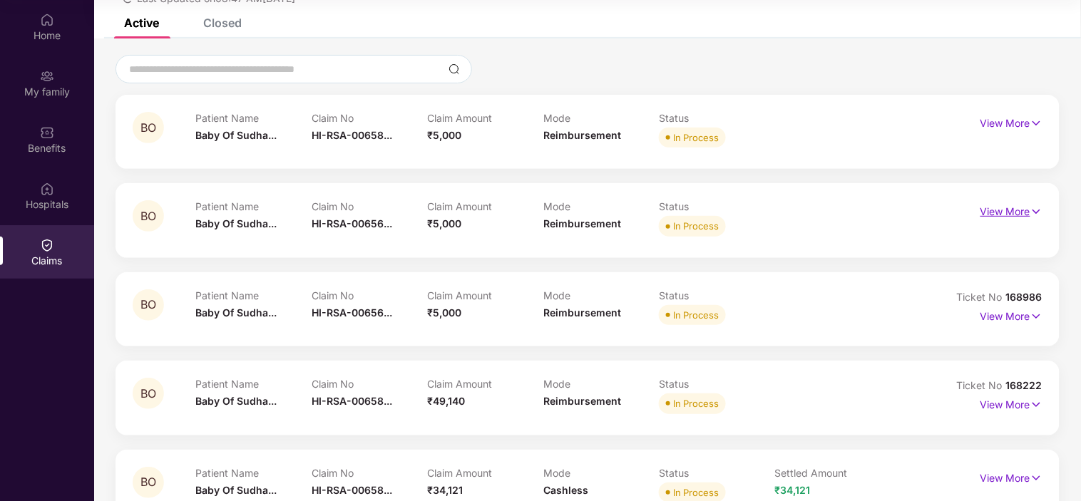
click at [1003, 208] on p "View More" at bounding box center [1012, 209] width 62 height 19
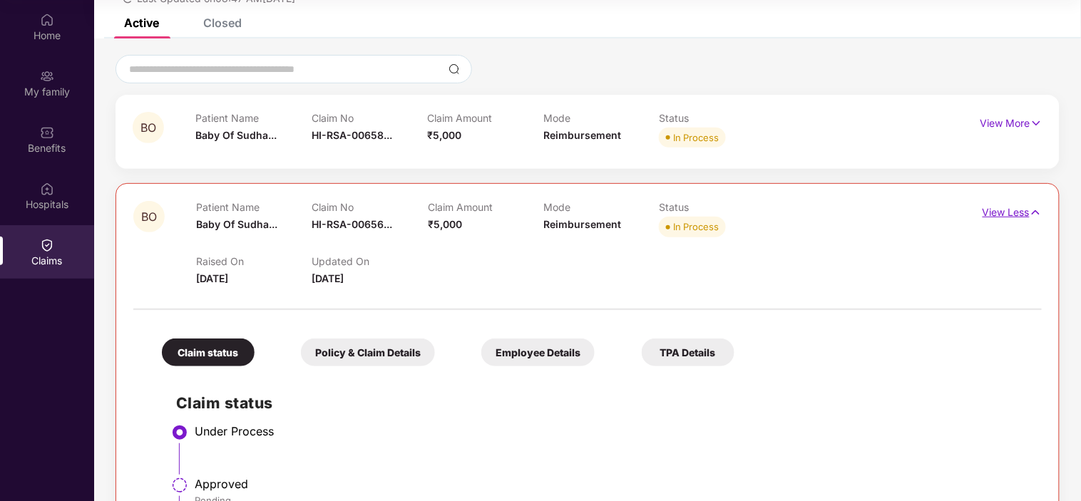
click at [1003, 210] on p "View Less" at bounding box center [1012, 210] width 59 height 19
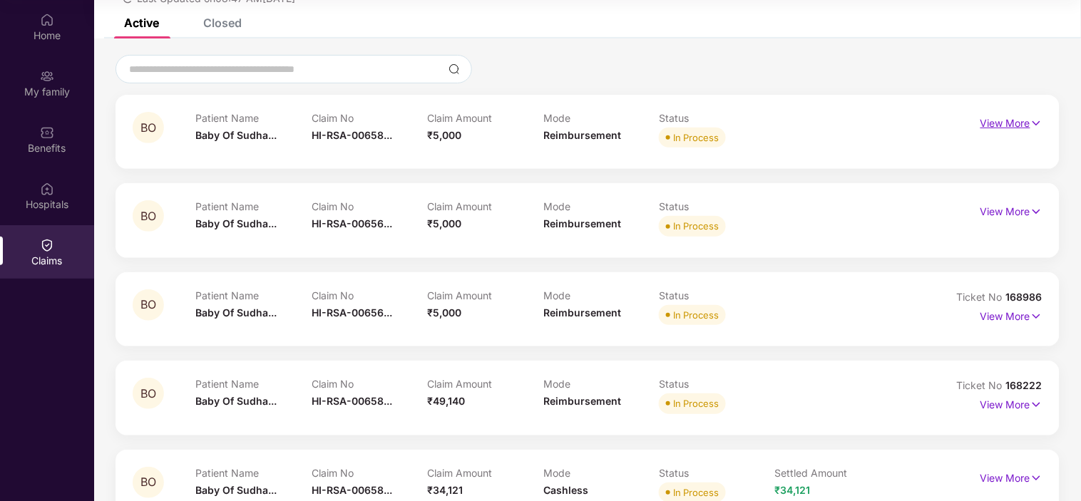
click at [1020, 129] on p "View More" at bounding box center [1012, 121] width 62 height 19
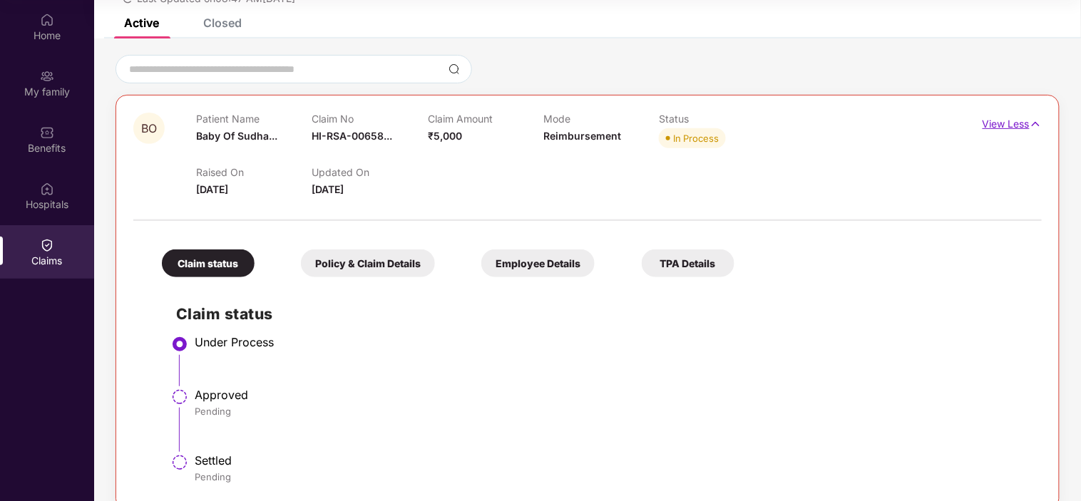
click at [1020, 129] on p "View Less" at bounding box center [1012, 122] width 59 height 19
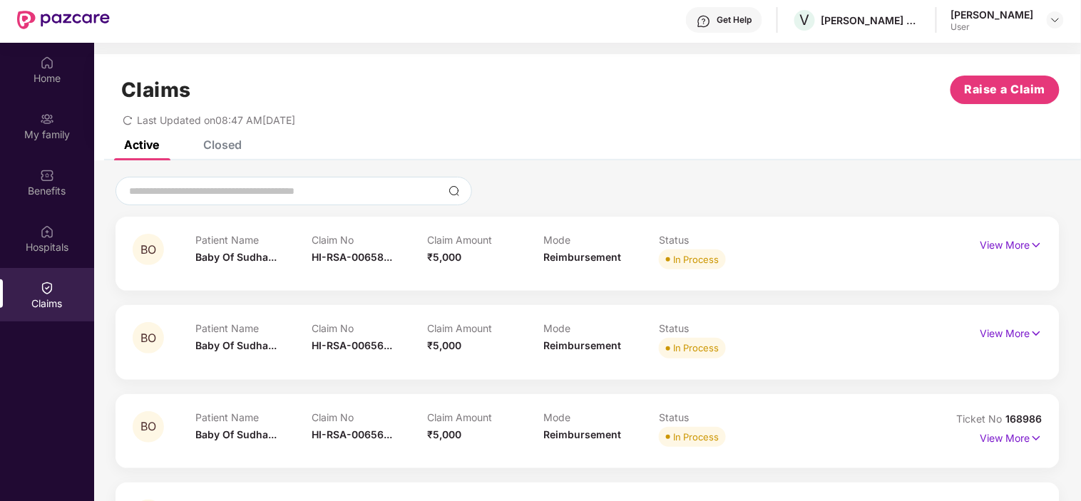
scroll to position [0, 0]
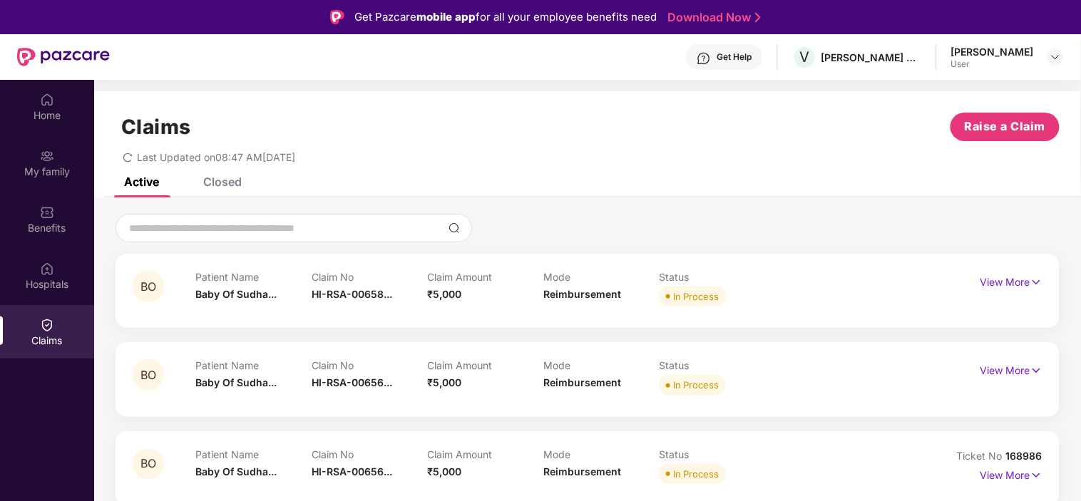
click at [215, 188] on div "Closed" at bounding box center [222, 182] width 39 height 14
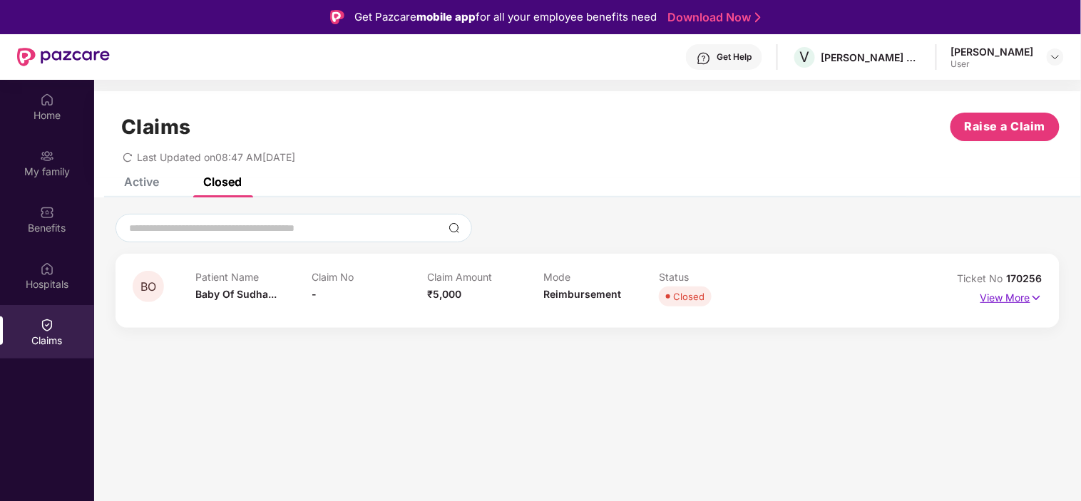
click at [986, 293] on p "View More" at bounding box center [1012, 296] width 62 height 19
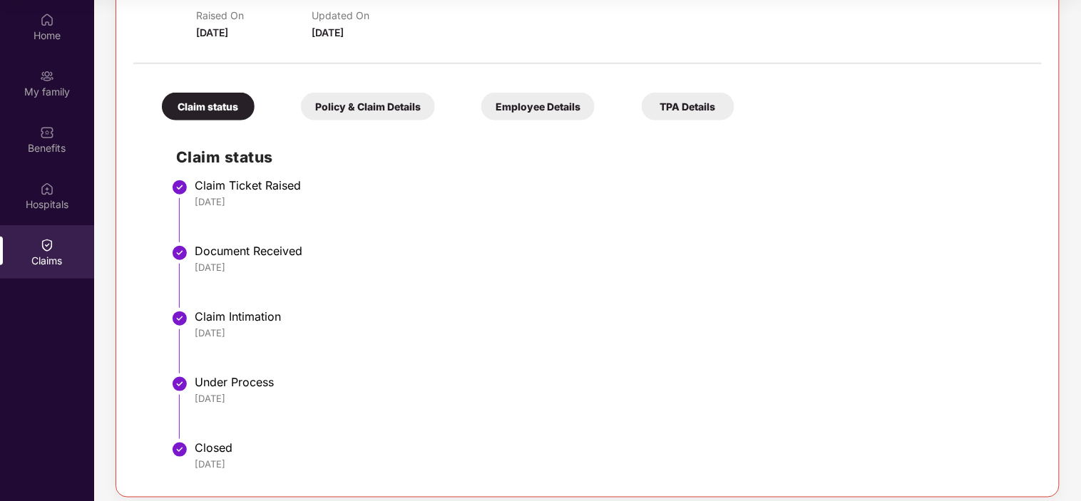
scroll to position [247, 0]
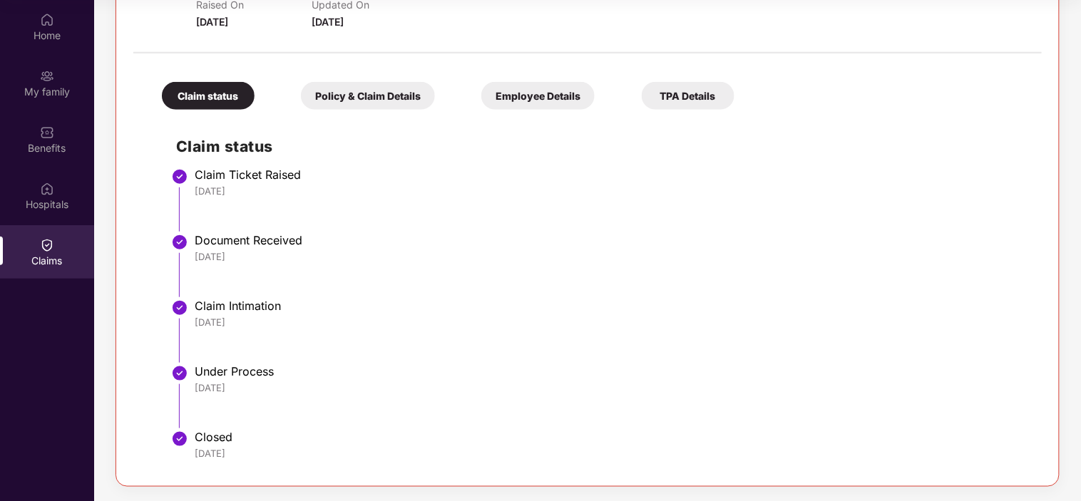
click at [354, 93] on div "Policy & Claim Details" at bounding box center [368, 96] width 134 height 28
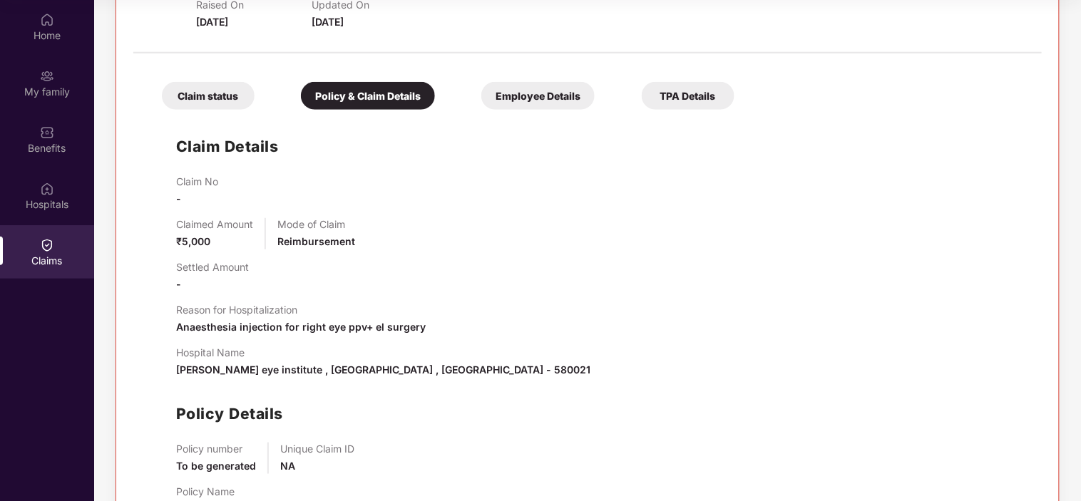
click at [529, 88] on div "Employee Details" at bounding box center [537, 96] width 113 height 28
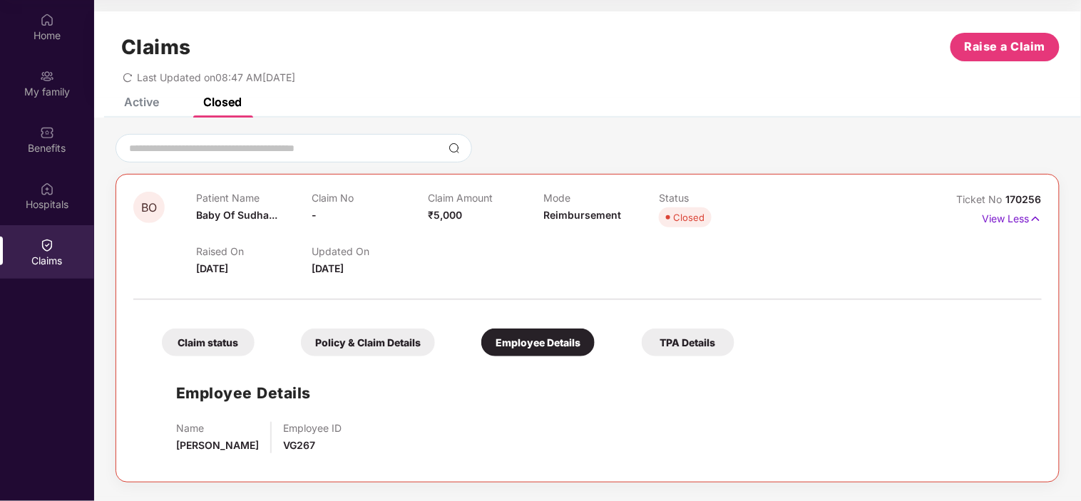
scroll to position [0, 0]
click at [1032, 223] on img at bounding box center [1036, 219] width 12 height 16
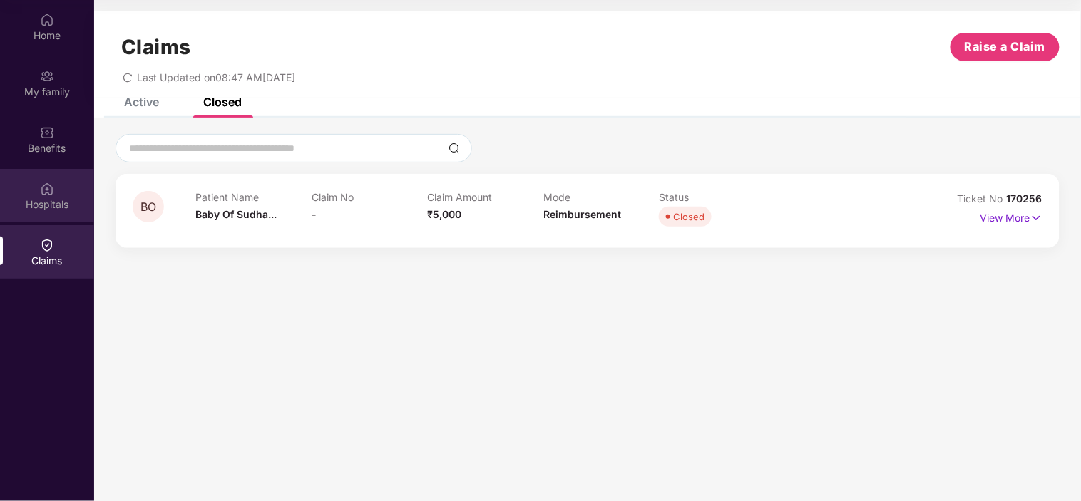
click at [39, 200] on div "Hospitals" at bounding box center [47, 205] width 94 height 14
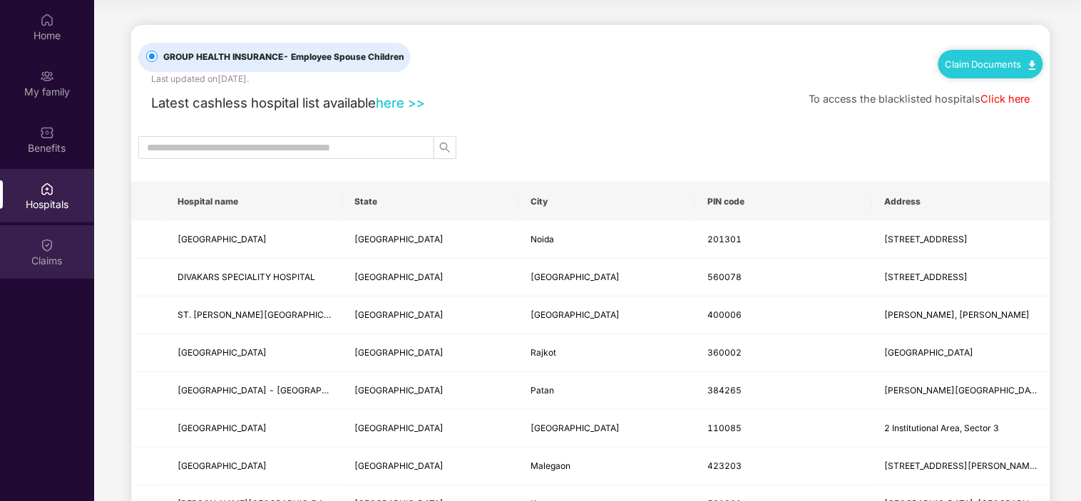
click at [36, 242] on div "Claims" at bounding box center [47, 251] width 94 height 53
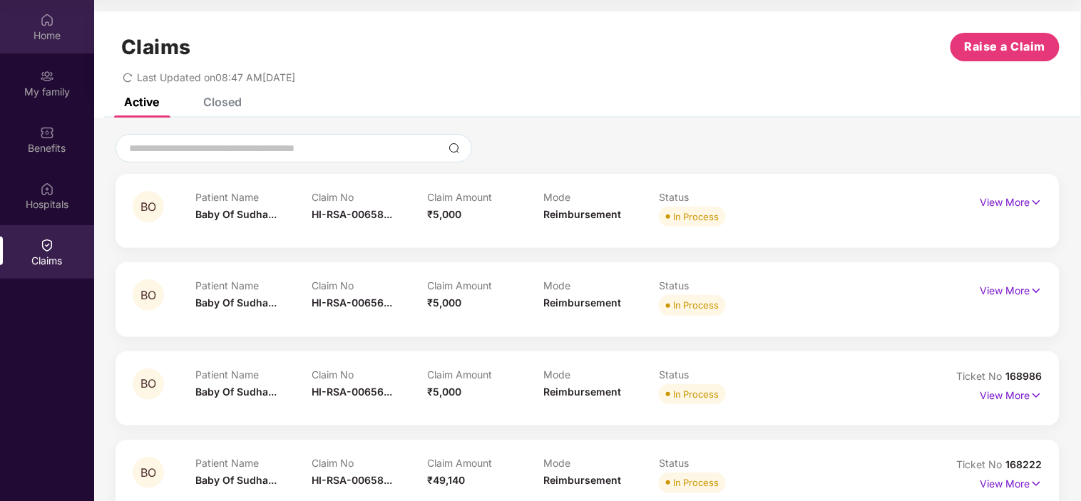
click at [48, 47] on div "Home" at bounding box center [47, 26] width 94 height 53
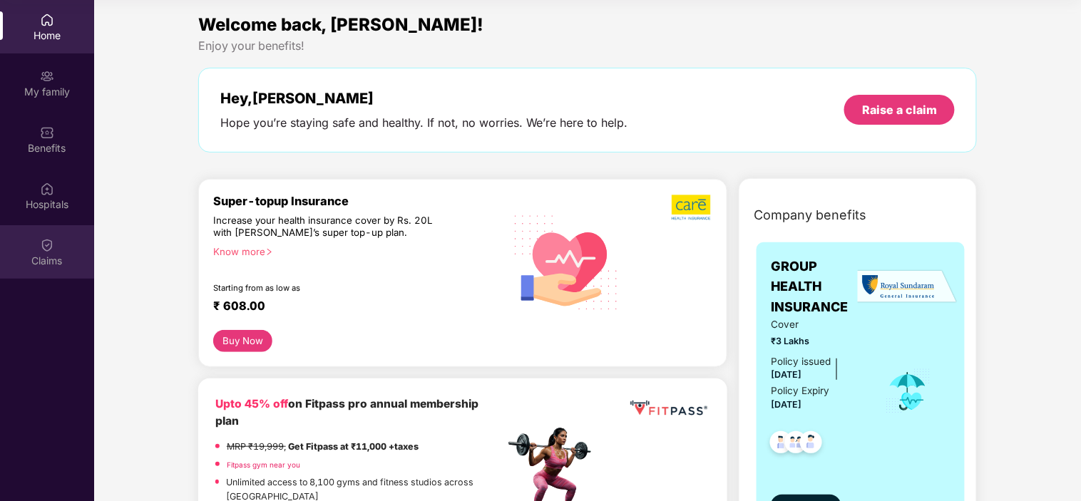
click at [40, 257] on div "Claims" at bounding box center [47, 261] width 94 height 14
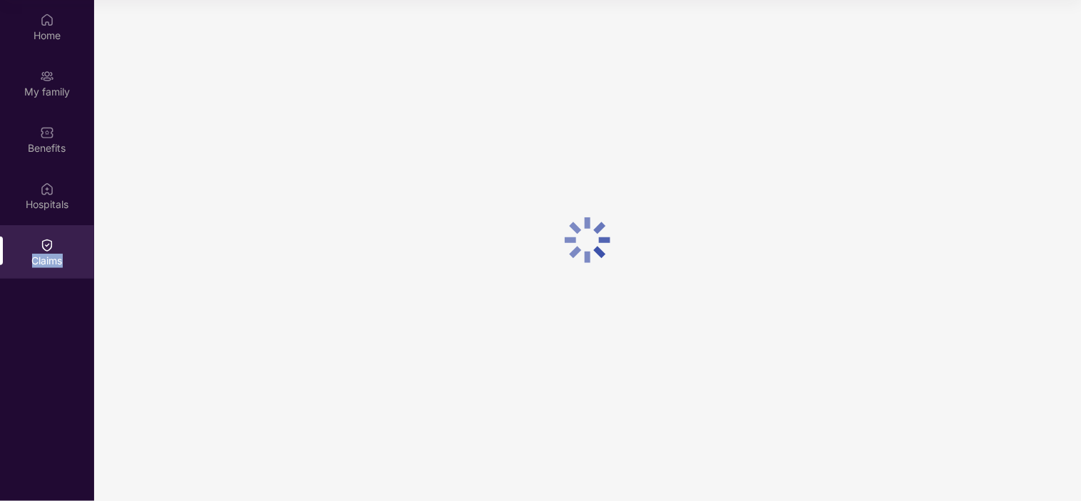
click at [40, 257] on div "Claims" at bounding box center [47, 261] width 94 height 14
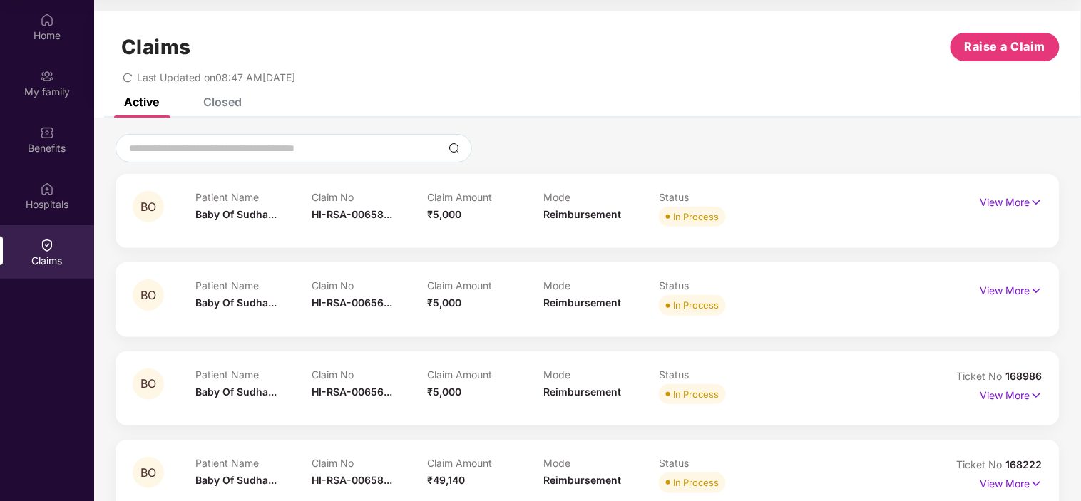
click at [44, 255] on div "Claims" at bounding box center [47, 261] width 94 height 14
click at [240, 104] on div "Closed" at bounding box center [222, 102] width 39 height 14
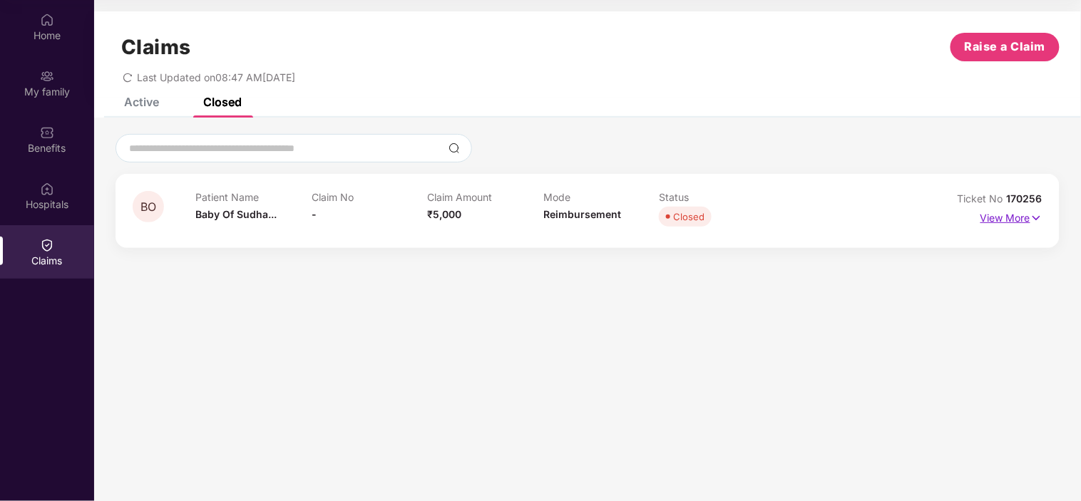
click at [1032, 220] on img at bounding box center [1037, 218] width 12 height 16
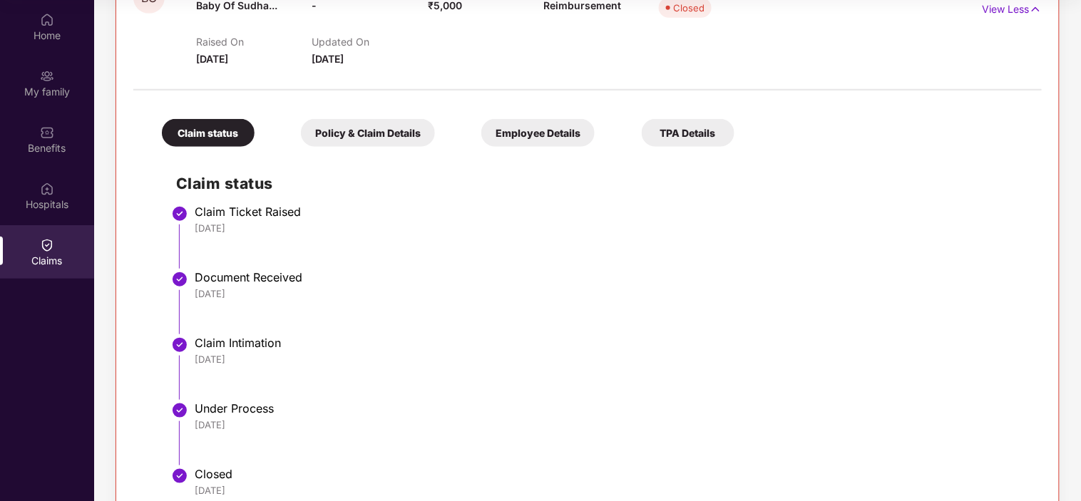
scroll to position [247, 0]
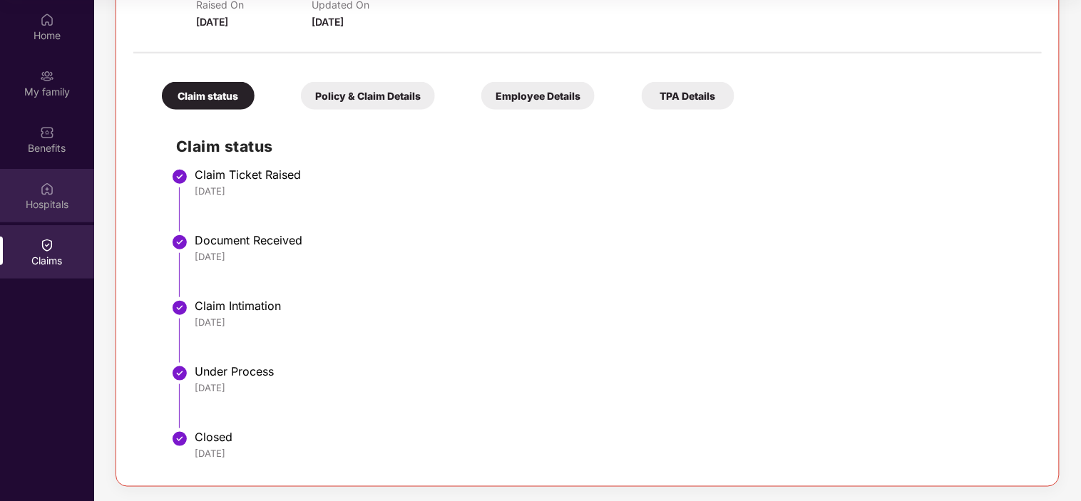
click at [34, 194] on div "Hospitals" at bounding box center [47, 195] width 94 height 53
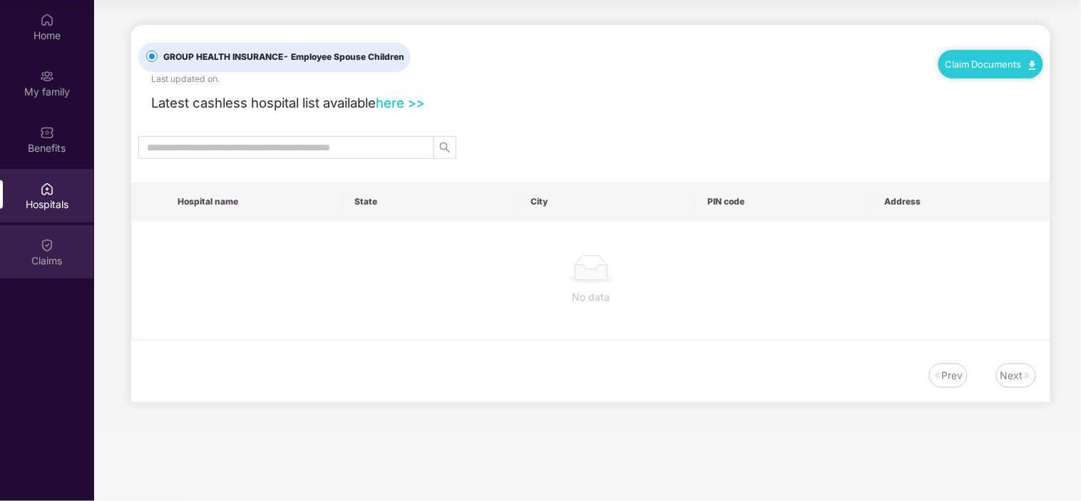
click at [57, 265] on div "Claims" at bounding box center [47, 261] width 94 height 14
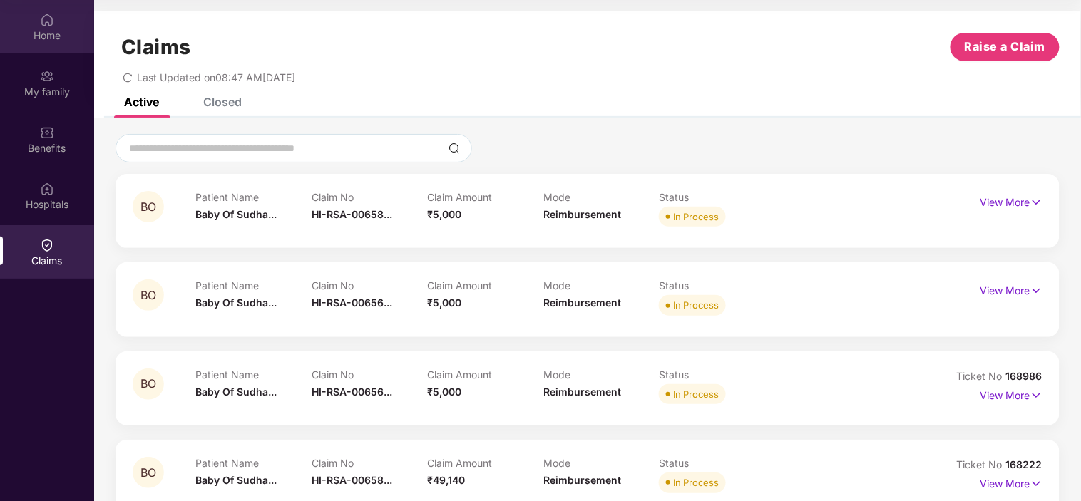
click at [57, 36] on div "Home" at bounding box center [47, 36] width 94 height 14
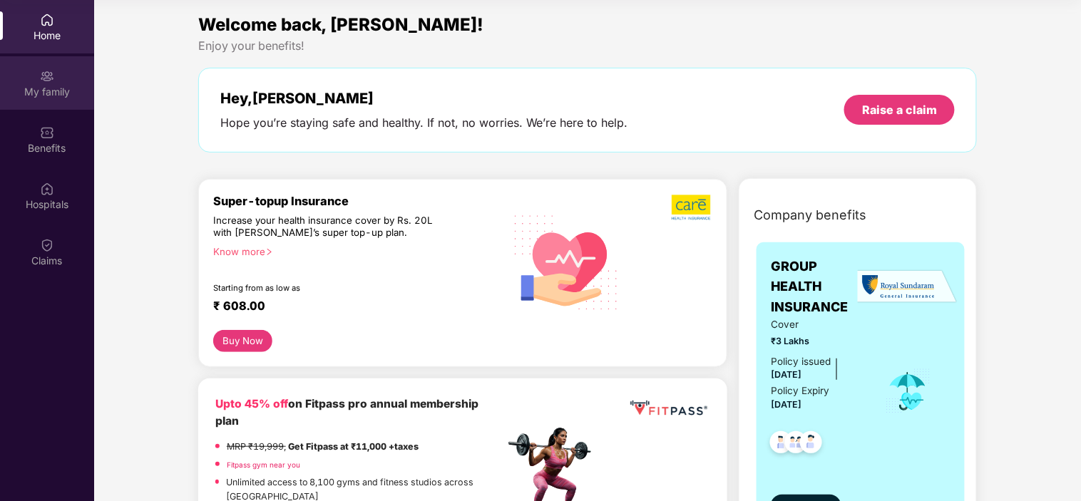
click at [58, 86] on div "My family" at bounding box center [47, 92] width 94 height 14
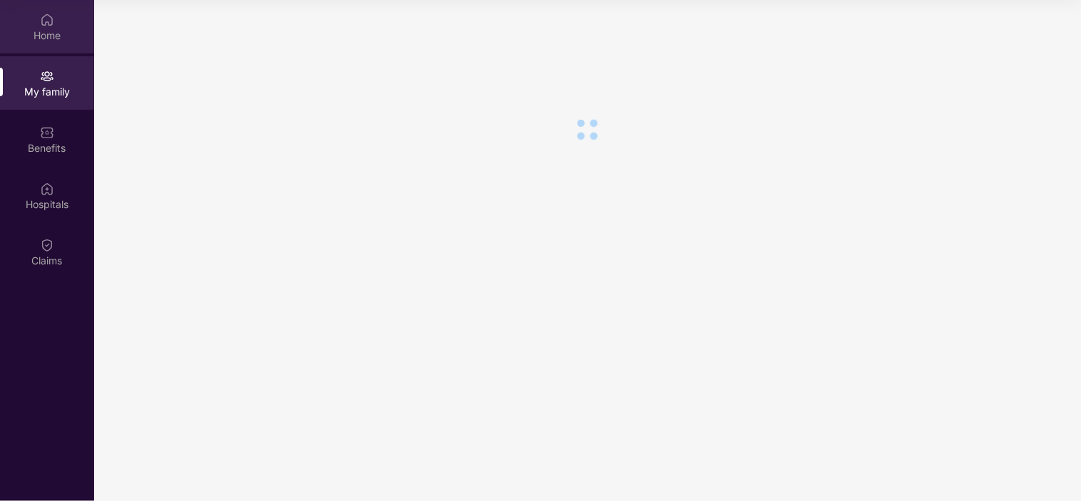
click at [48, 29] on div "Home" at bounding box center [47, 36] width 94 height 14
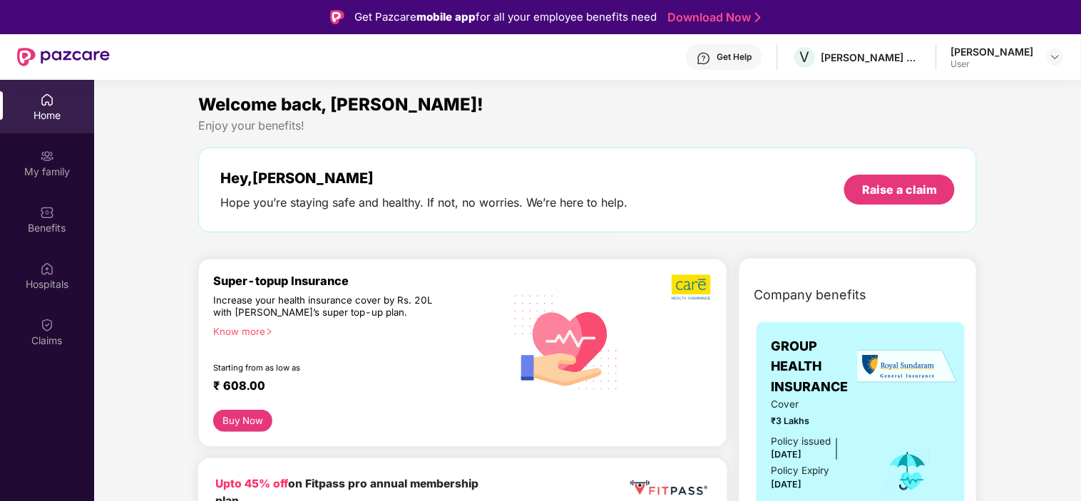
click at [66, 103] on div "Home" at bounding box center [47, 106] width 94 height 53
click at [41, 159] on img at bounding box center [47, 156] width 14 height 14
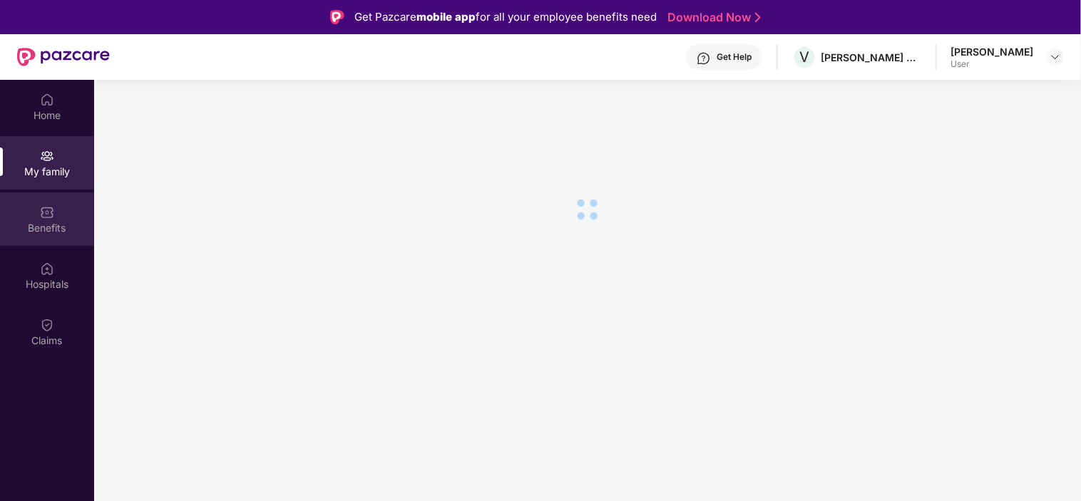
click at [44, 210] on img at bounding box center [47, 212] width 14 height 14
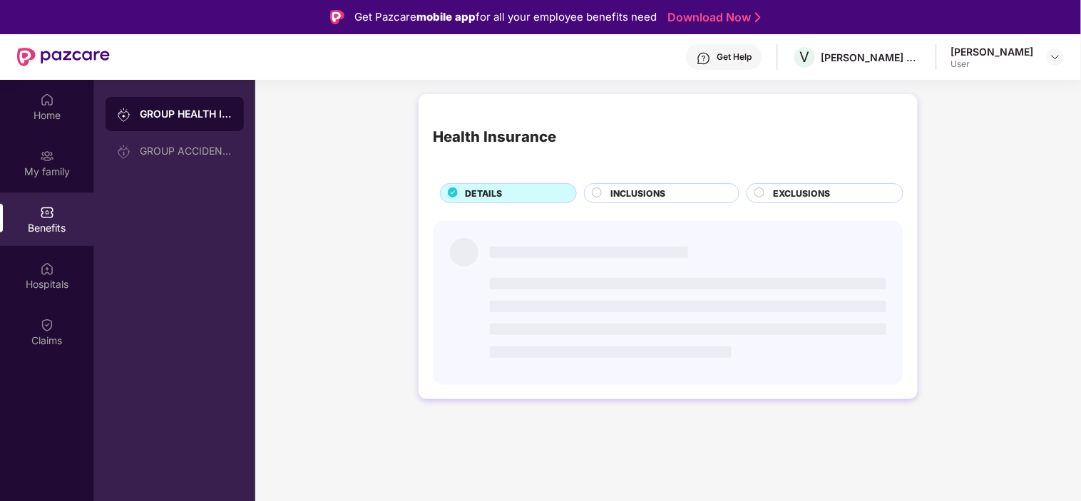
click at [46, 257] on div "Hospitals" at bounding box center [47, 275] width 94 height 53
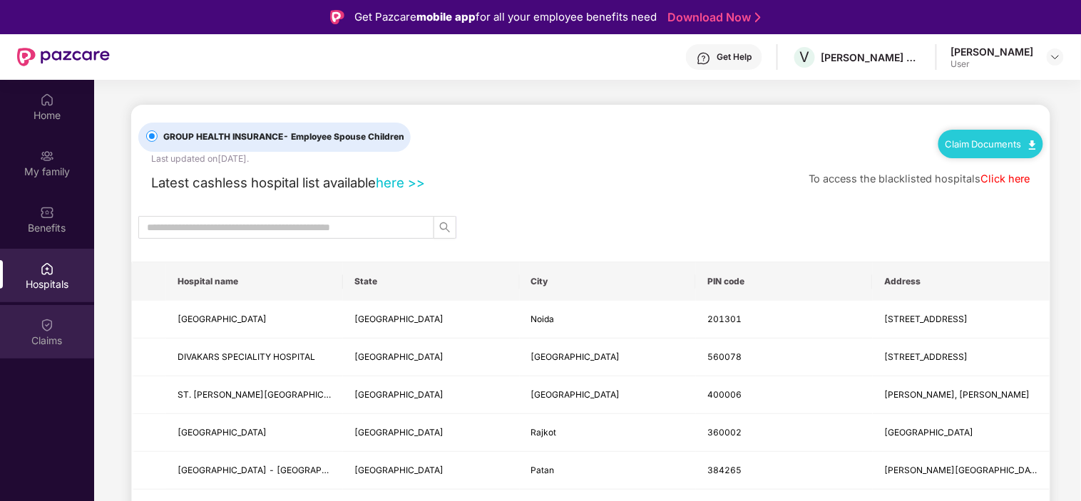
click at [50, 338] on div "Claims" at bounding box center [47, 341] width 94 height 14
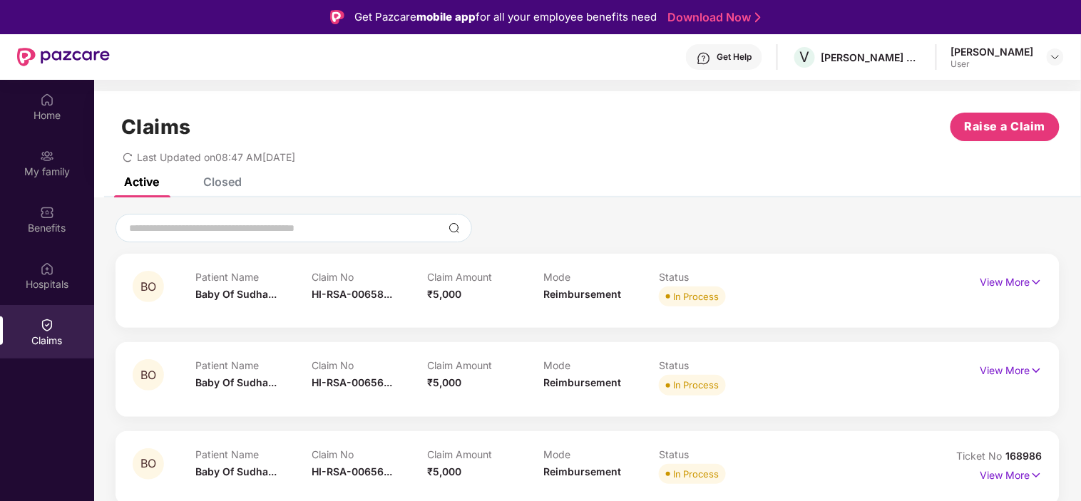
scroll to position [79, 0]
